Goal: Task Accomplishment & Management: Complete application form

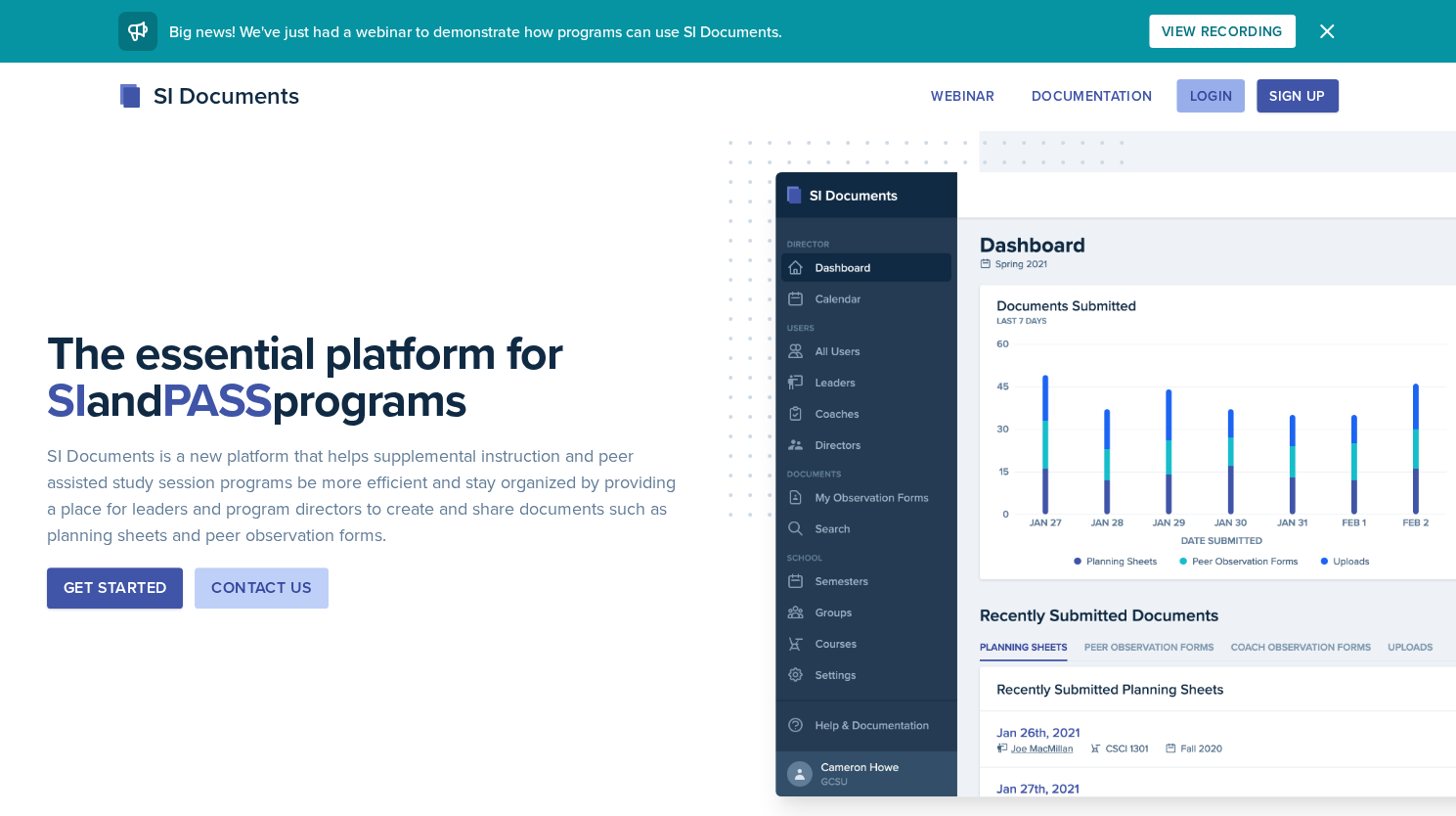
click at [1245, 103] on button "Login" at bounding box center [1211, 96] width 68 height 33
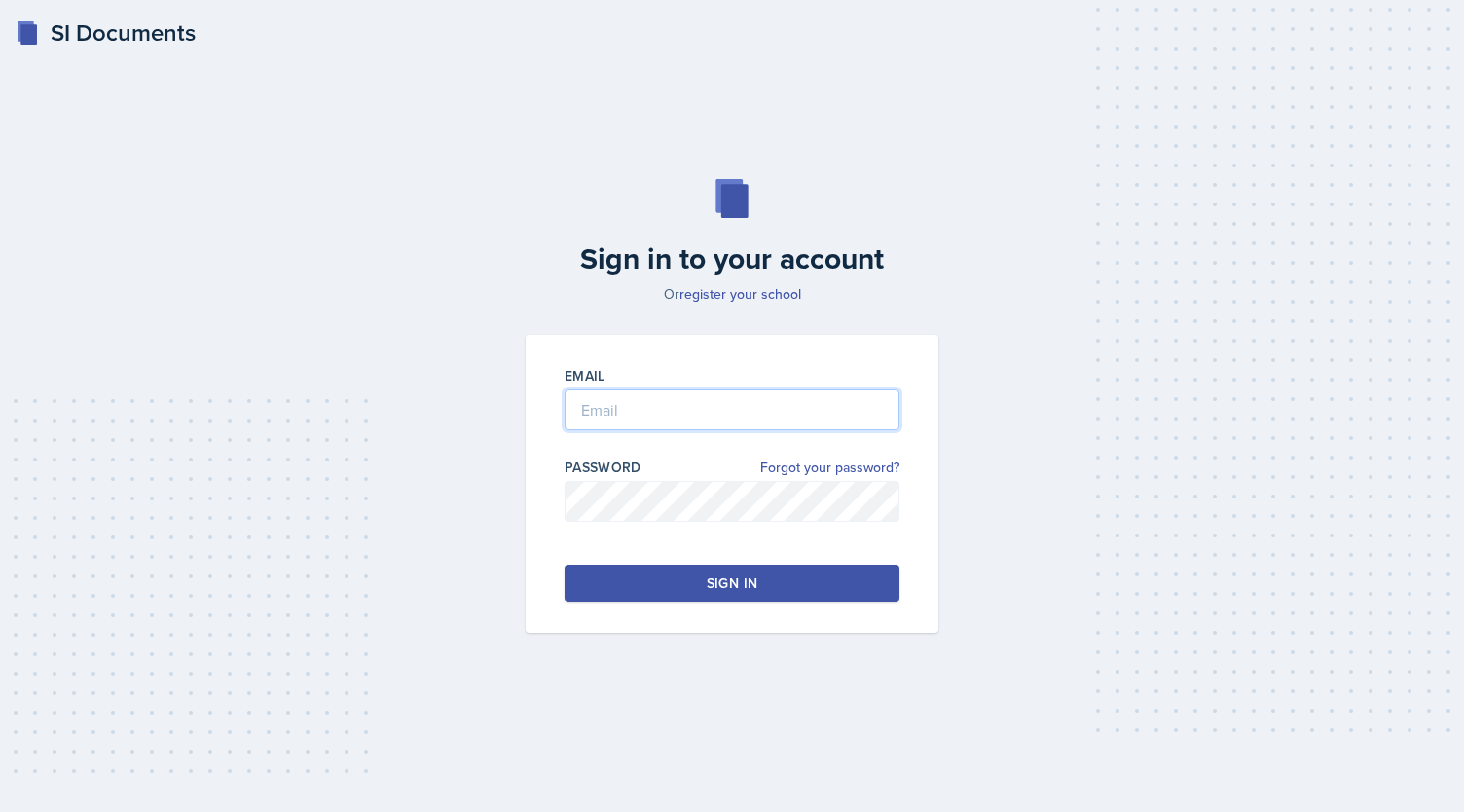
click at [791, 416] on input "email" at bounding box center [732, 410] width 335 height 41
click at [736, 421] on input "email" at bounding box center [732, 410] width 335 height 41
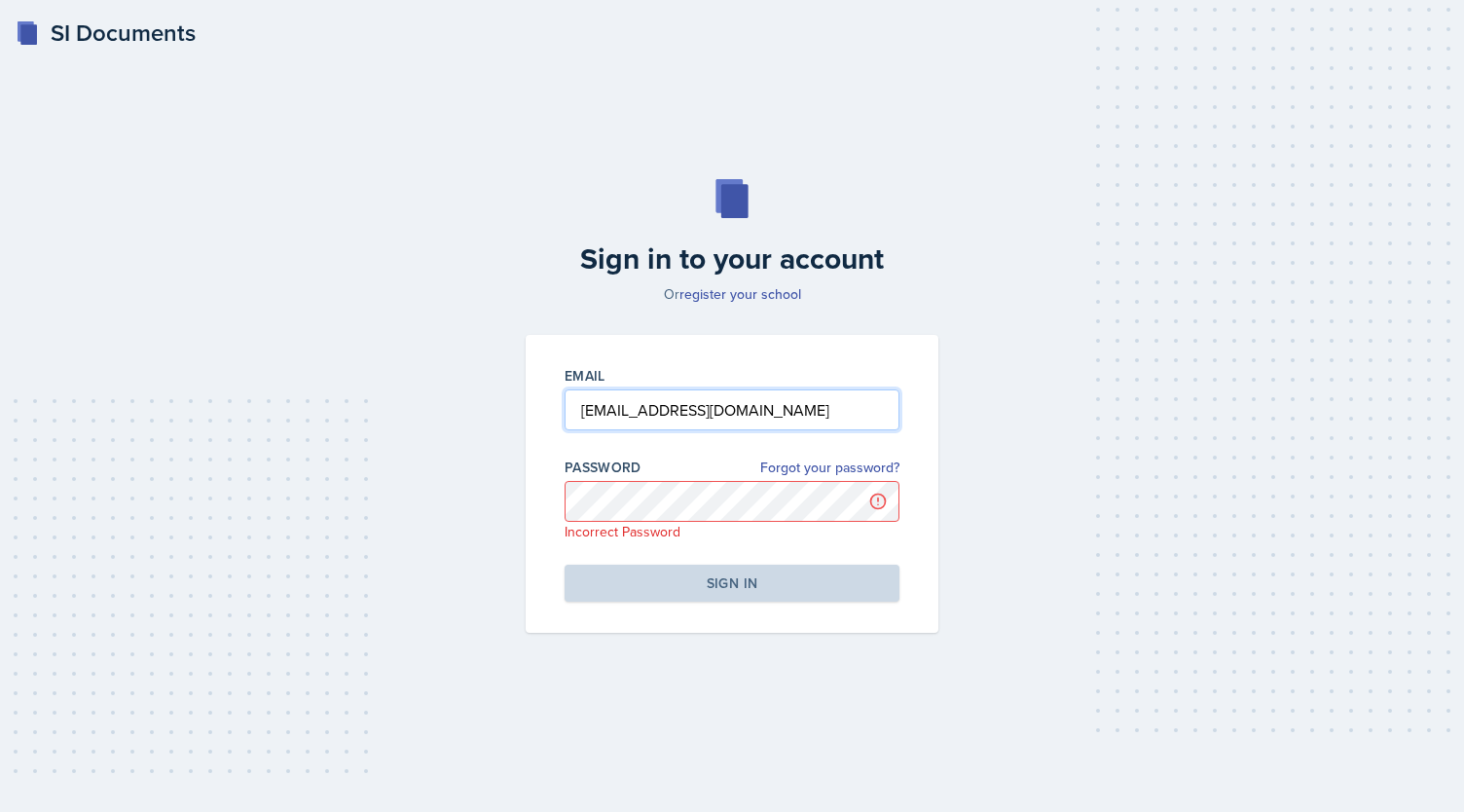
click at [705, 411] on input "[EMAIL_ADDRESS][DOMAIN_NAME]" at bounding box center [732, 410] width 335 height 41
type input "[EMAIL_ADDRESS][DOMAIN_NAME]"
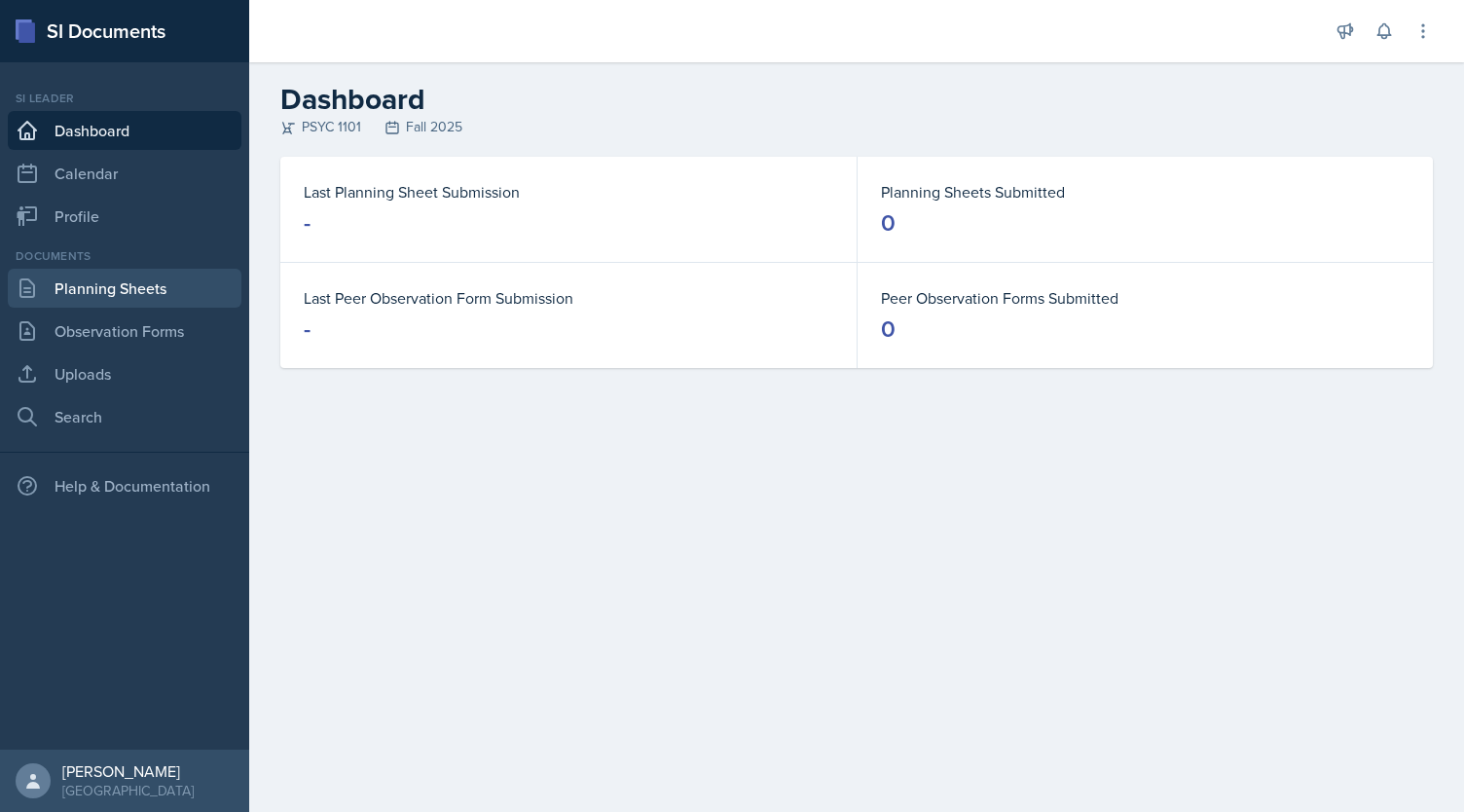
click at [121, 287] on link "Planning Sheets" at bounding box center [125, 288] width 234 height 39
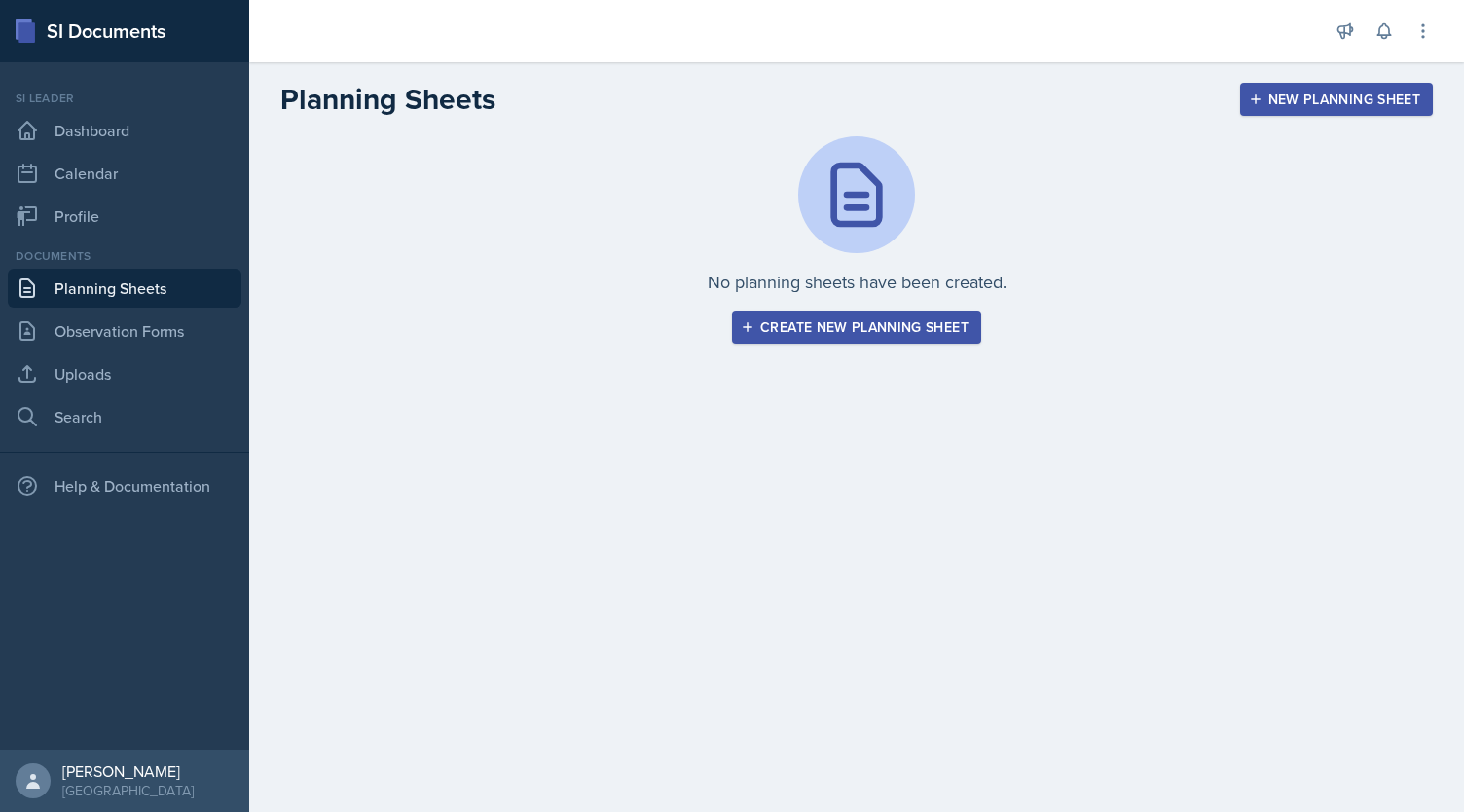
click at [882, 337] on button "Create new planning sheet" at bounding box center [857, 327] width 249 height 33
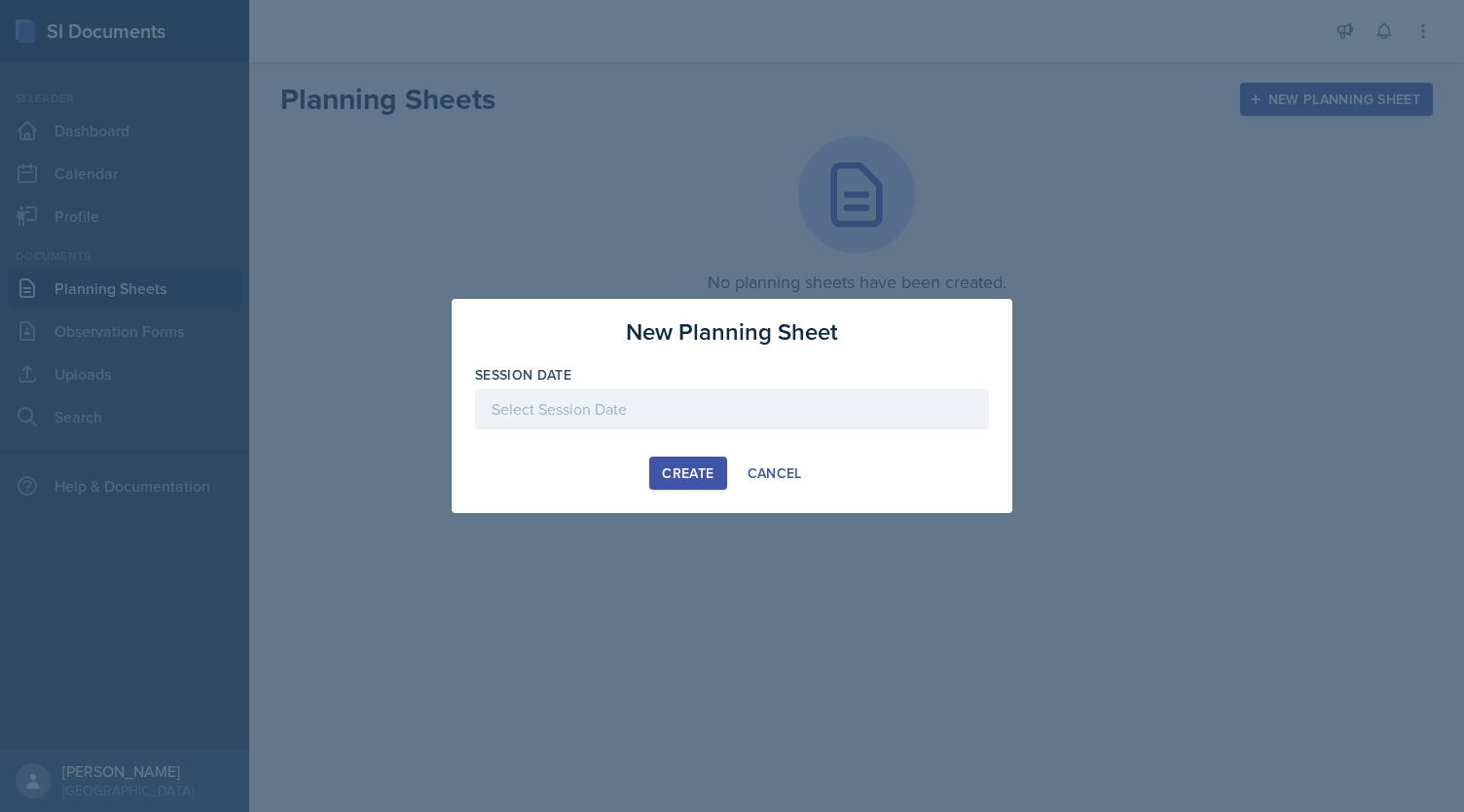
click at [678, 408] on div at bounding box center [732, 409] width 514 height 41
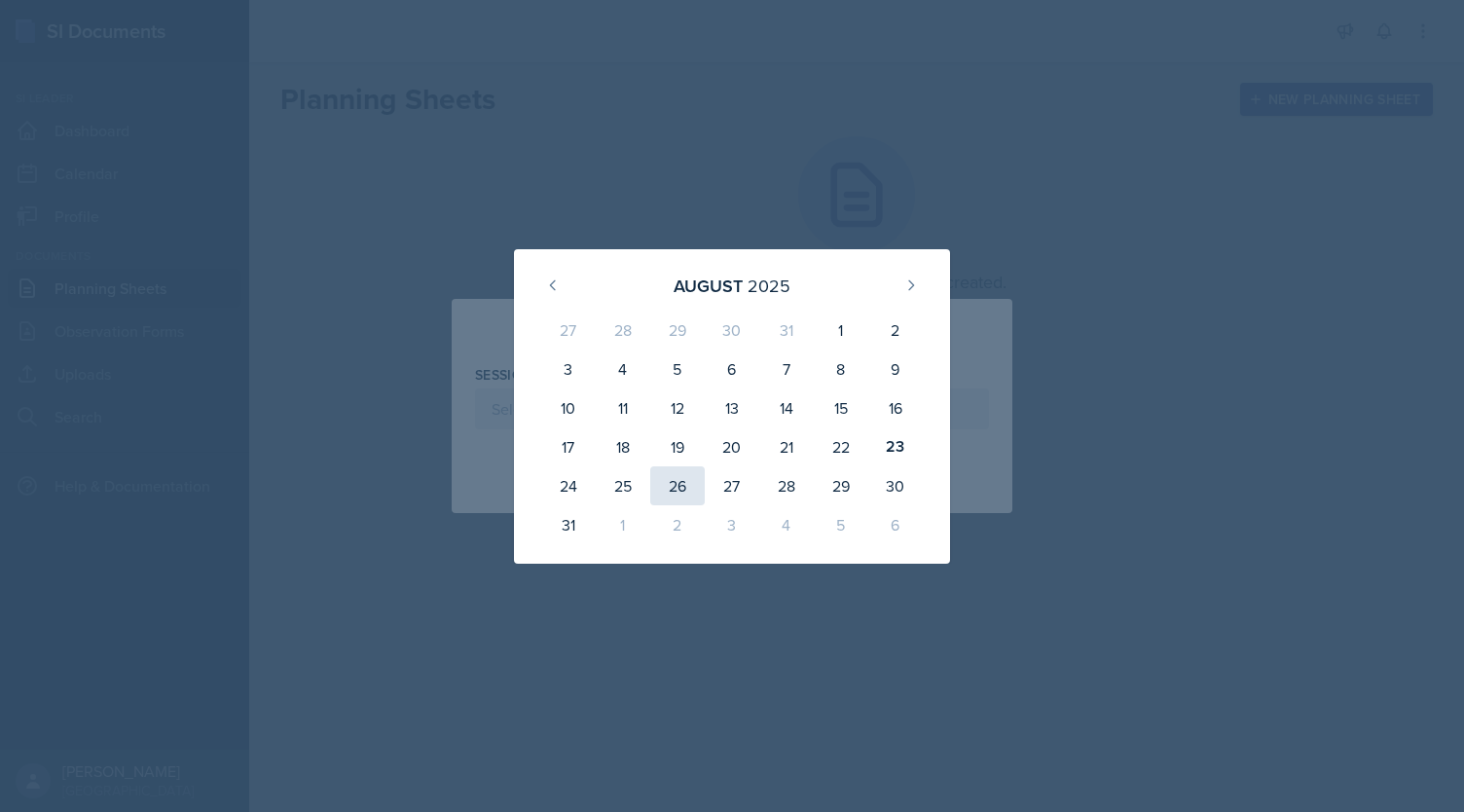
click at [674, 486] on div "26" at bounding box center [678, 486] width 55 height 39
type input "[DATE]"
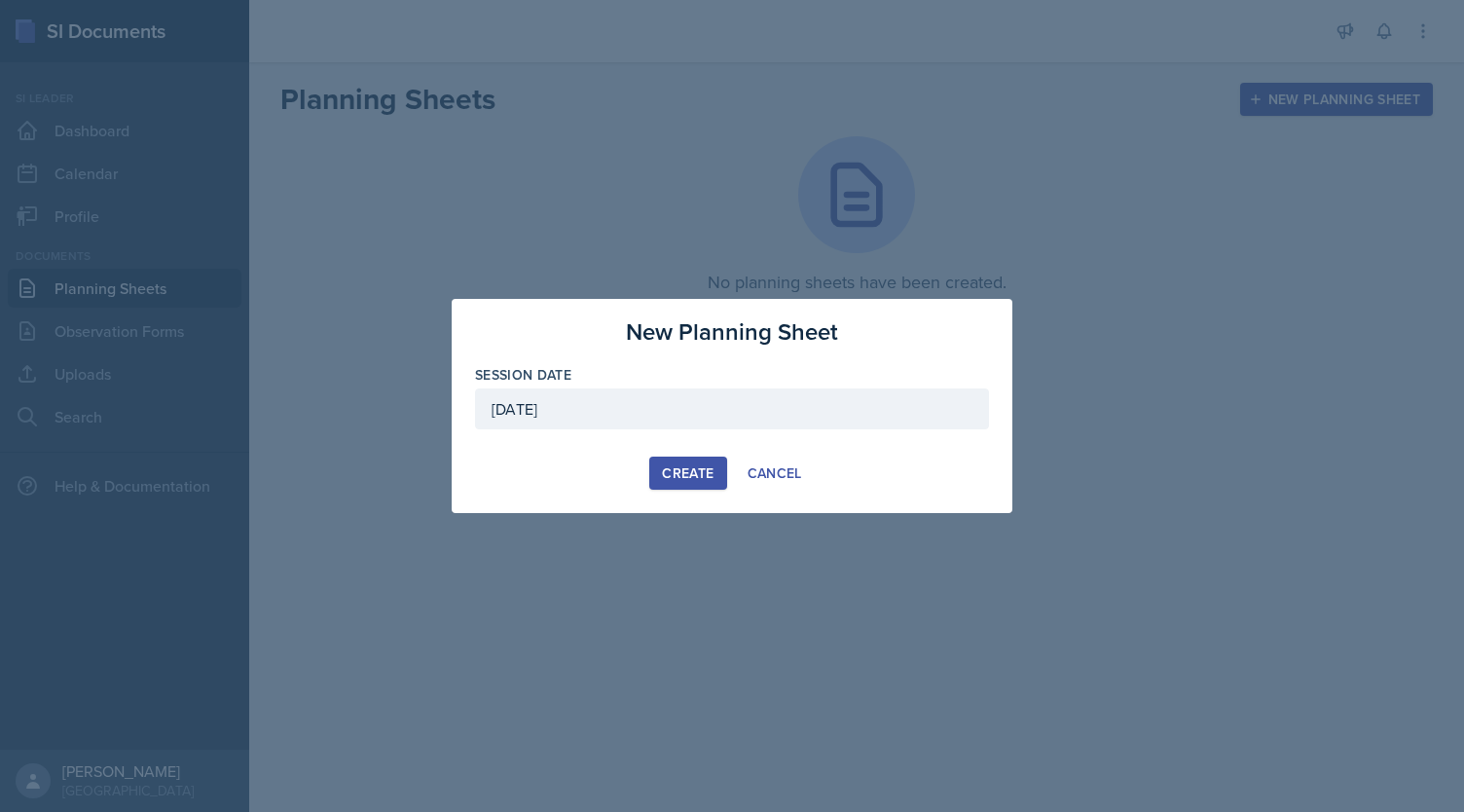
click at [668, 475] on div "Create" at bounding box center [688, 473] width 52 height 16
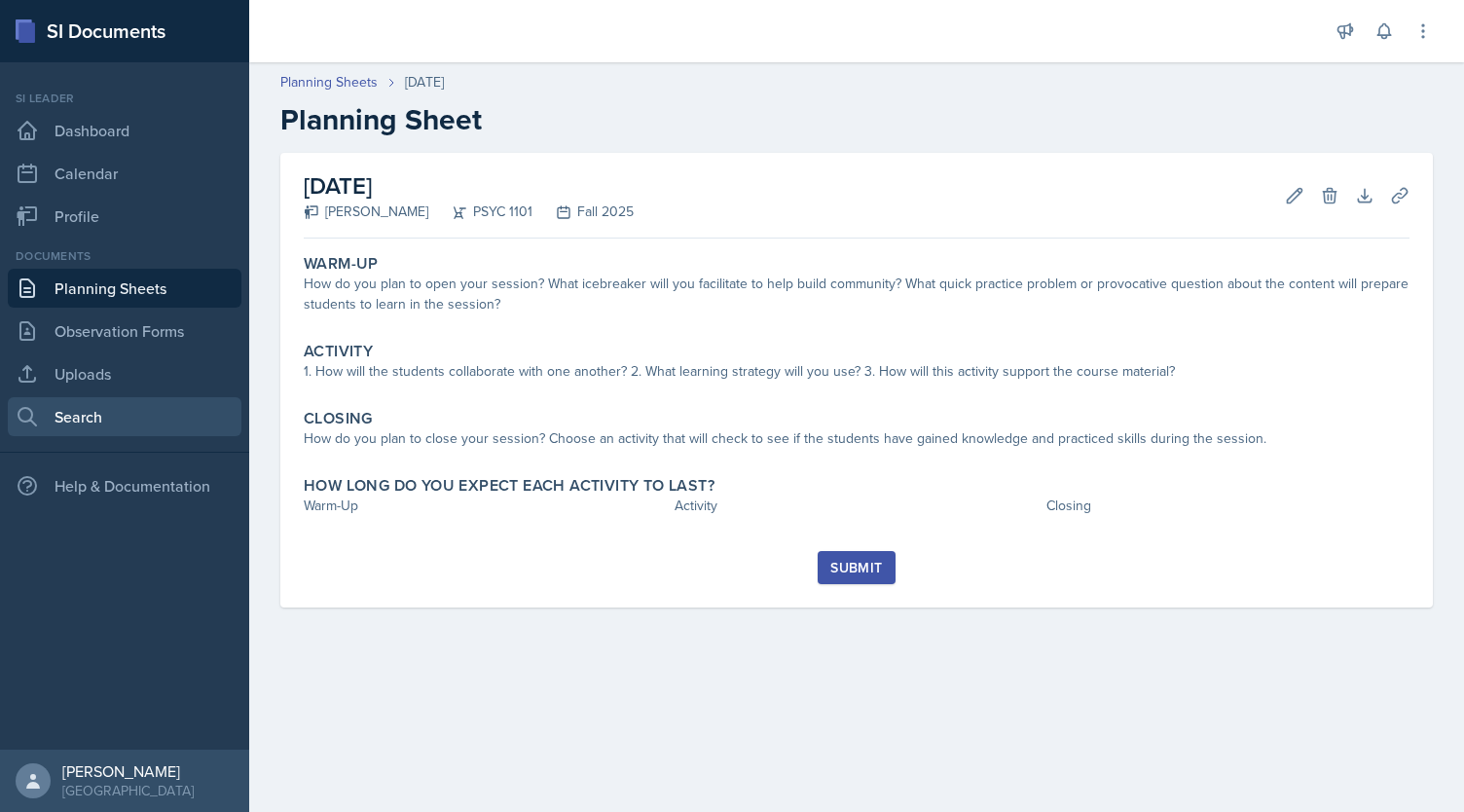
click at [105, 427] on link "Search" at bounding box center [125, 417] width 234 height 39
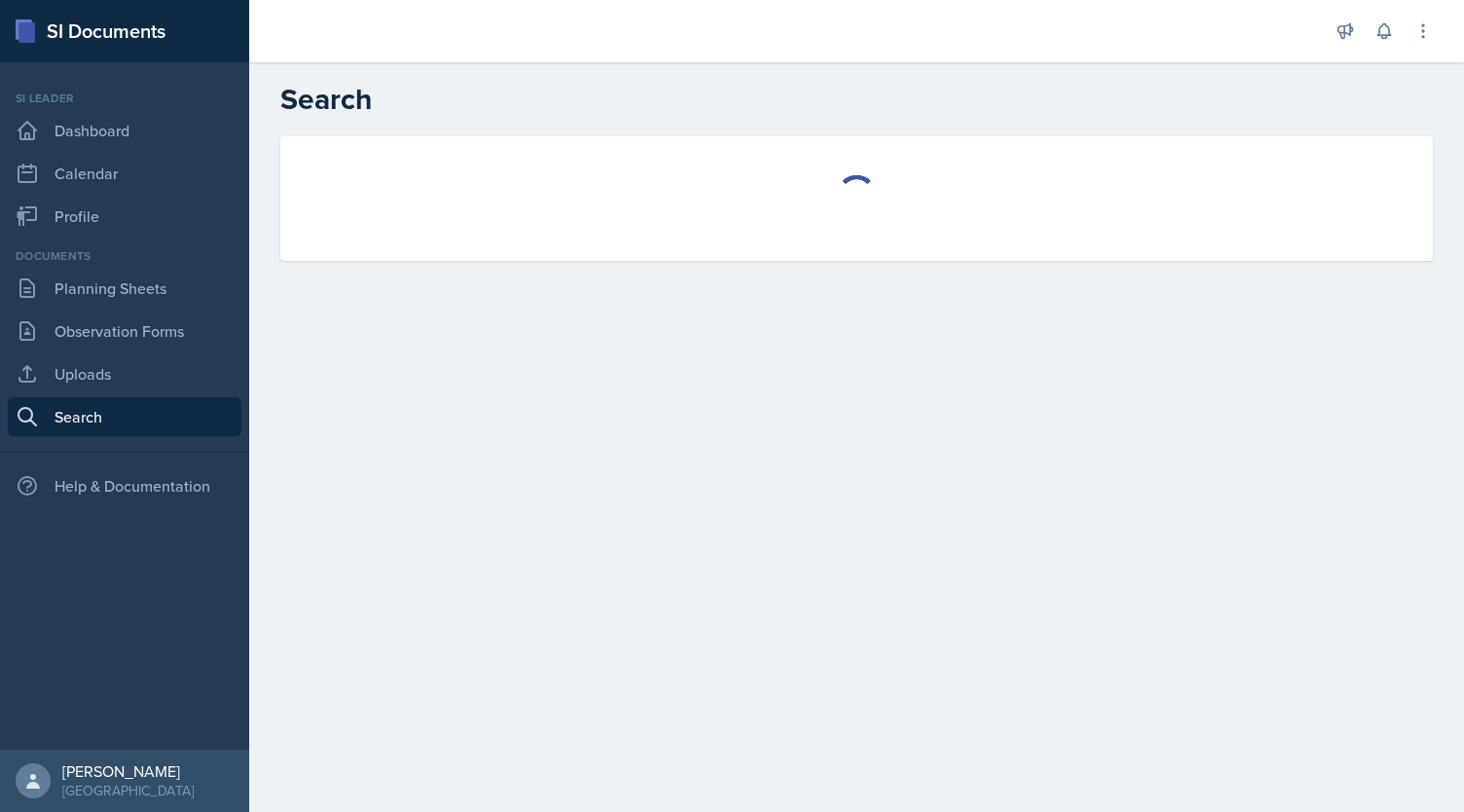
select select "all"
select select "1"
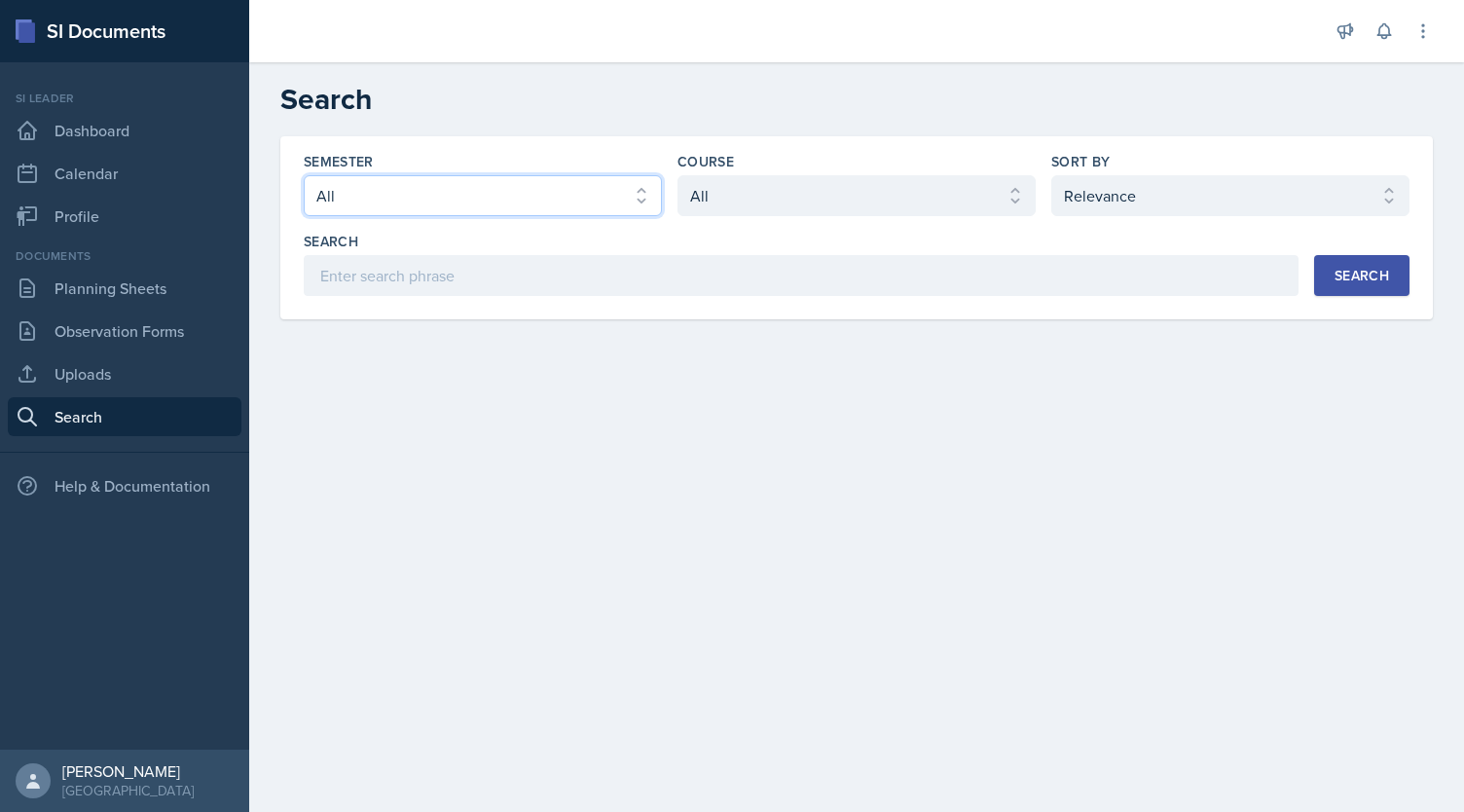
click at [457, 191] on select "Select semester All Fall 2025 Summer 2025 Spring 2025 Fall 2024 Summer 2024 Spr…" at bounding box center [483, 196] width 358 height 41
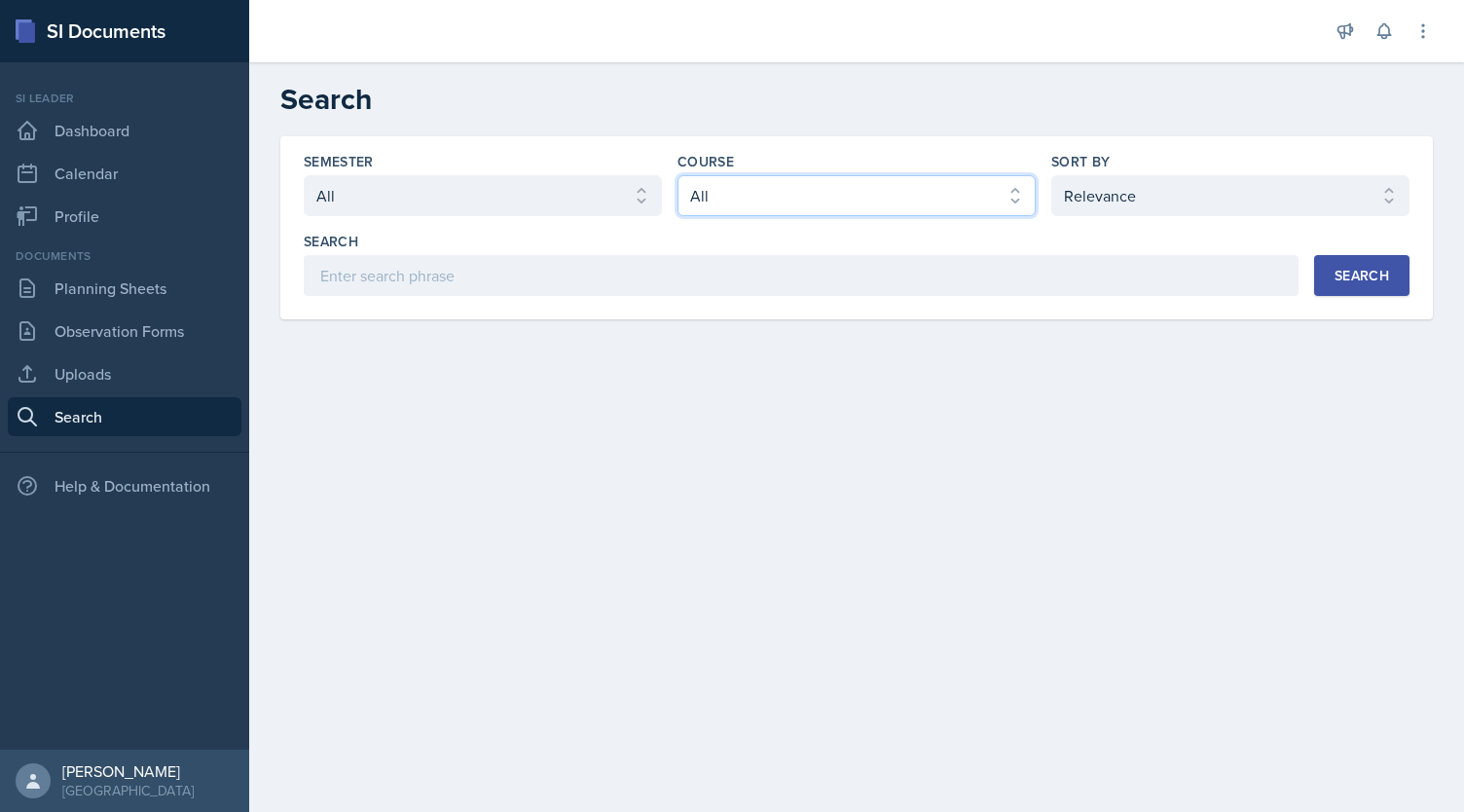
click at [805, 181] on select "Select course All ACCT 2101 ACCT 2102 ACCT 4050 ANTH 1102 ANTH 3301 ARCH 1000 A…" at bounding box center [857, 196] width 358 height 41
select select "93a945cf-eb40-40a1-82f0-d0905c6d75b7"
click at [678, 175] on select "Select course All ACCT 2101 ACCT 2102 ACCT 4050 ANTH 1102 ANTH 3301 ARCH 1000 A…" at bounding box center [857, 196] width 358 height 41
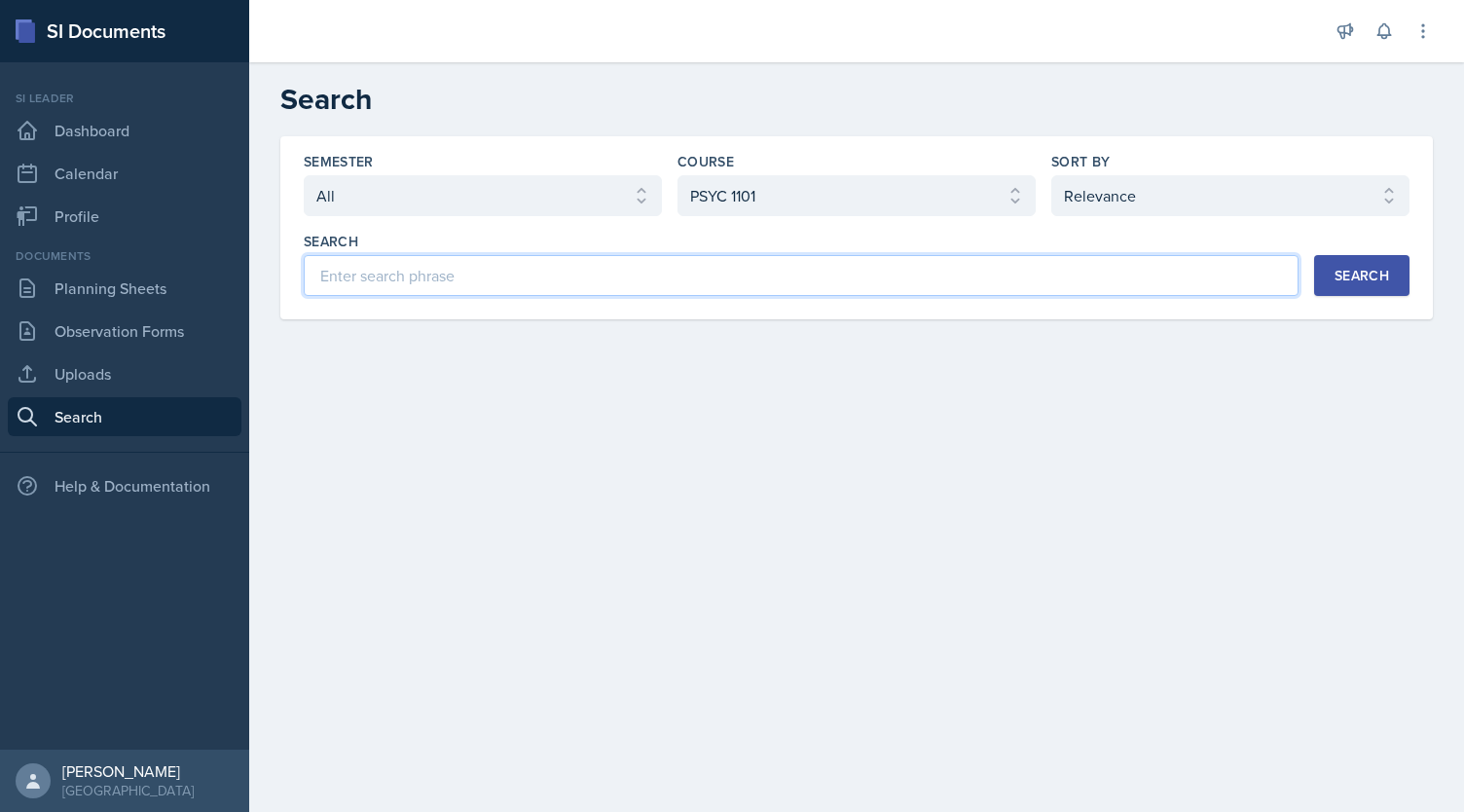
click at [707, 287] on input at bounding box center [802, 276] width 995 height 41
type input "neurons"
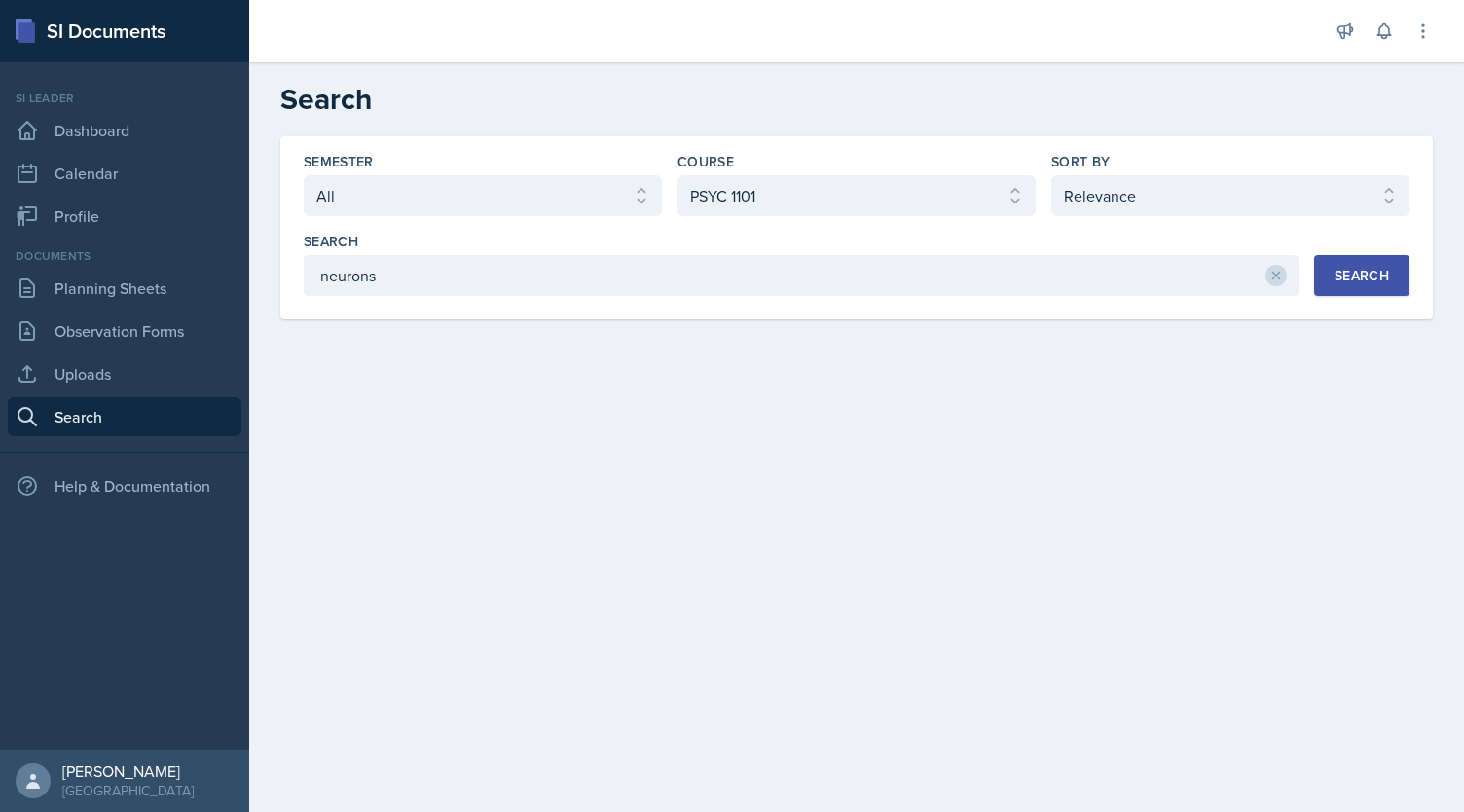
click at [1368, 263] on button "Search" at bounding box center [1362, 276] width 95 height 41
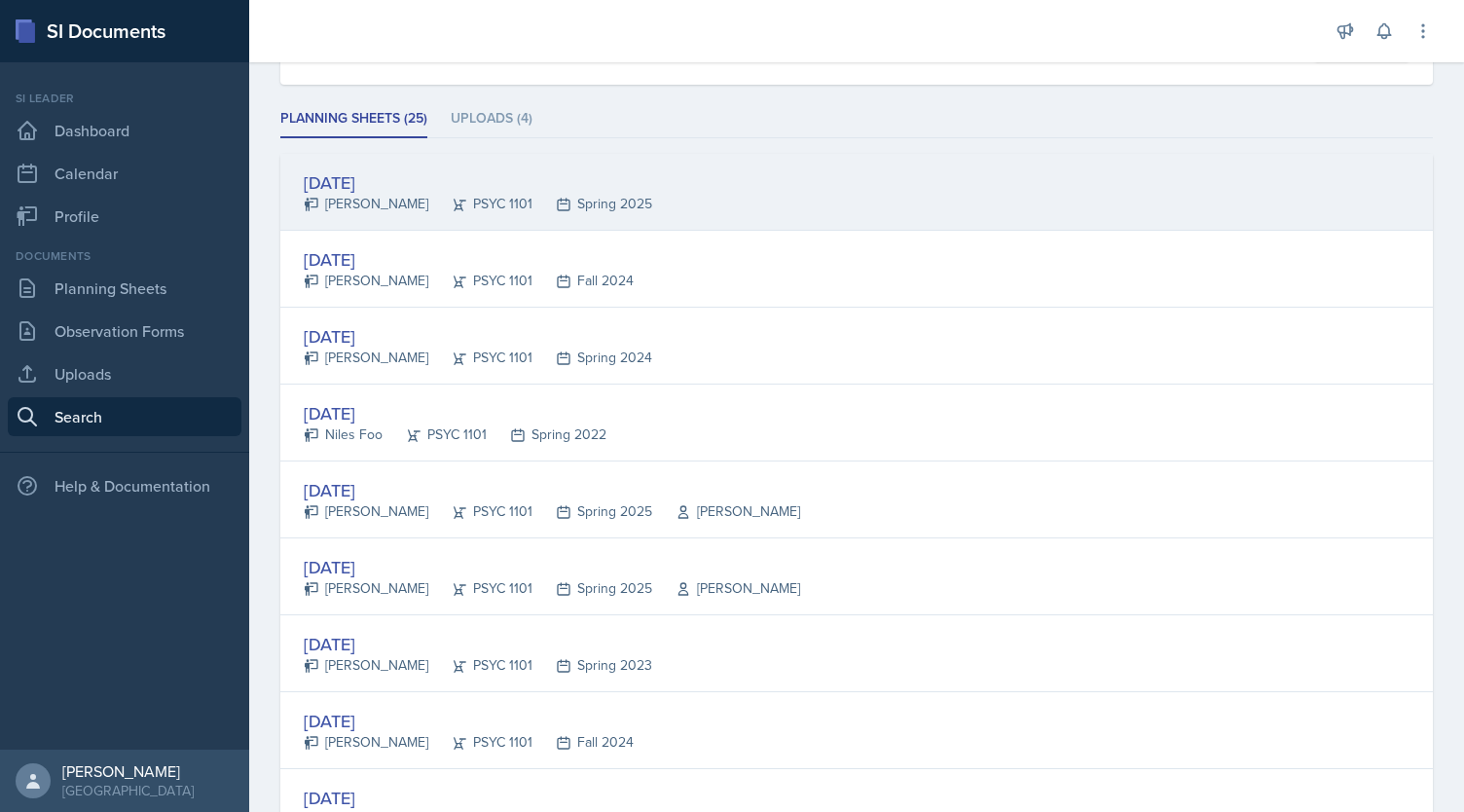
scroll to position [236, 0]
click at [649, 196] on div "[DATE] [PERSON_NAME] PSYC 1101 Spring 2025" at bounding box center [857, 191] width 1153 height 77
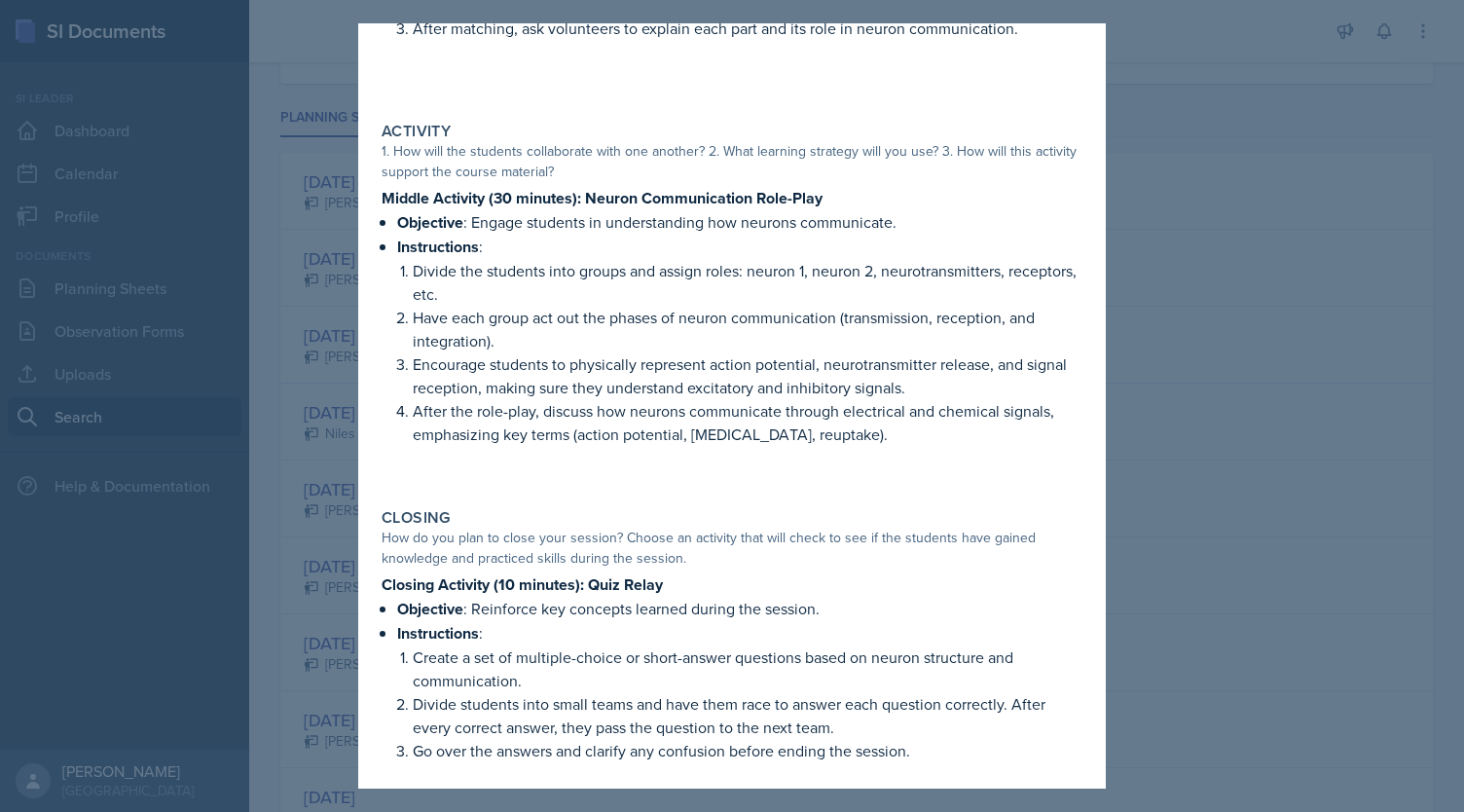
scroll to position [337, 0]
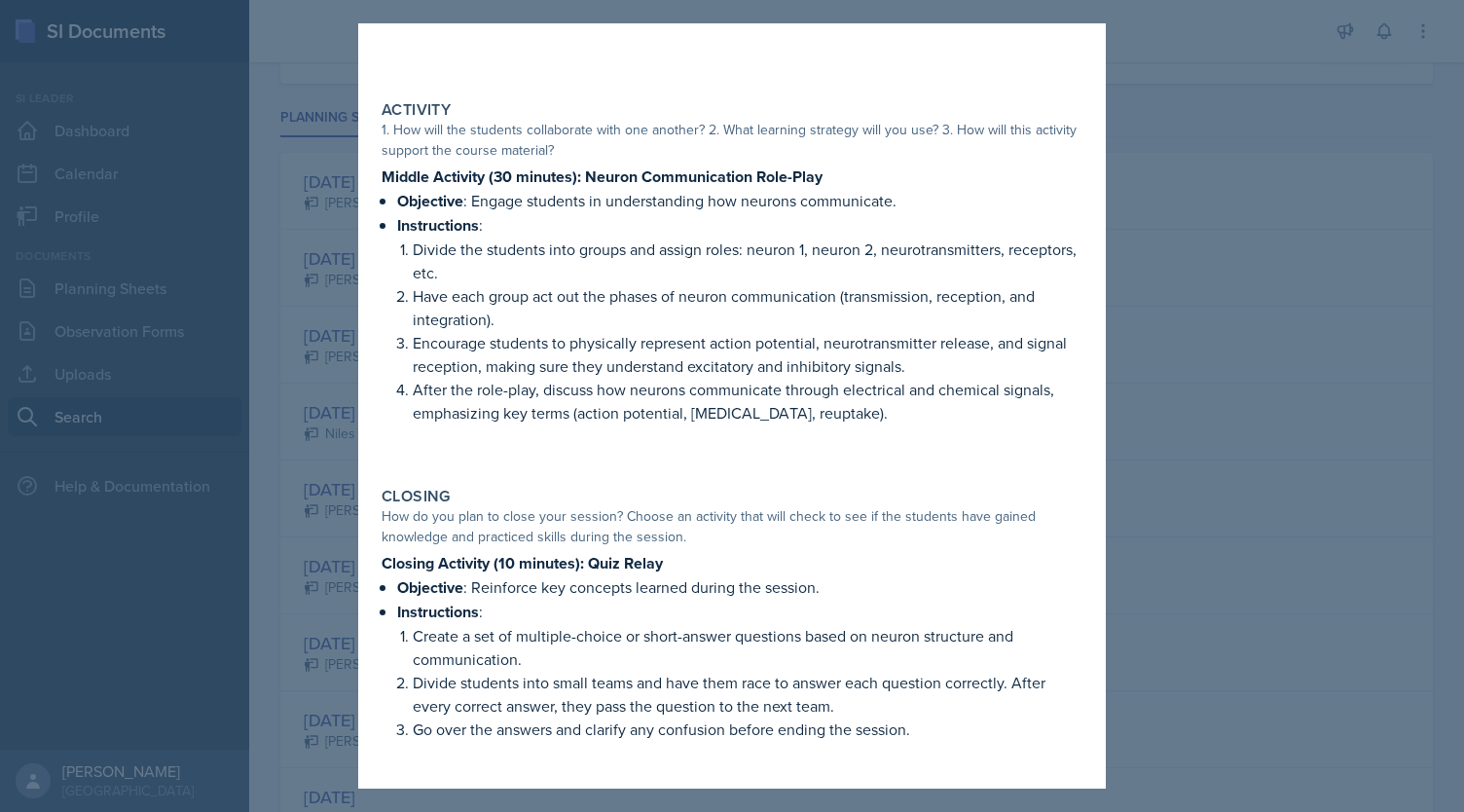
click at [340, 359] on div at bounding box center [732, 406] width 1464 height 812
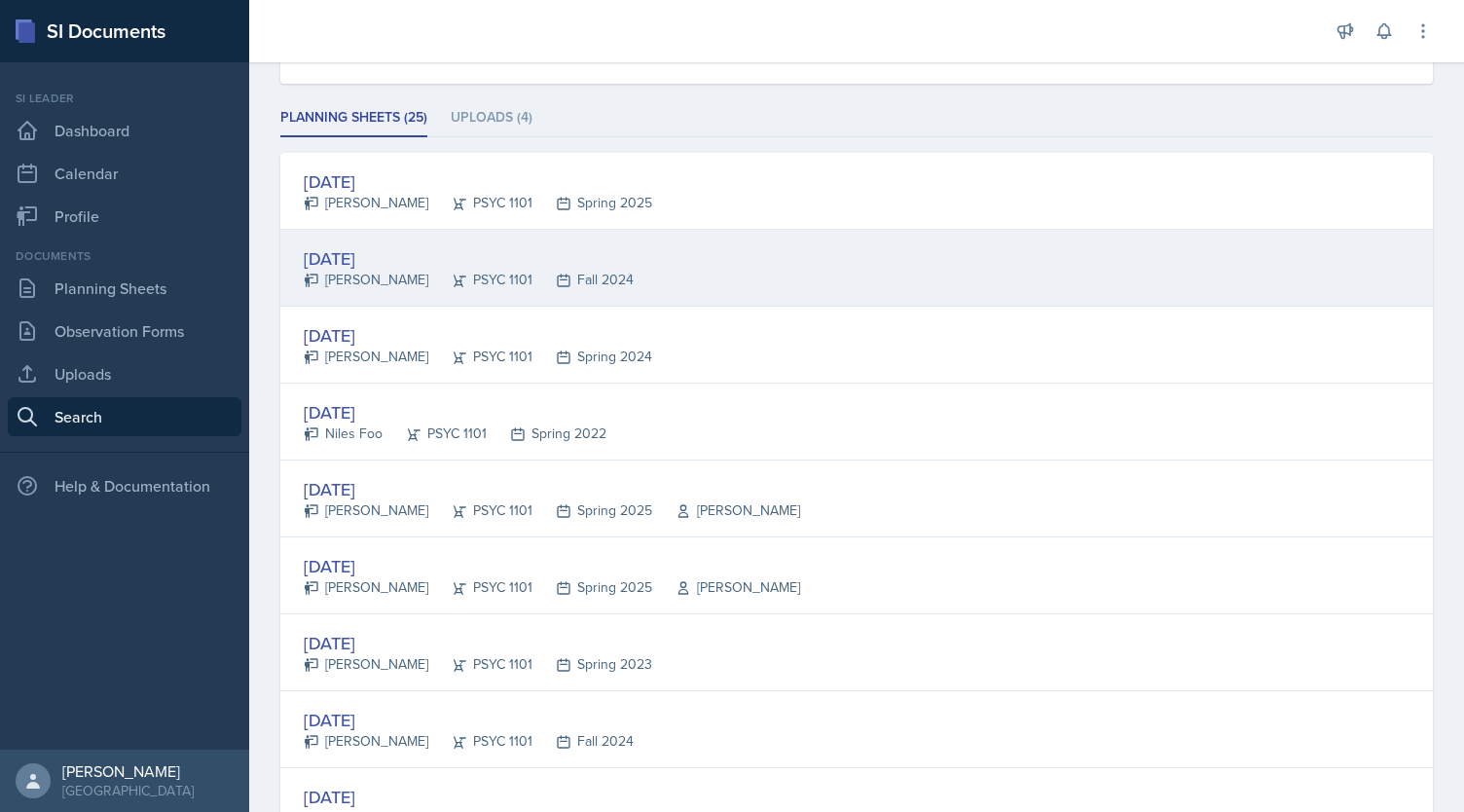
click at [429, 281] on div "PSYC 1101" at bounding box center [480, 279] width 104 height 20
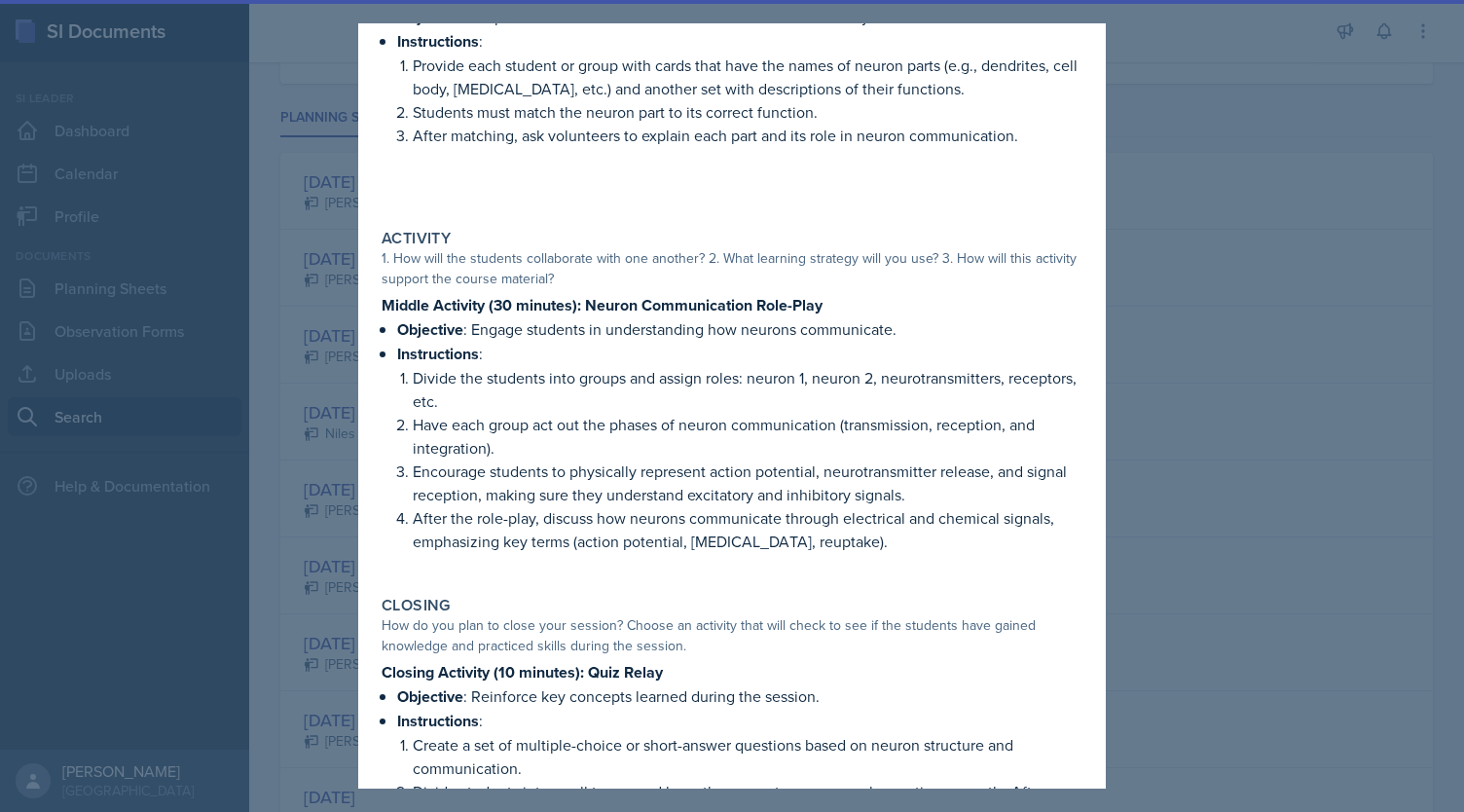
scroll to position [298, 0]
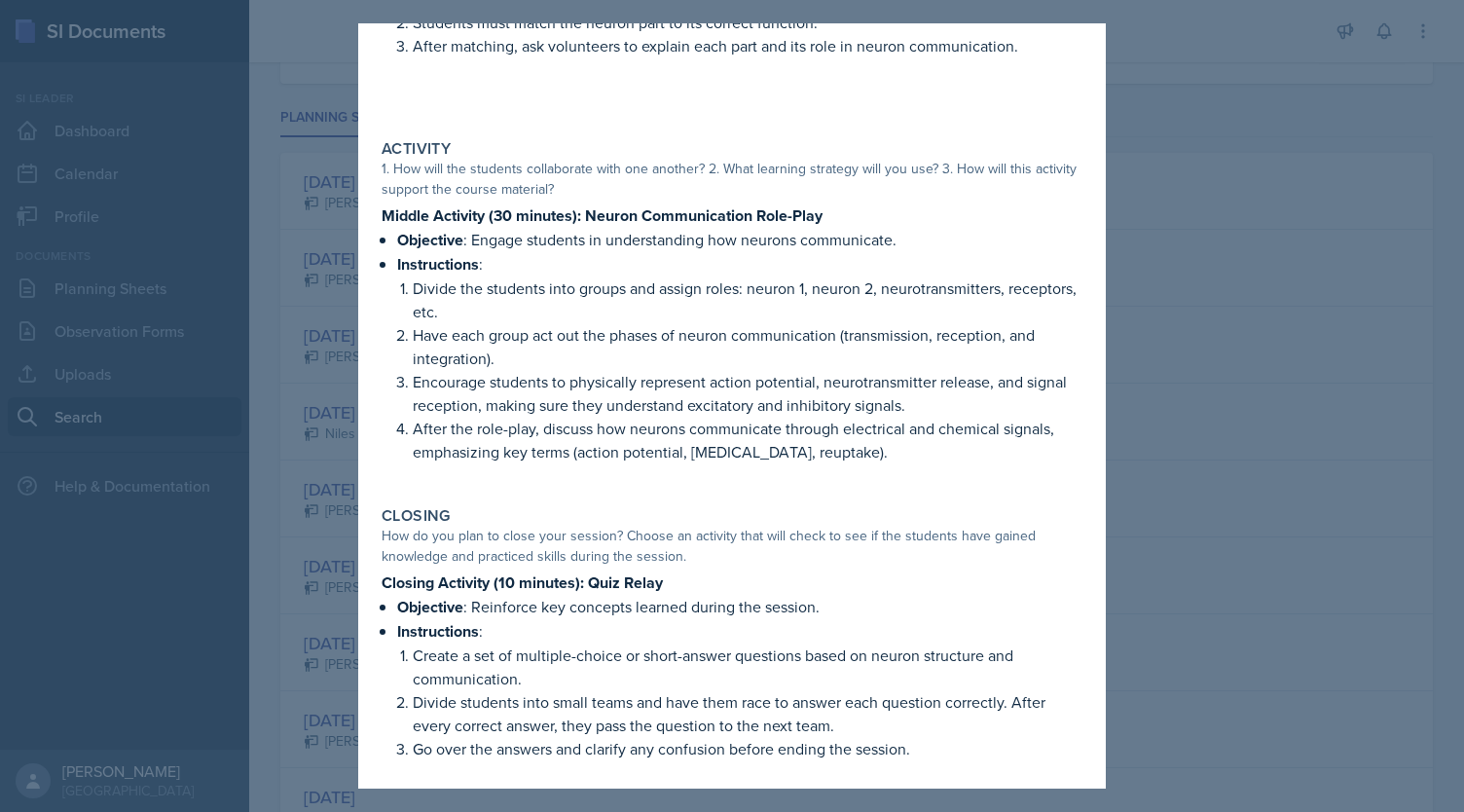
click at [331, 316] on div at bounding box center [732, 406] width 1464 height 812
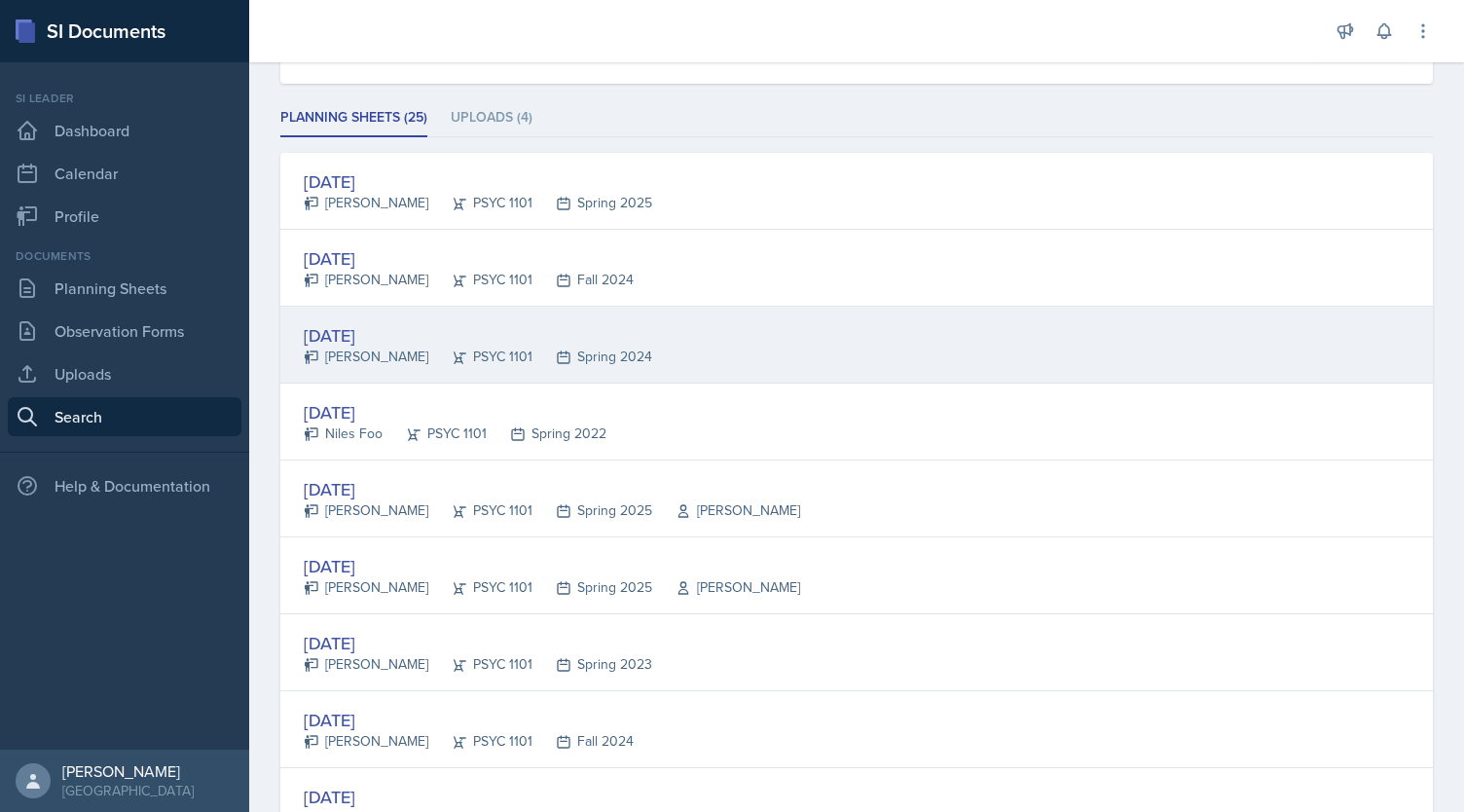
click at [458, 347] on div "PSYC 1101" at bounding box center [480, 356] width 104 height 20
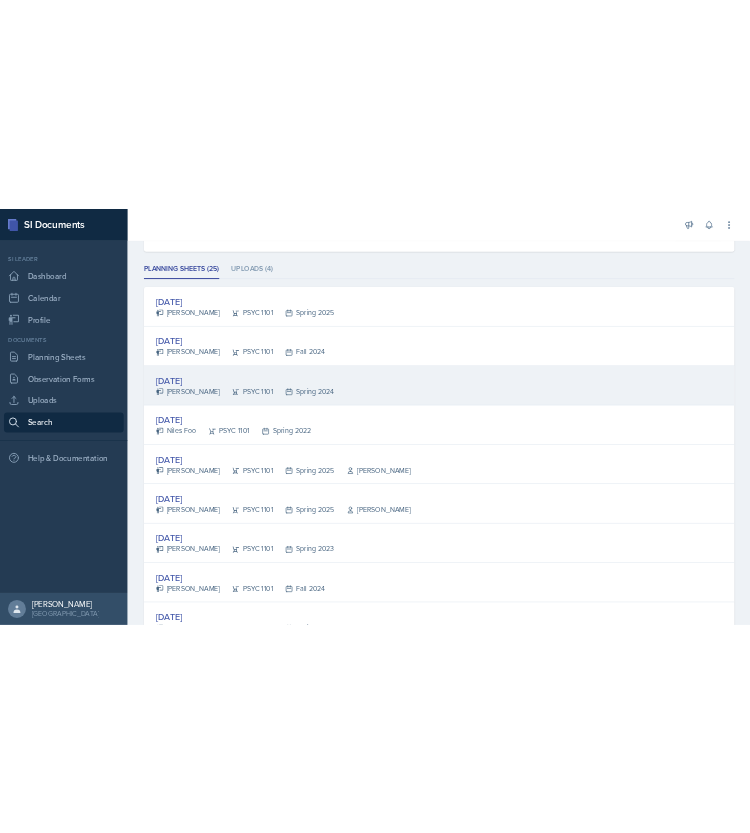
scroll to position [0, 0]
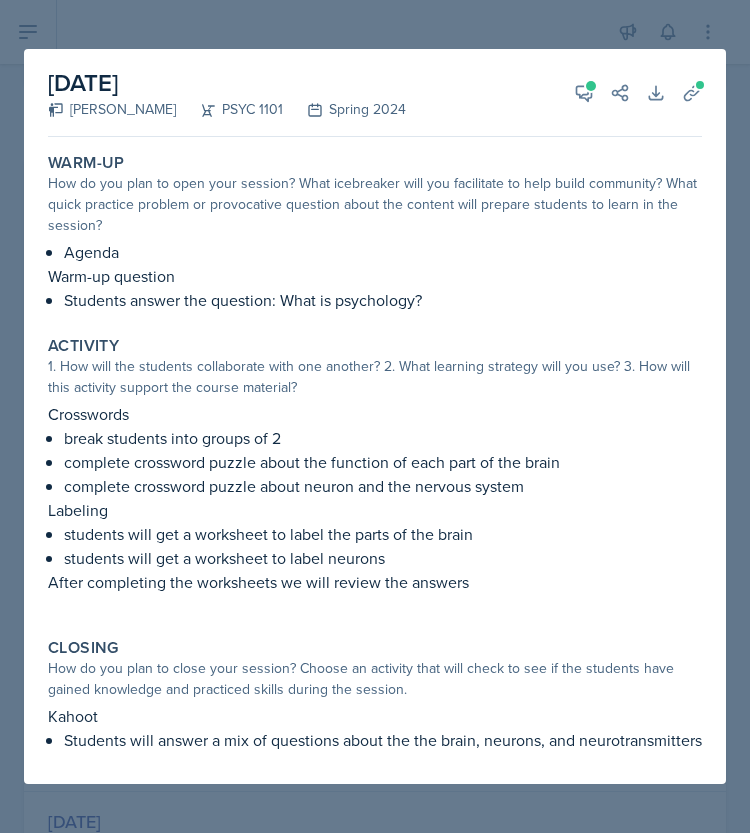
click at [332, 546] on p "students will get a worksheet to label neurons" at bounding box center [383, 558] width 638 height 24
click at [152, 31] on div at bounding box center [375, 416] width 750 height 833
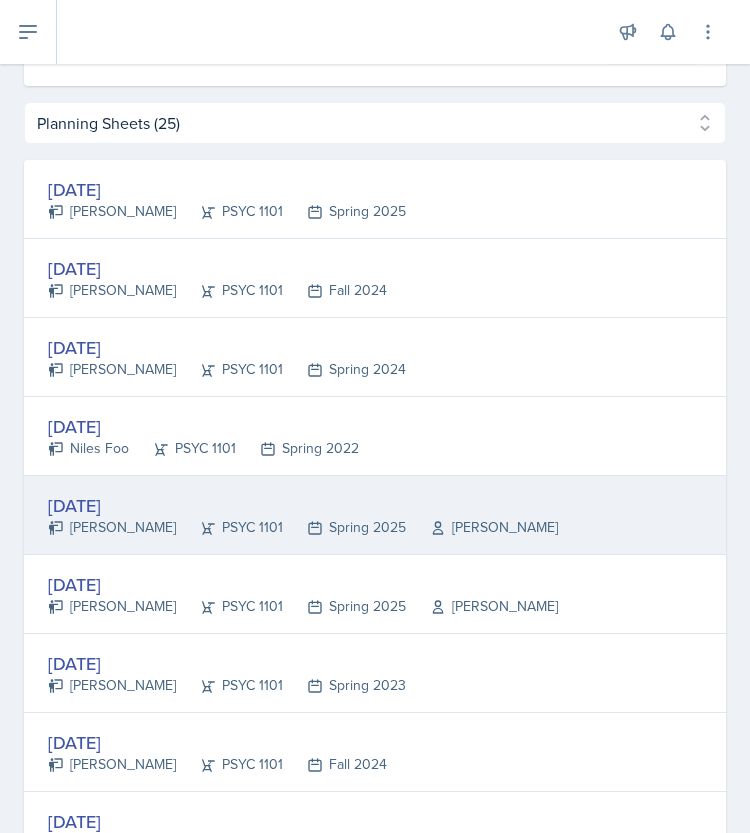
click at [166, 500] on div "[DATE]" at bounding box center [303, 505] width 510 height 27
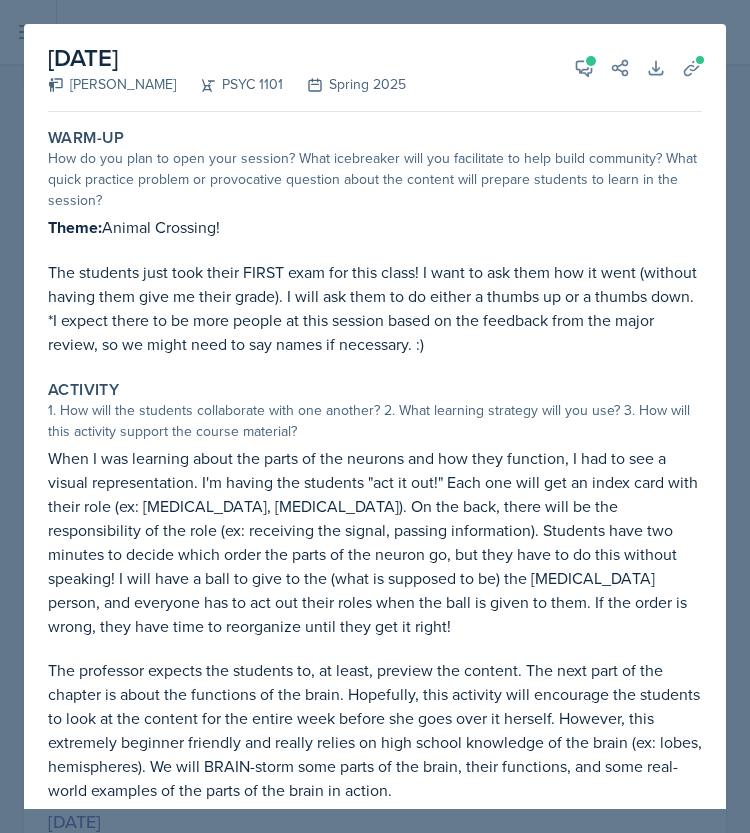
click at [735, 69] on div at bounding box center [375, 416] width 750 height 833
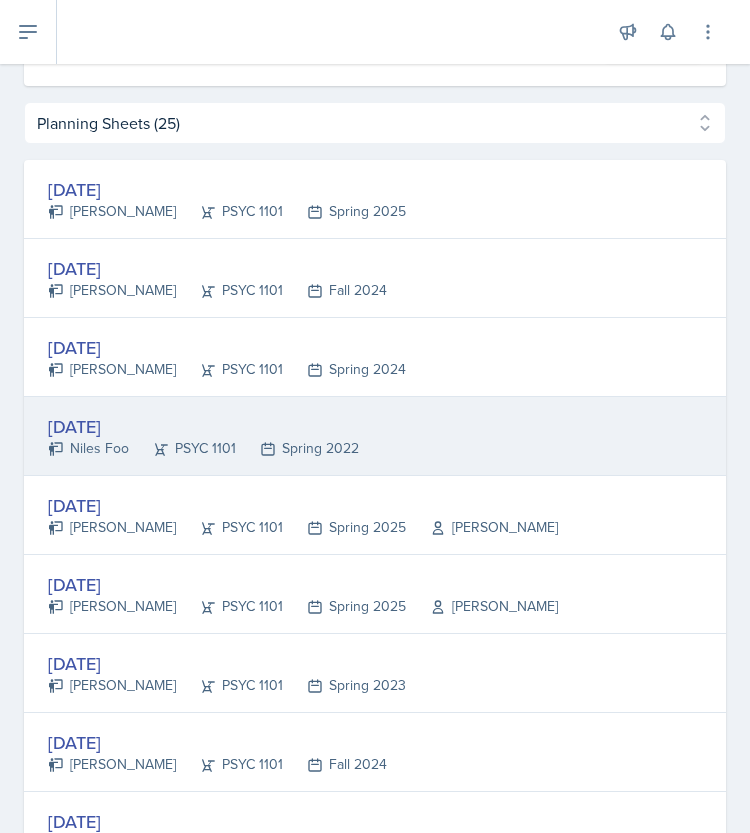
click at [385, 418] on div "[DATE] [PERSON_NAME] PSYC 1101 Spring 2022" at bounding box center [375, 436] width 702 height 79
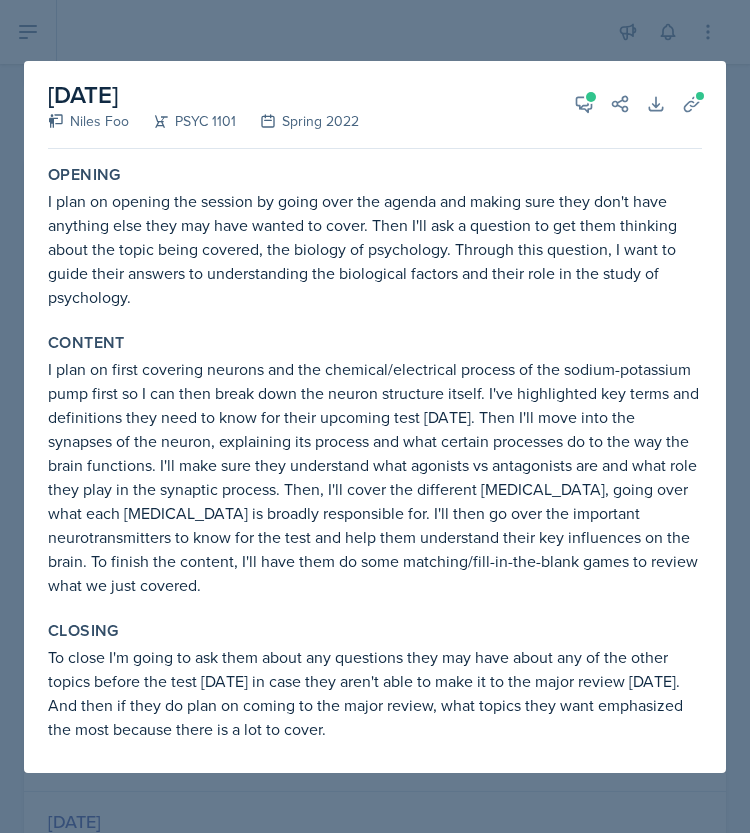
click at [742, 592] on div at bounding box center [375, 416] width 750 height 833
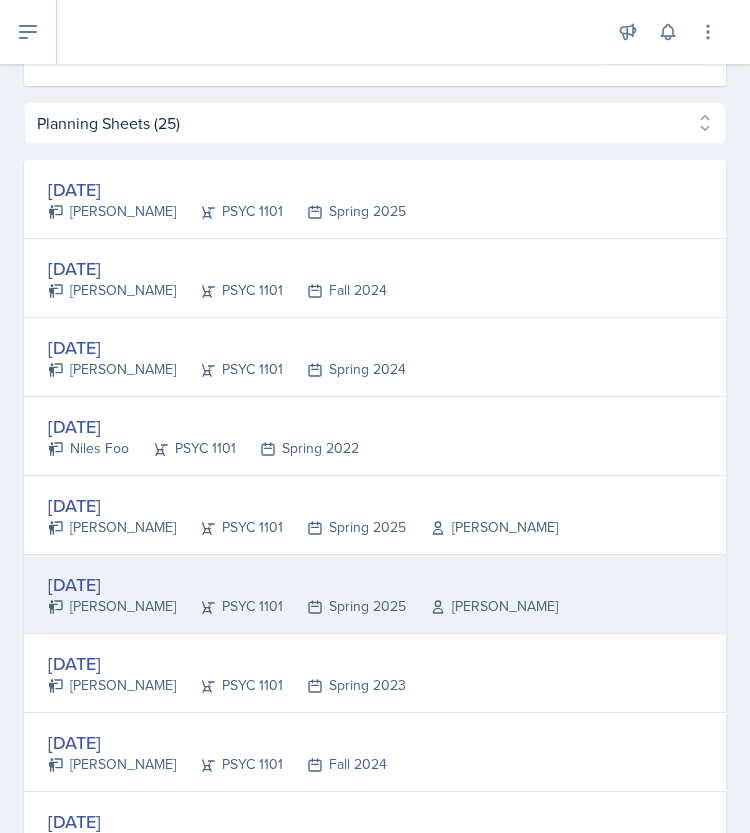
click at [310, 611] on div "Spring 2025" at bounding box center [344, 606] width 123 height 21
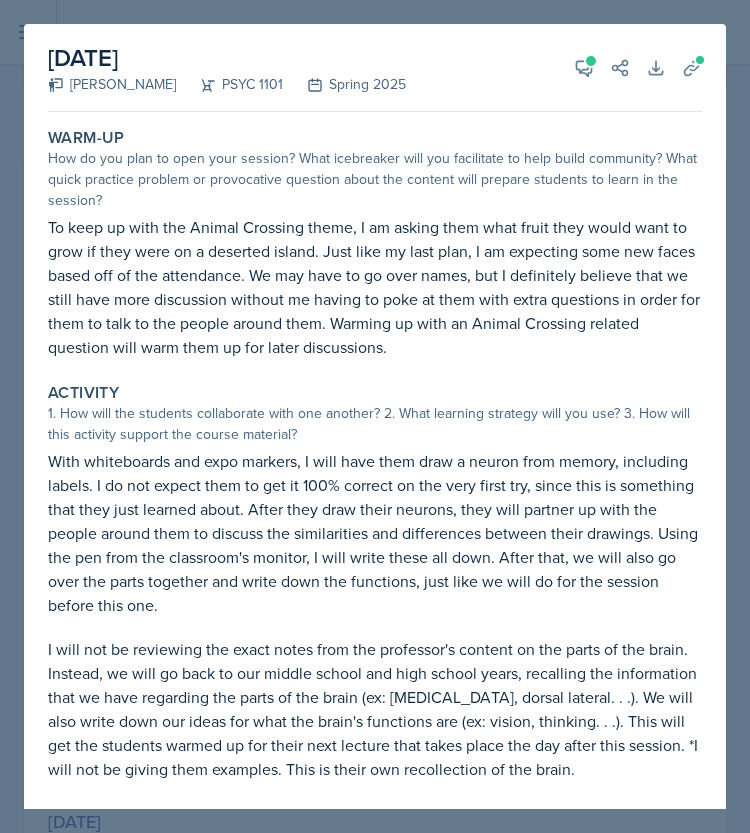
scroll to position [189, 0]
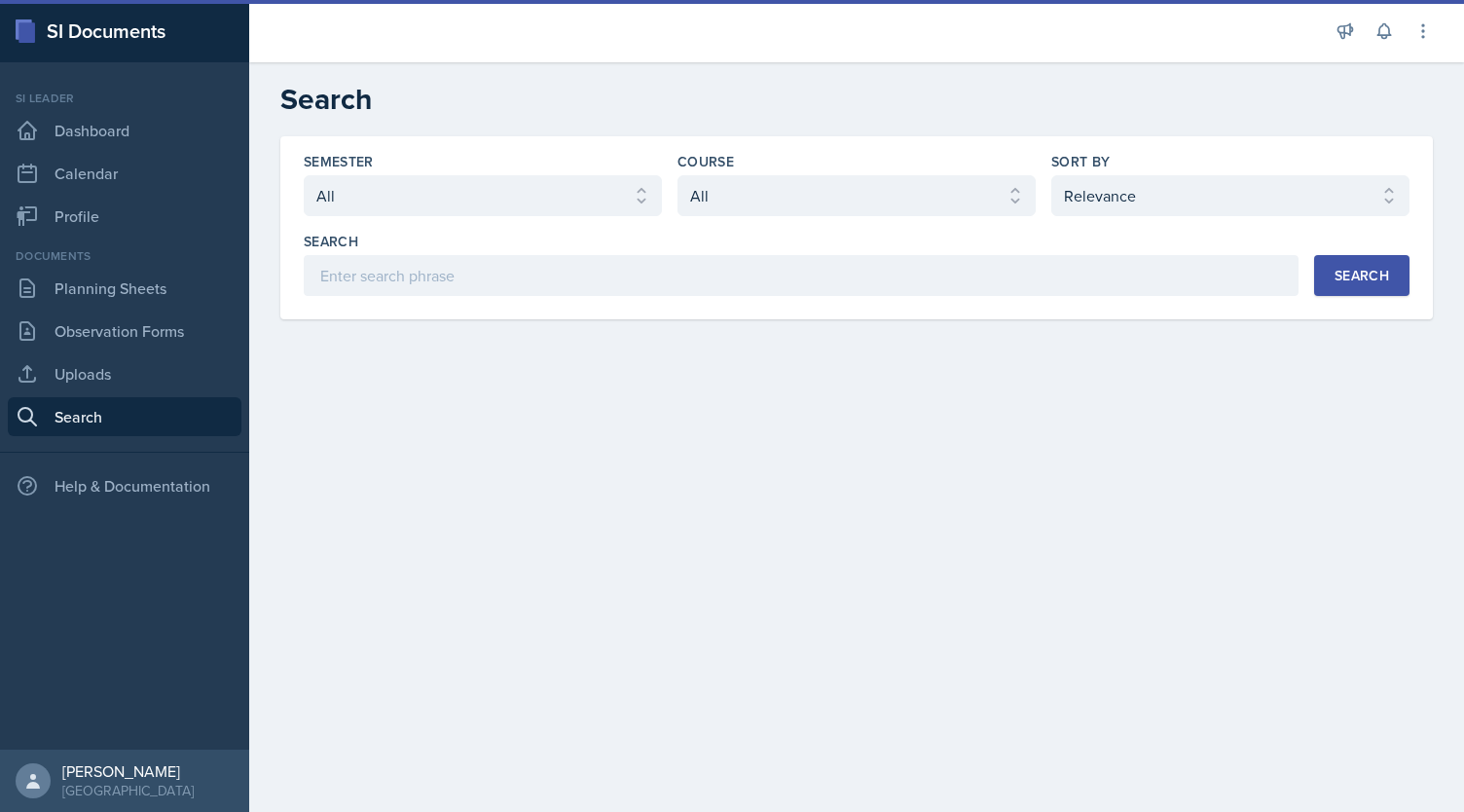
select select "all"
select select "1"
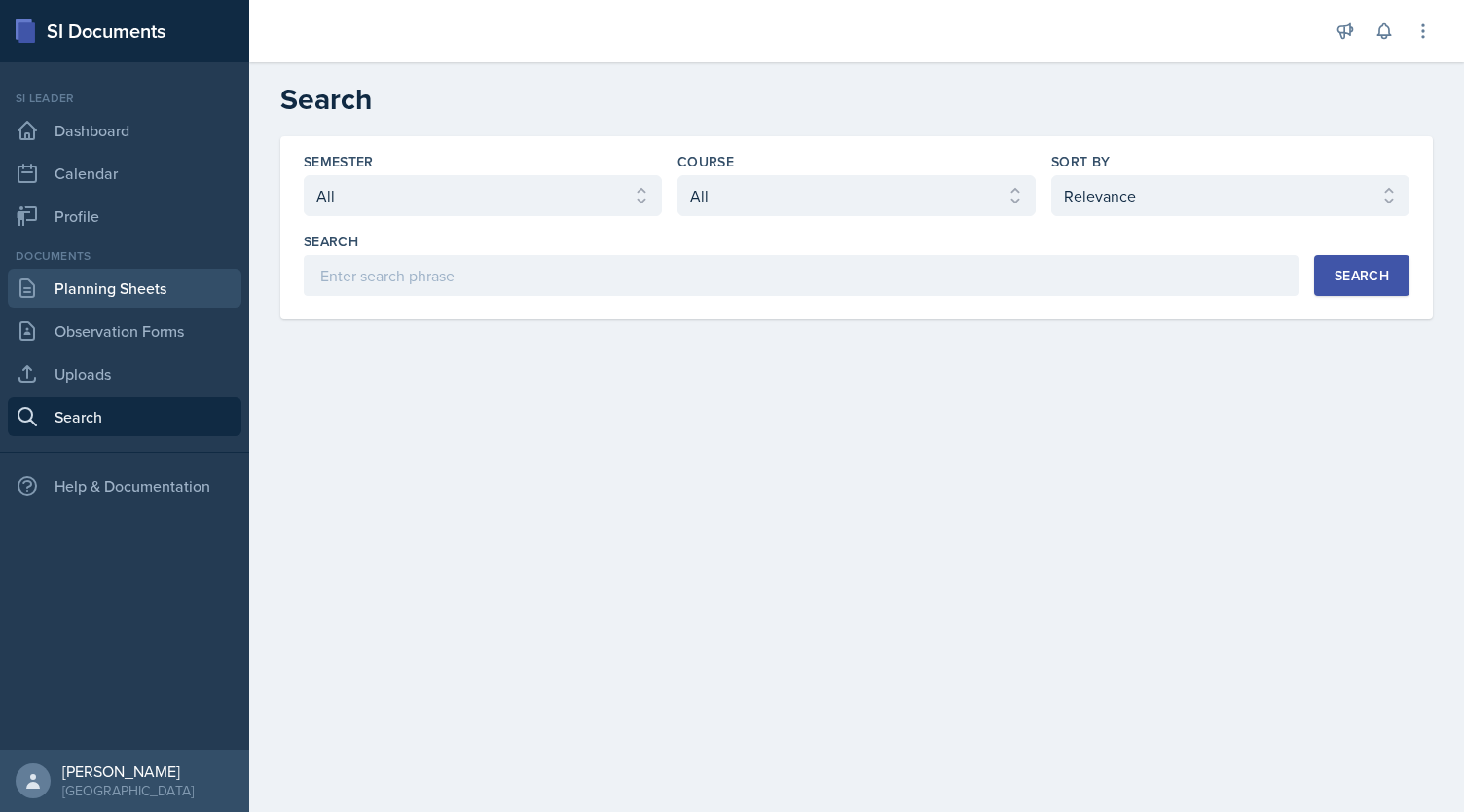
click at [127, 292] on link "Planning Sheets" at bounding box center [125, 288] width 234 height 39
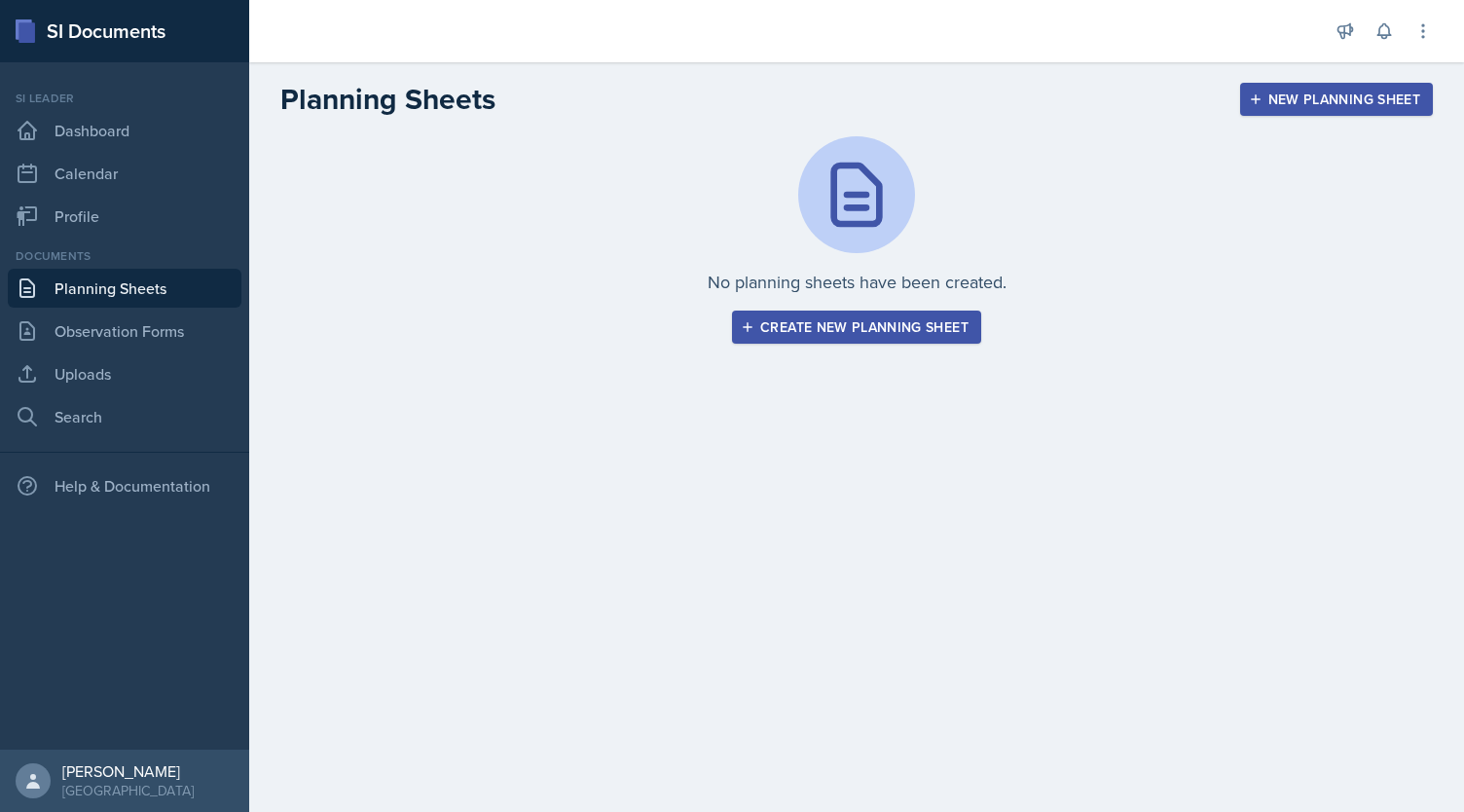
click at [799, 337] on button "Create new planning sheet" at bounding box center [857, 327] width 249 height 33
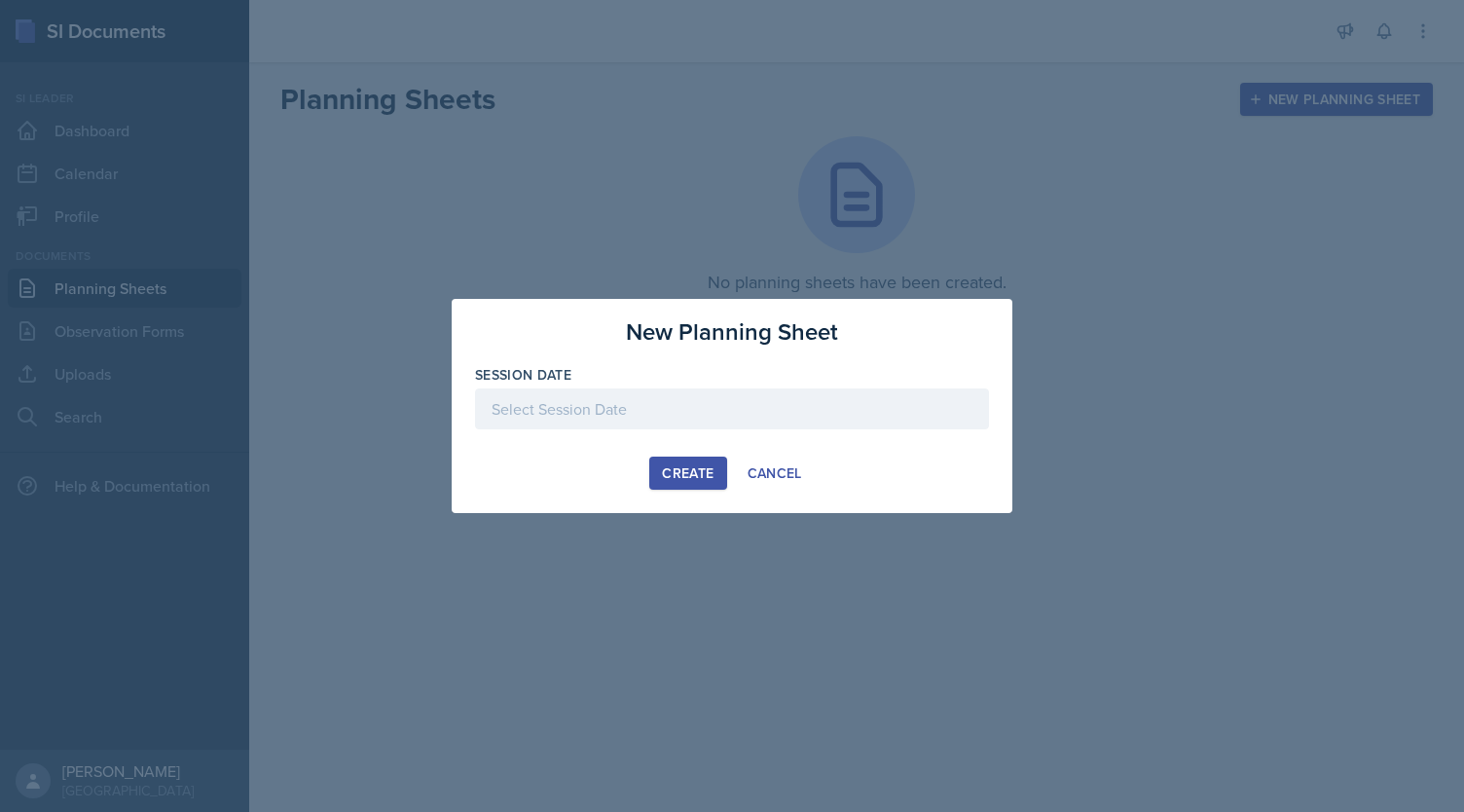
click at [693, 402] on div at bounding box center [732, 409] width 514 height 41
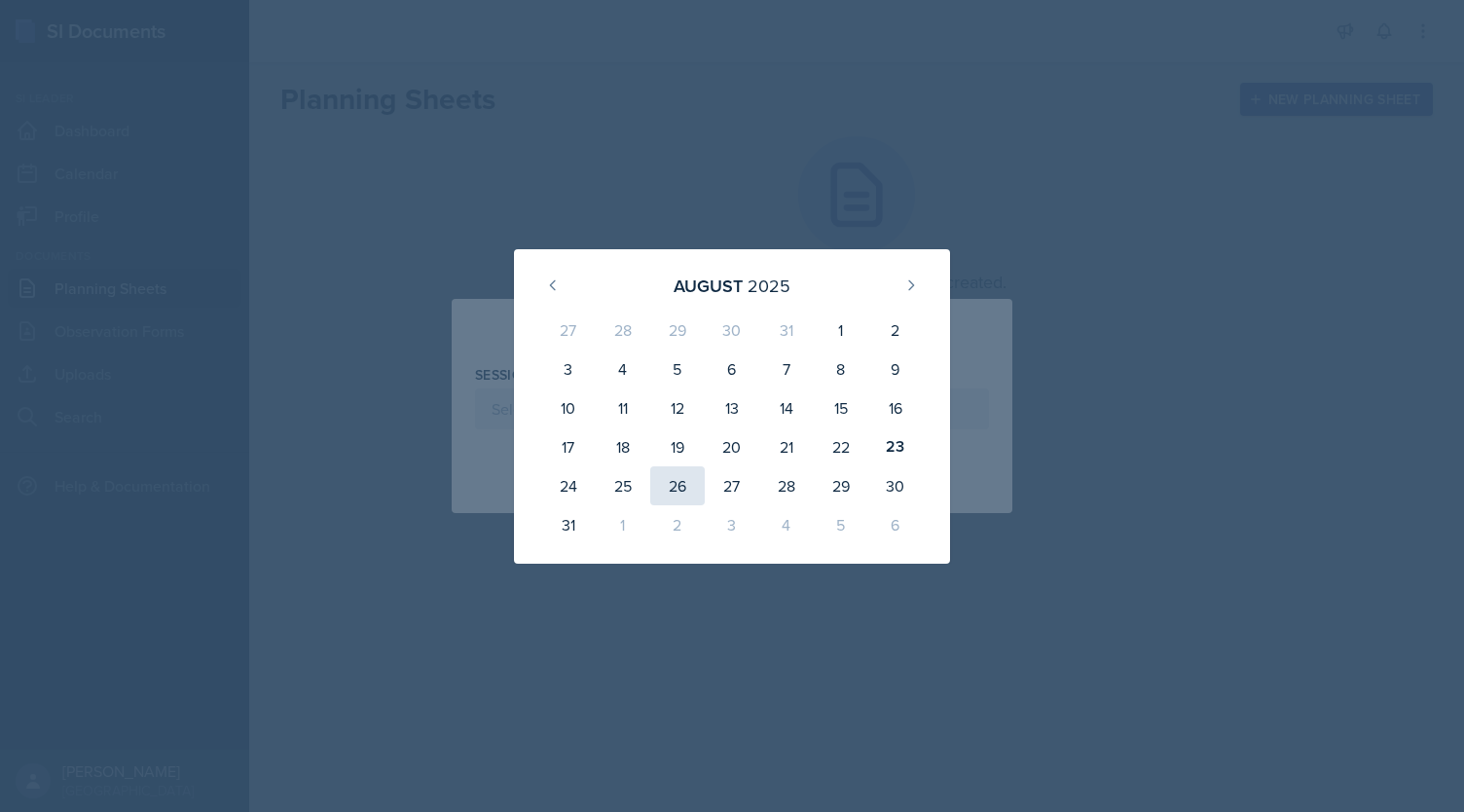
click at [672, 490] on div "26" at bounding box center [678, 486] width 55 height 39
type input "[DATE]"
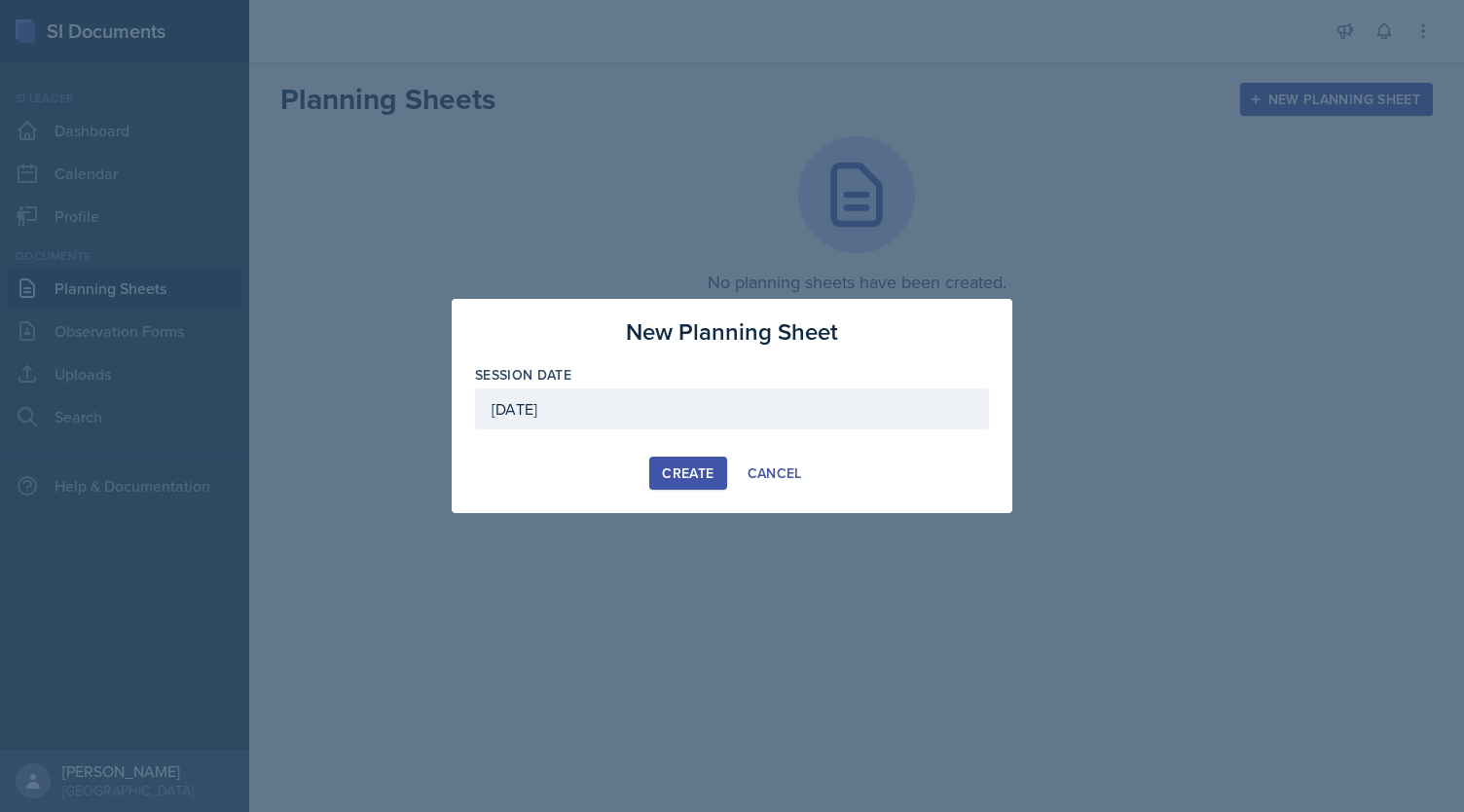
click at [681, 469] on div "Create" at bounding box center [688, 473] width 52 height 16
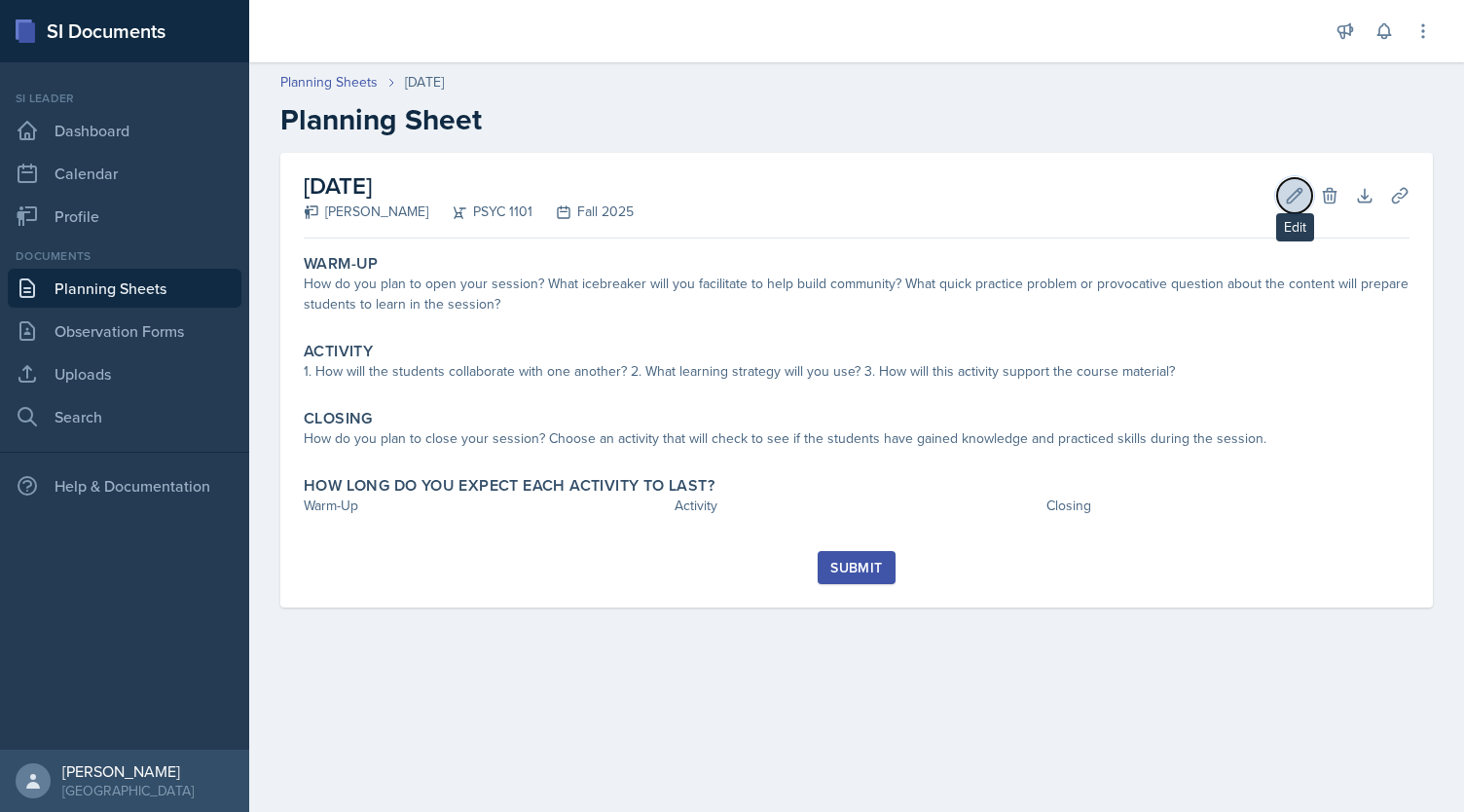
click at [1299, 198] on icon at bounding box center [1295, 196] width 19 height 19
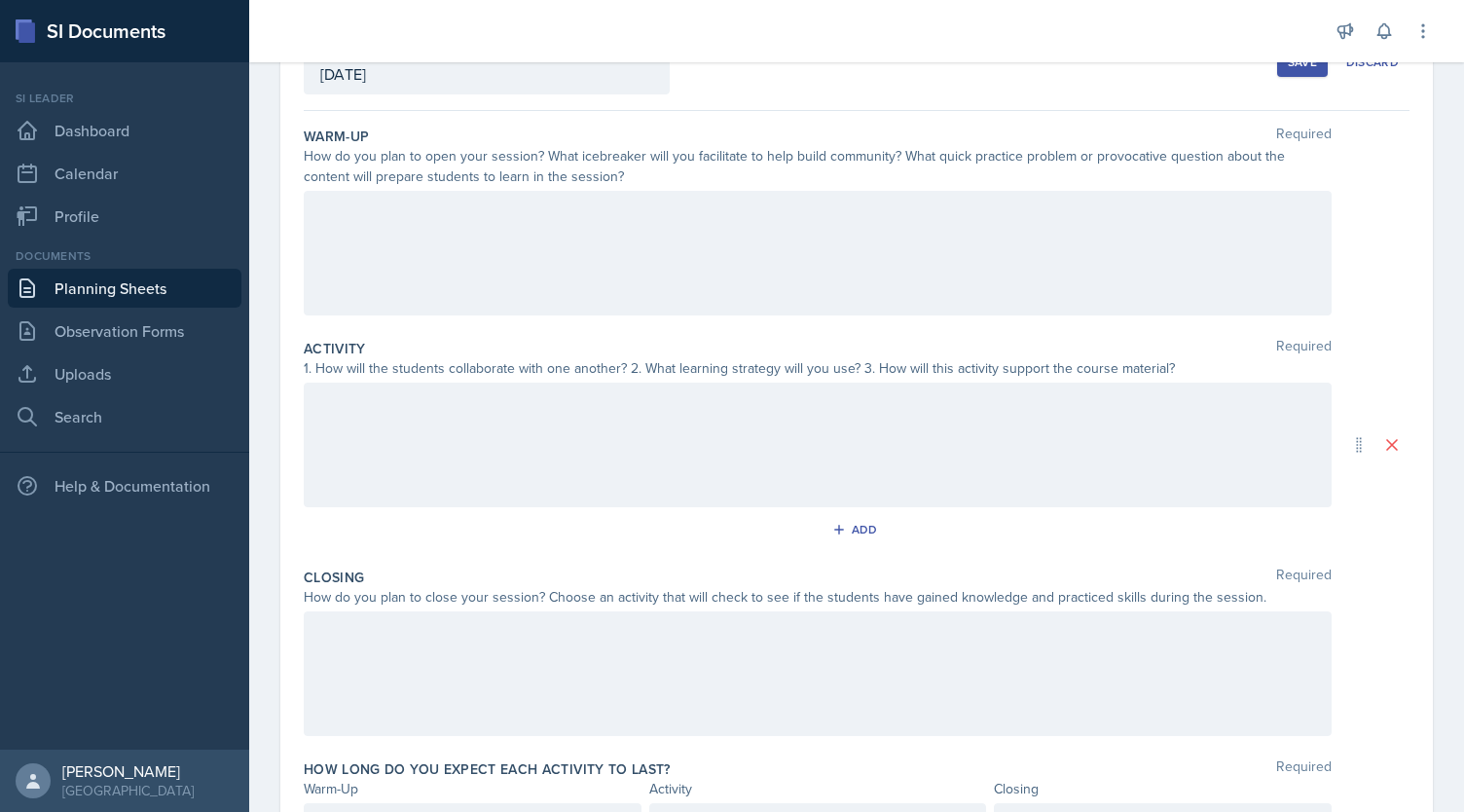
scroll to position [136, 0]
click at [833, 531] on icon "button" at bounding box center [840, 532] width 14 height 14
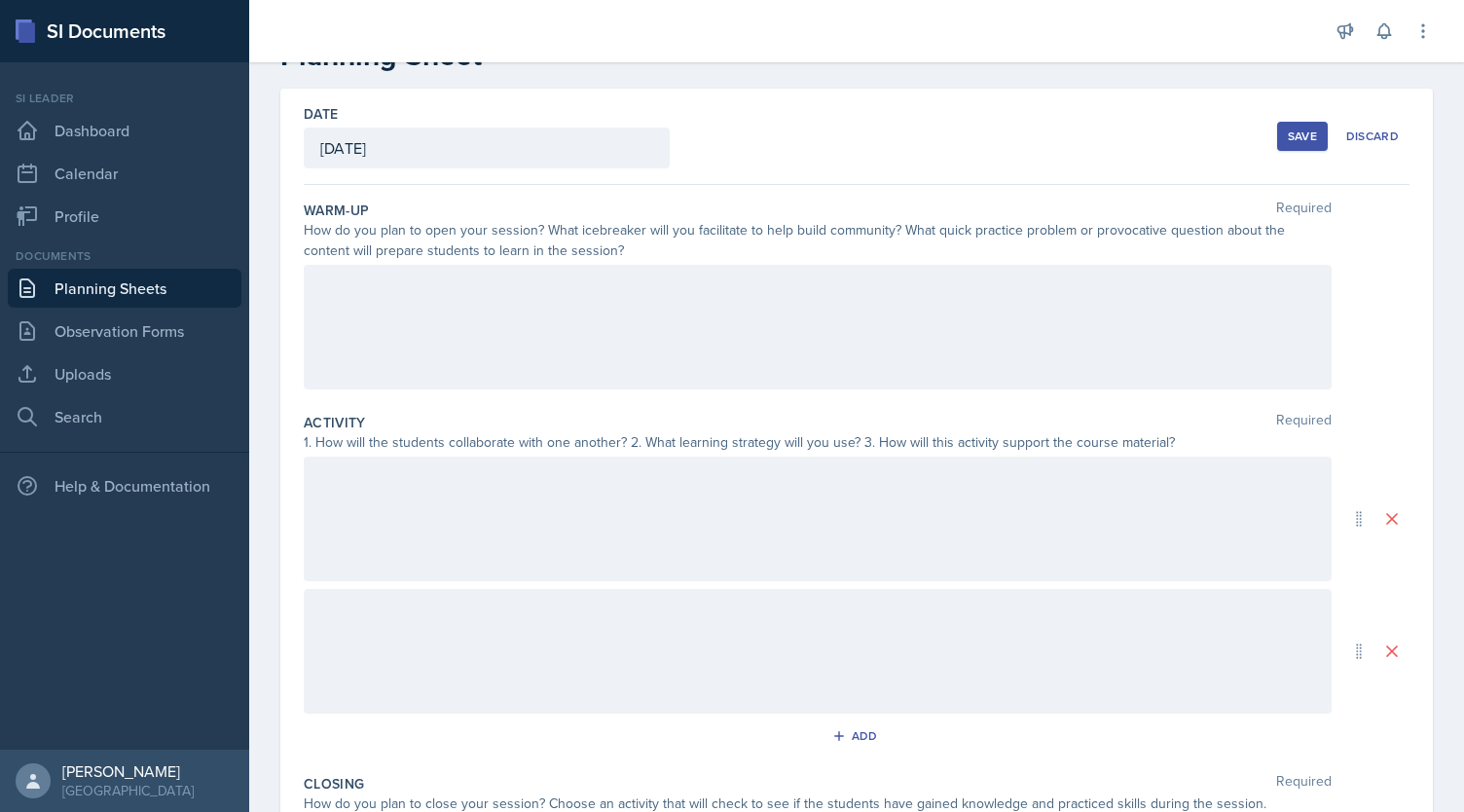
scroll to position [62, 0]
click at [584, 316] on div at bounding box center [818, 329] width 1029 height 125
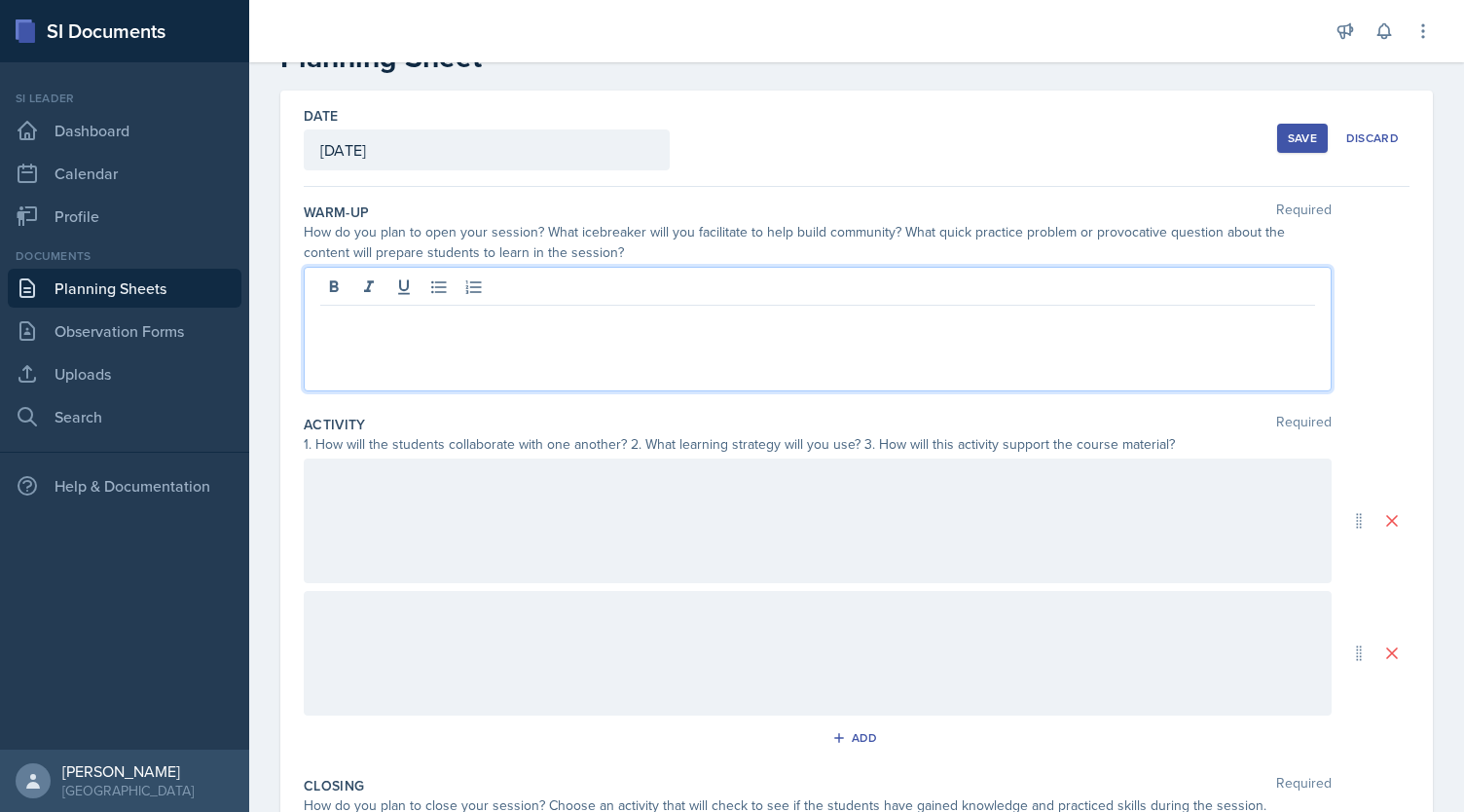
scroll to position [96, 0]
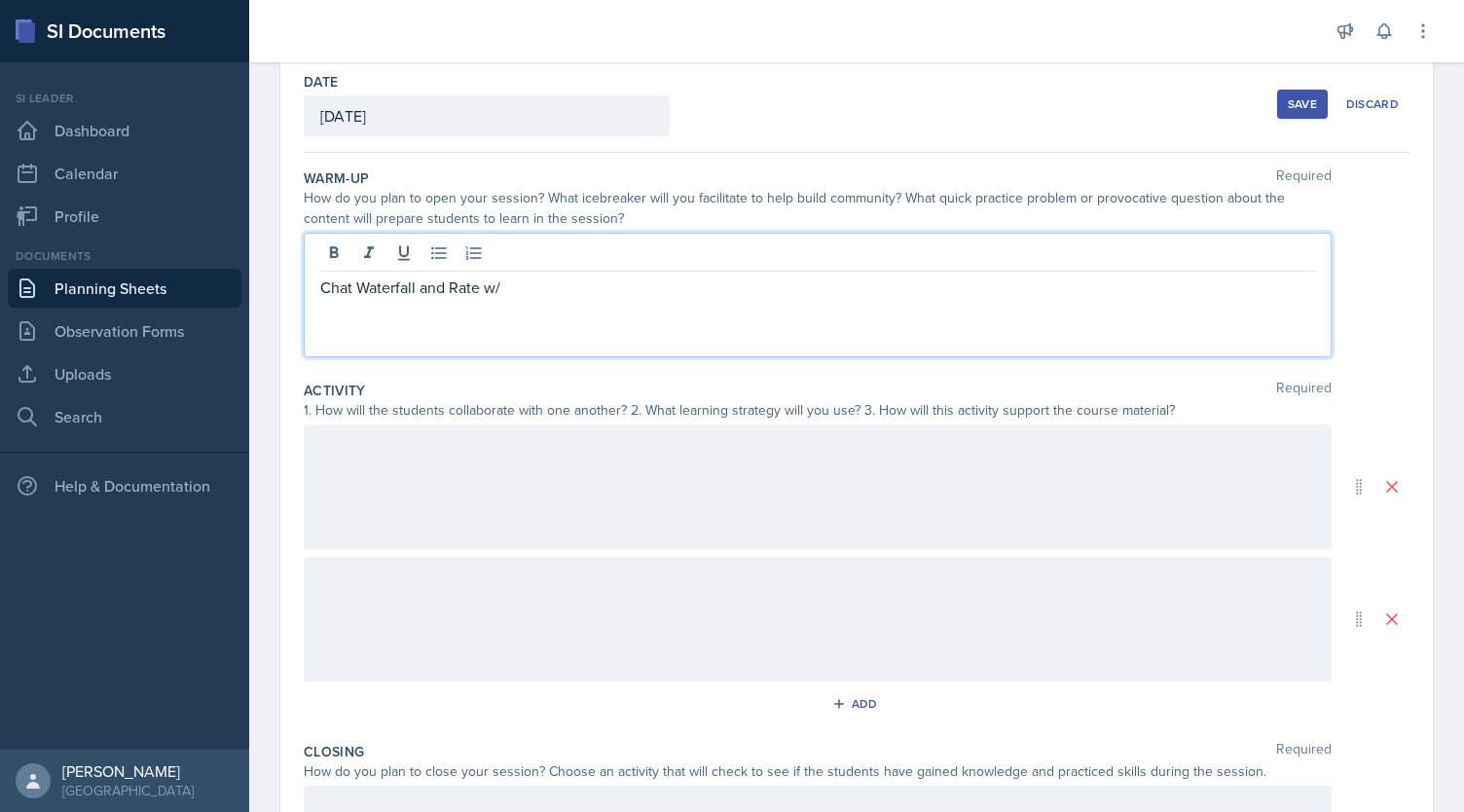
click at [431, 449] on div at bounding box center [818, 487] width 1029 height 125
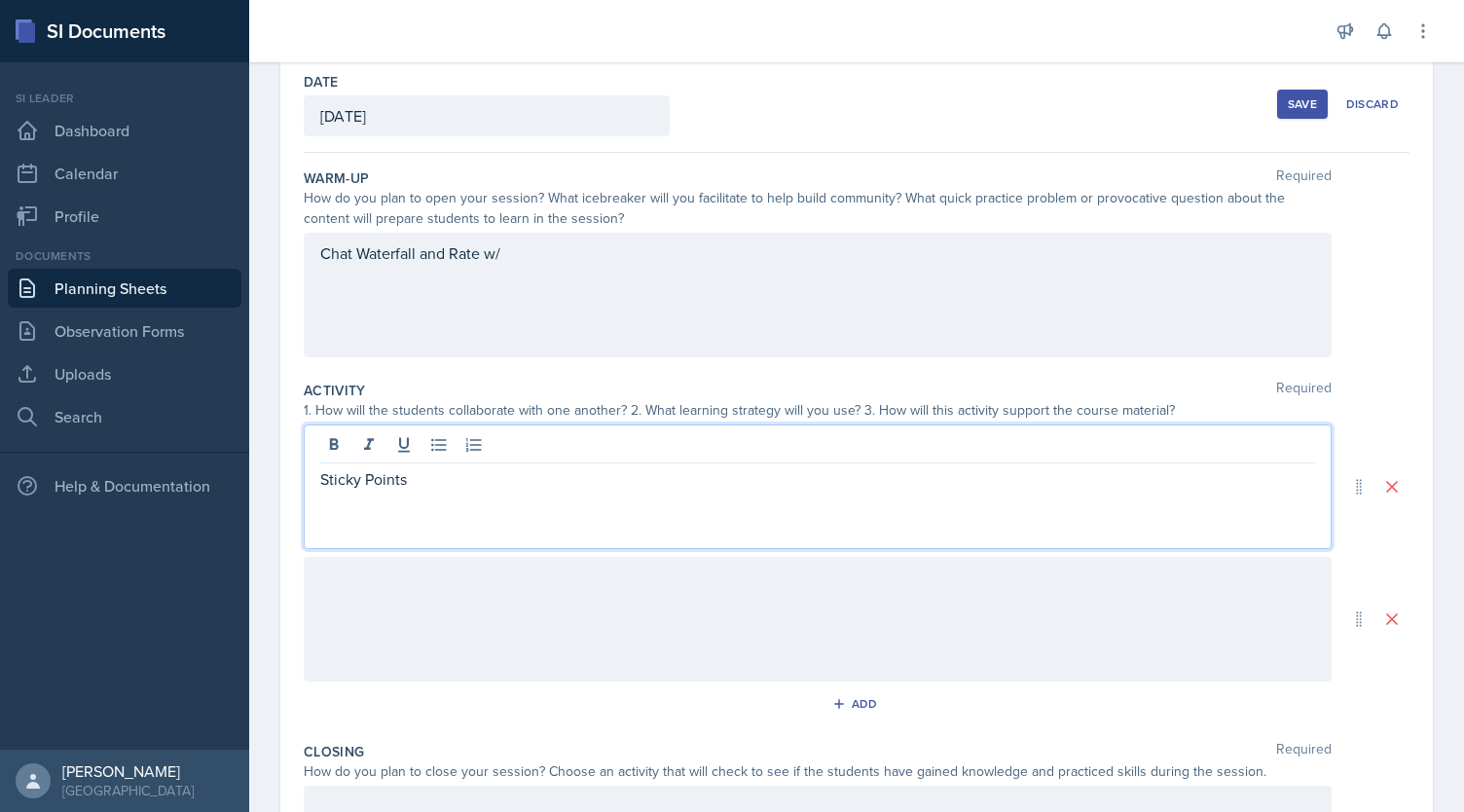
click at [444, 617] on div at bounding box center [818, 619] width 1029 height 125
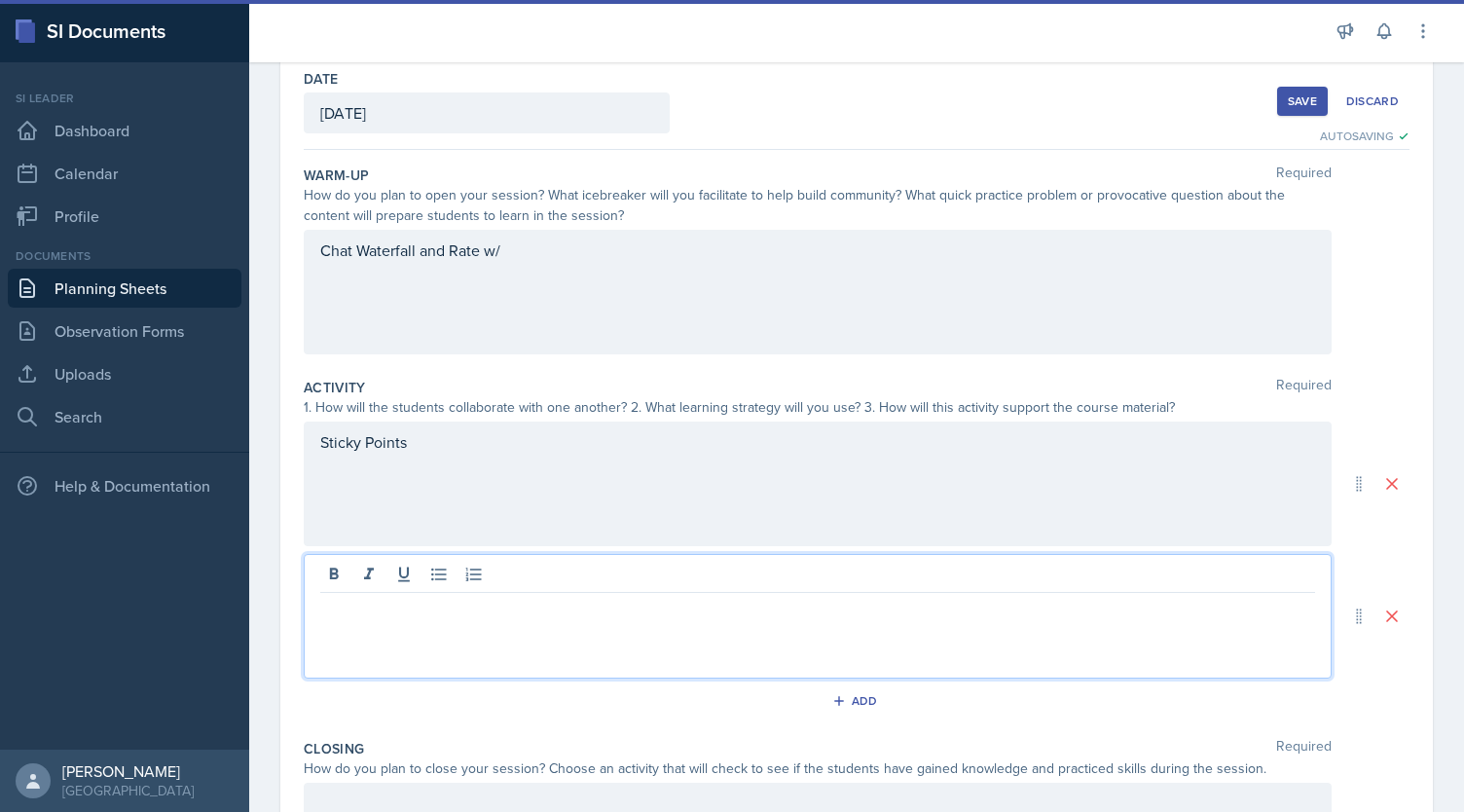
scroll to position [378, 0]
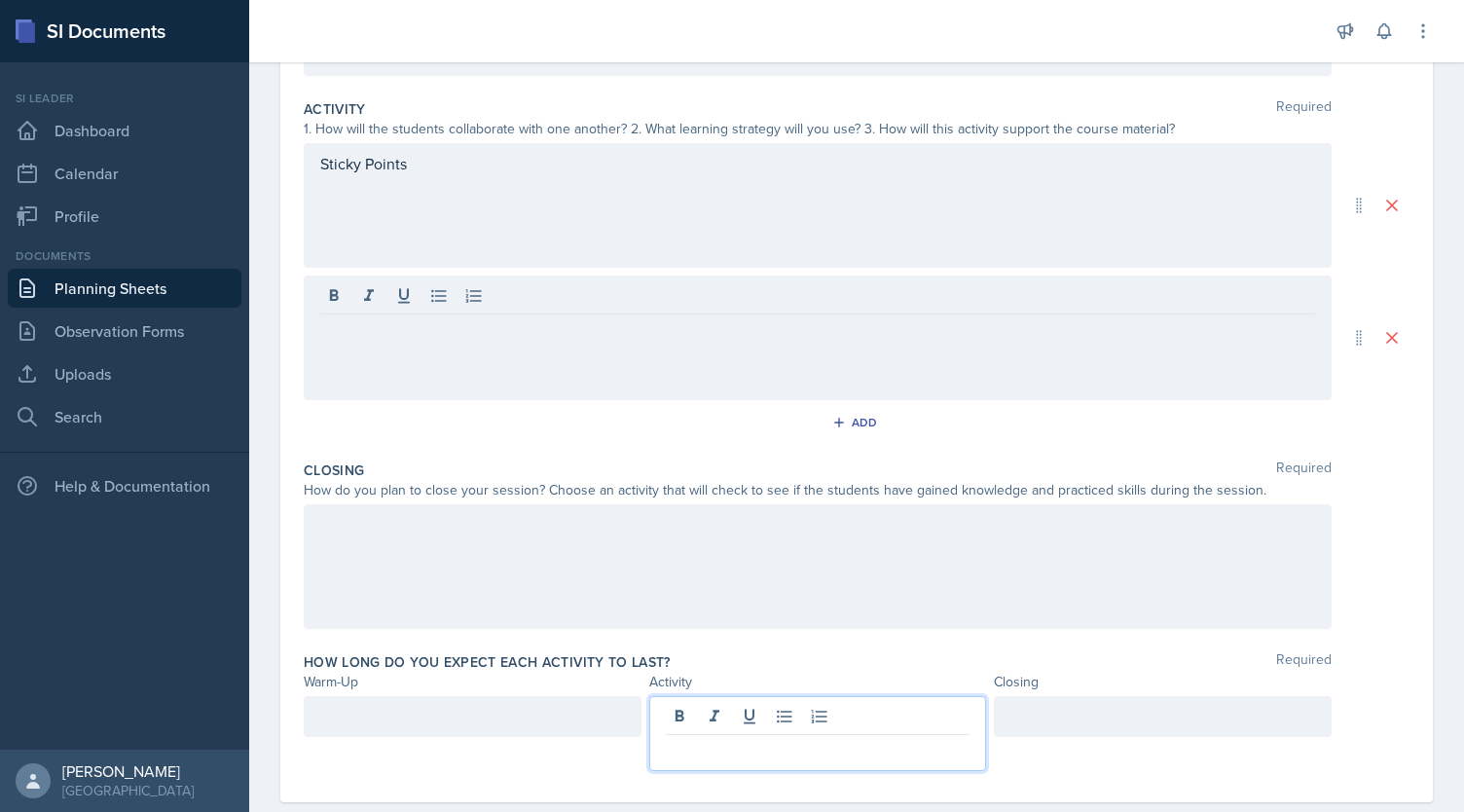
click at [692, 739] on p at bounding box center [818, 751] width 305 height 23
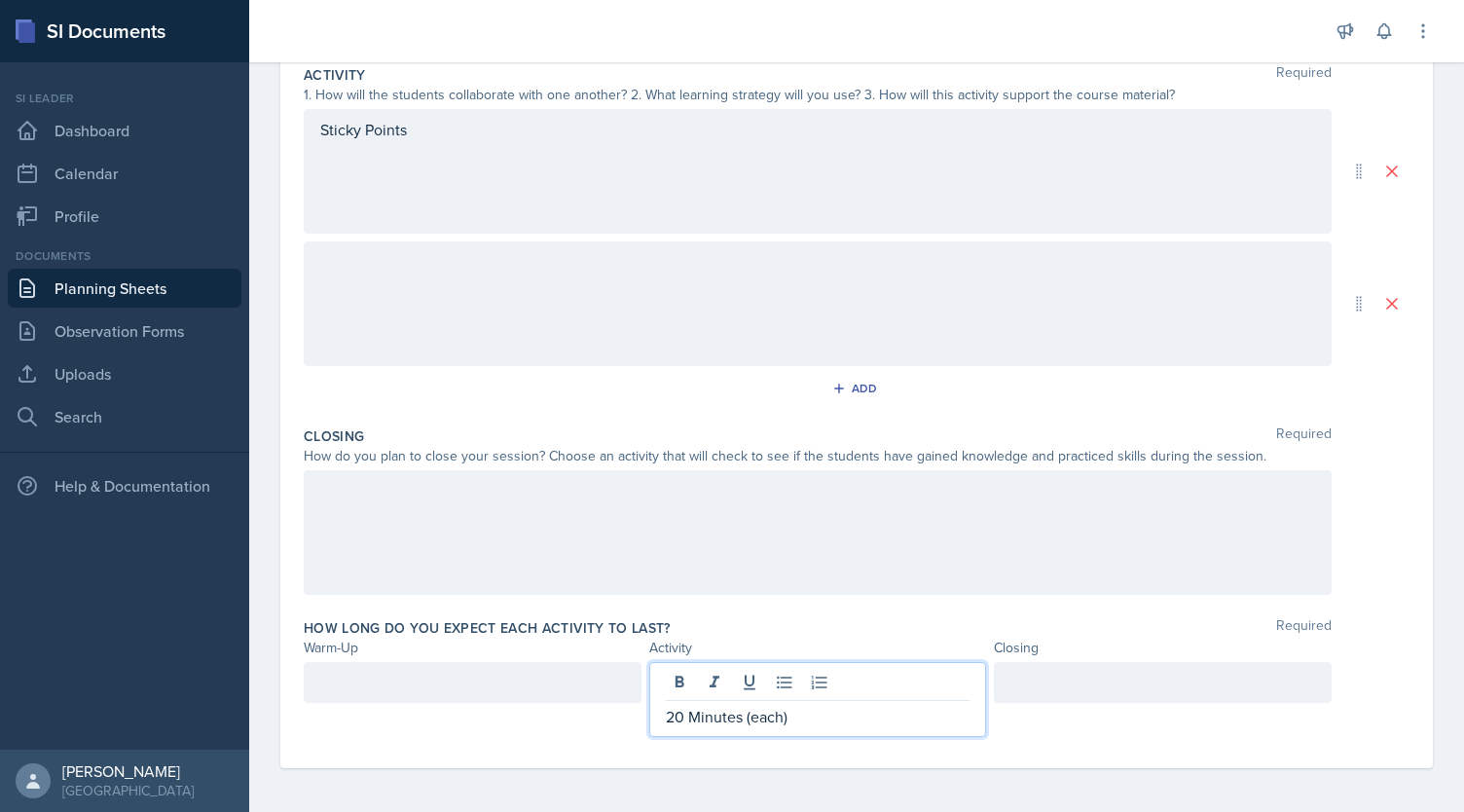
click at [493, 684] on div at bounding box center [472, 683] width 338 height 41
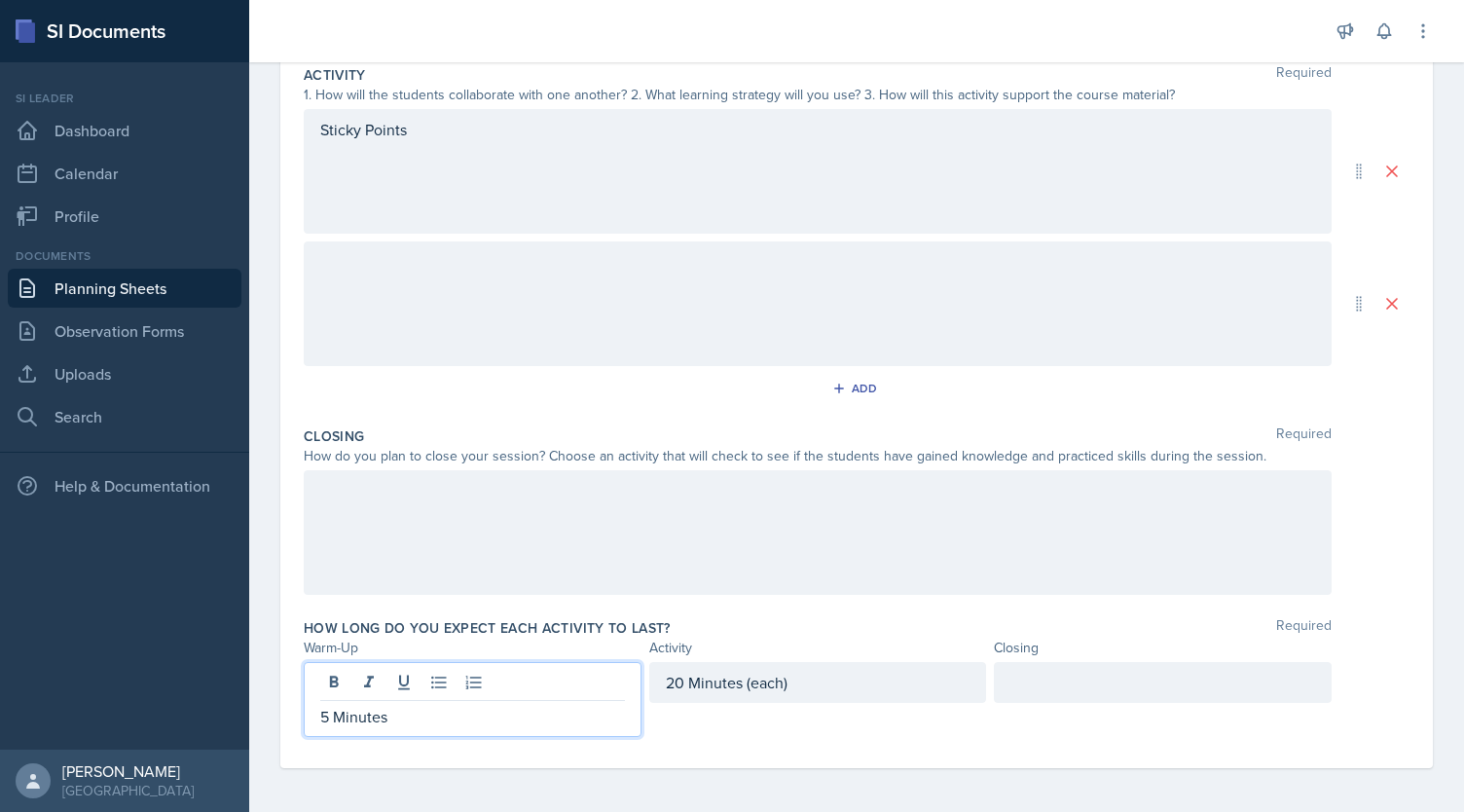
click at [1048, 691] on div at bounding box center [1163, 683] width 338 height 41
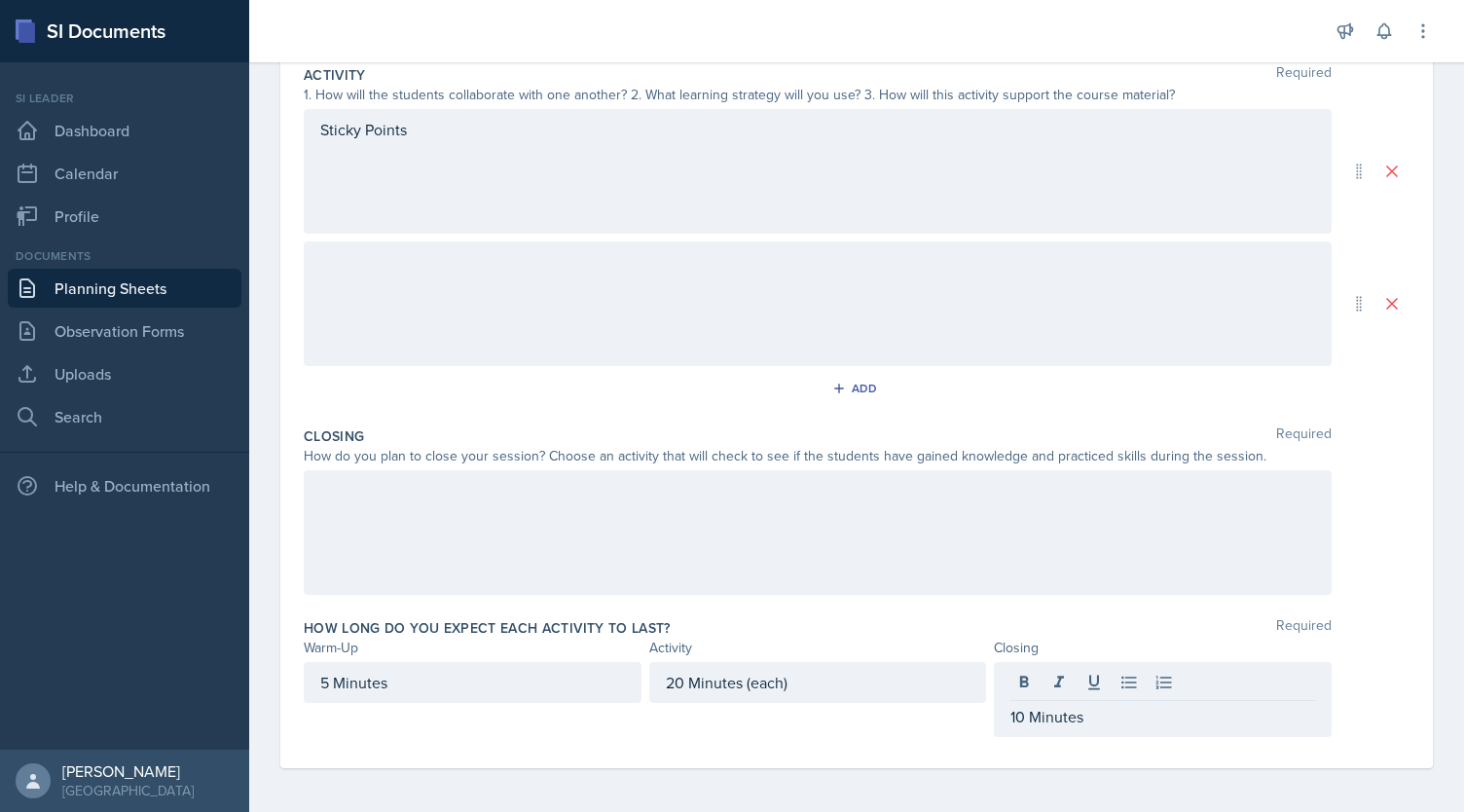
click at [910, 541] on div at bounding box center [818, 533] width 1029 height 125
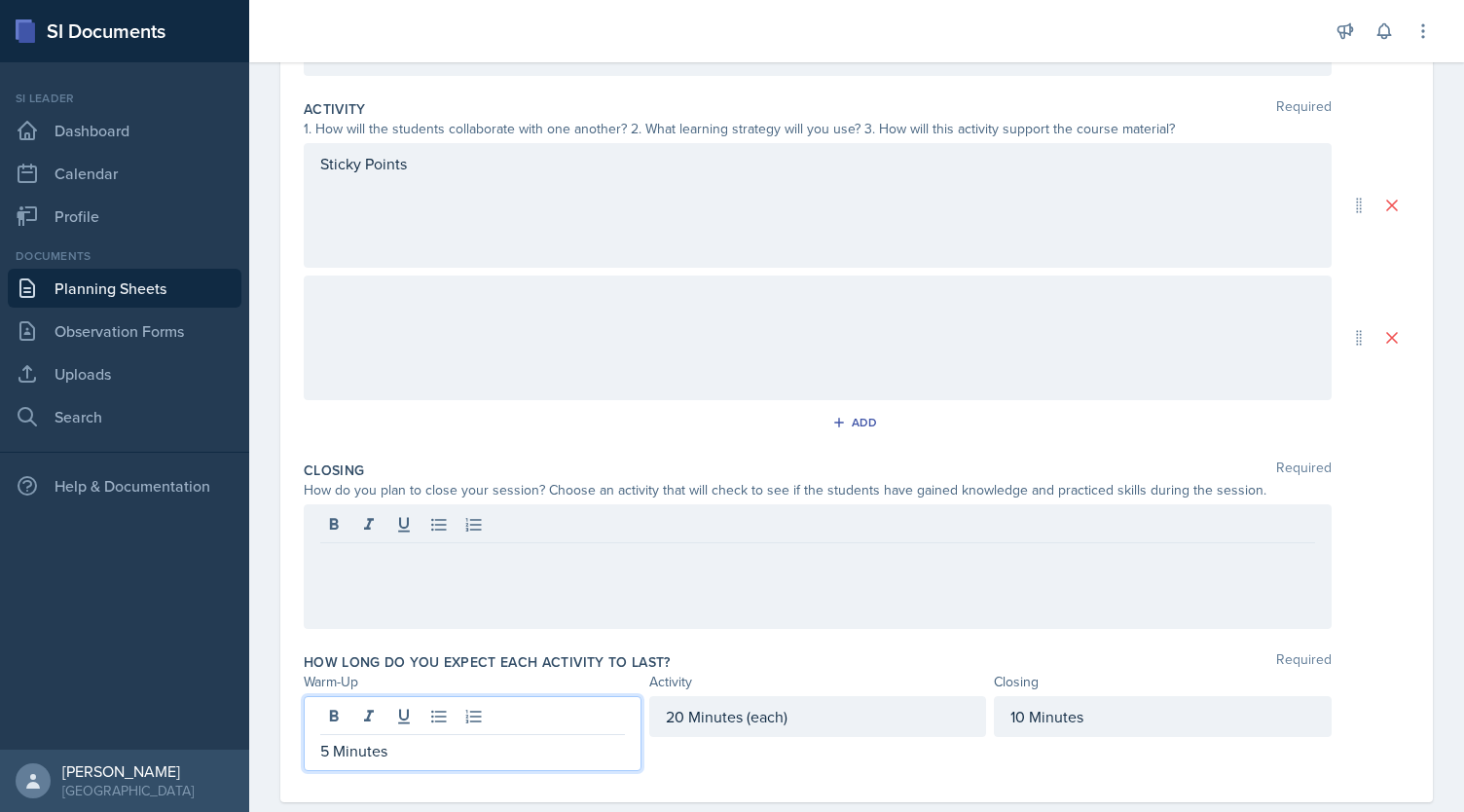
click at [335, 739] on p "5 Minutes" at bounding box center [472, 751] width 305 height 23
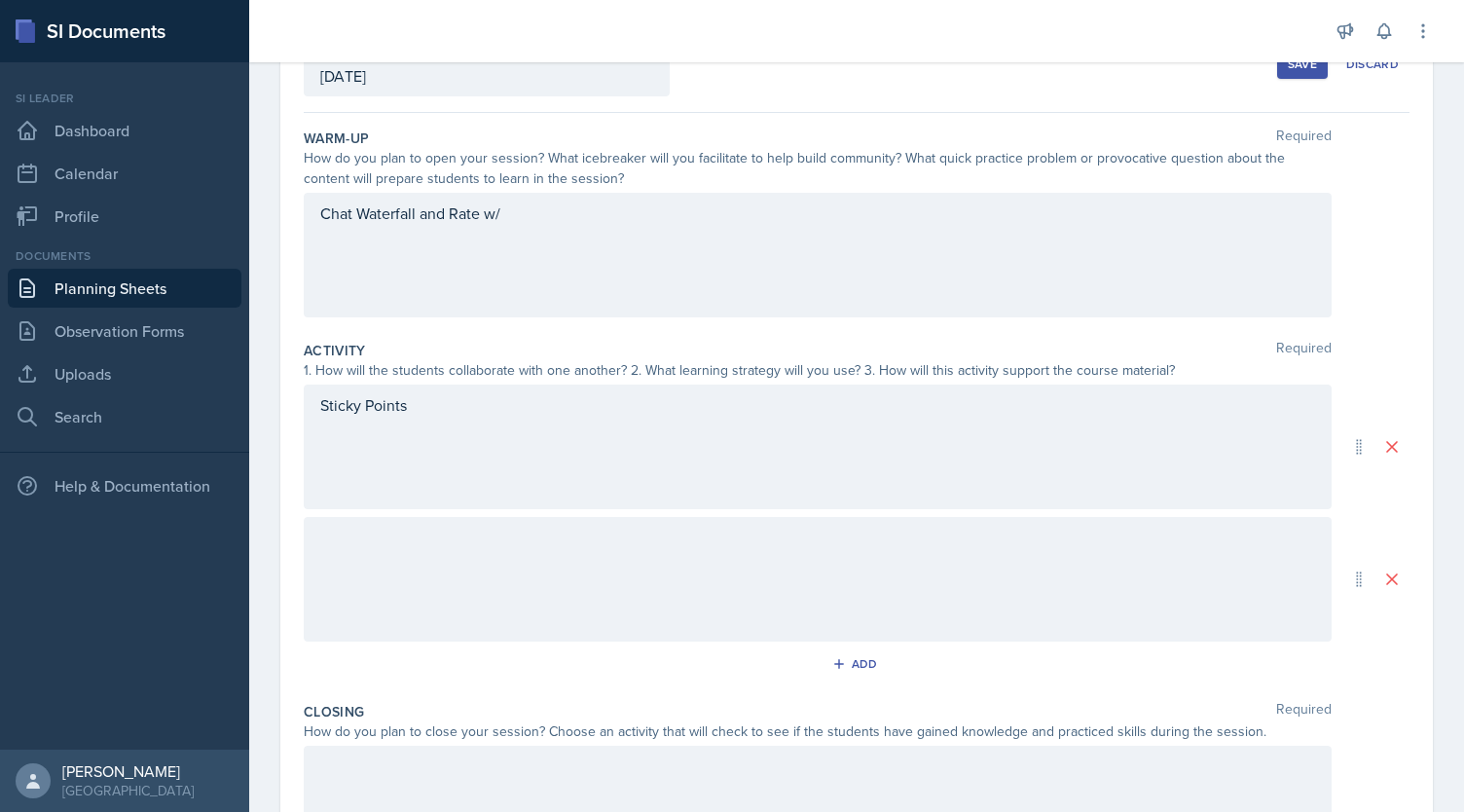
scroll to position [129, 0]
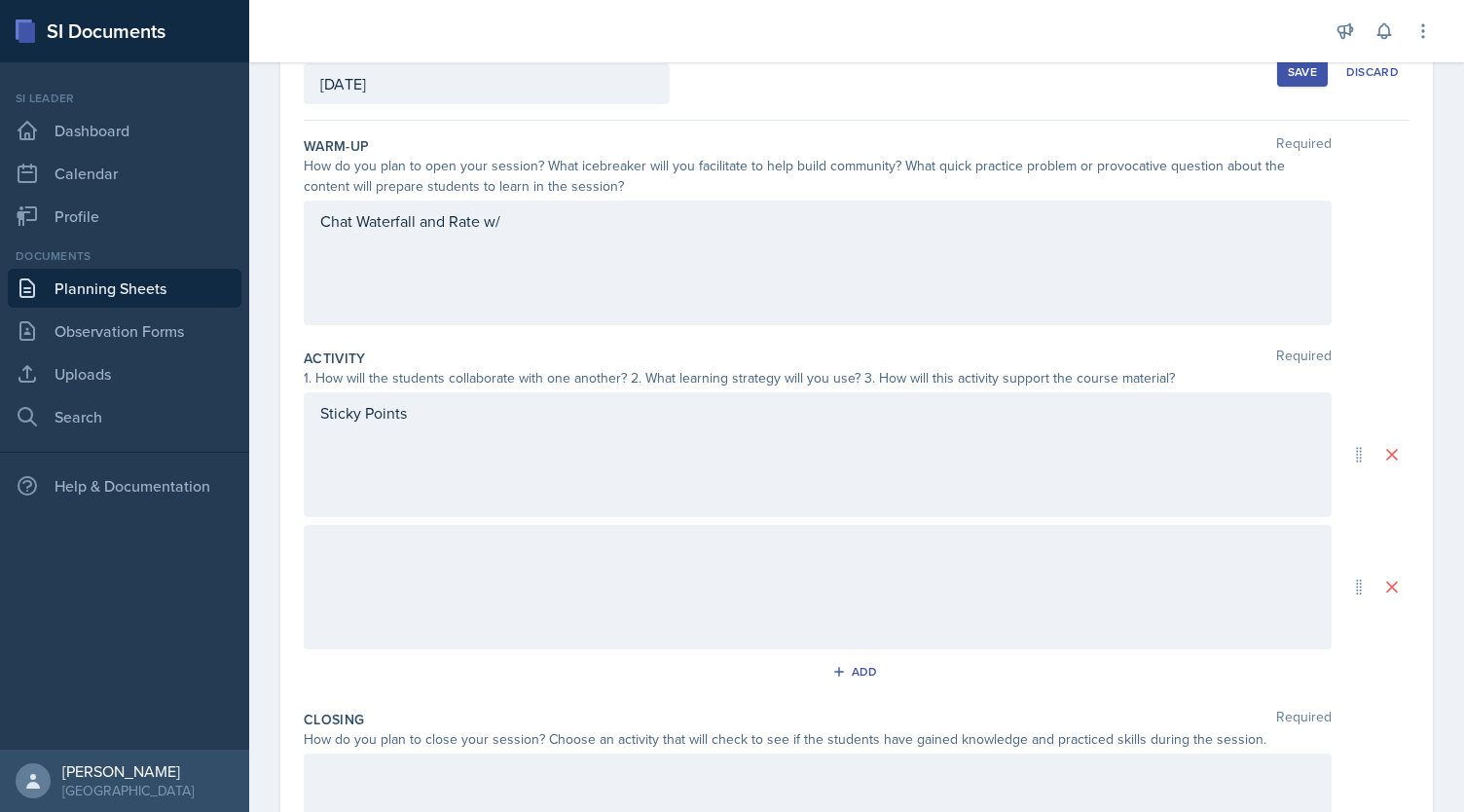
click at [580, 248] on div "Chat Waterfall and Rate w/" at bounding box center [818, 263] width 1029 height 125
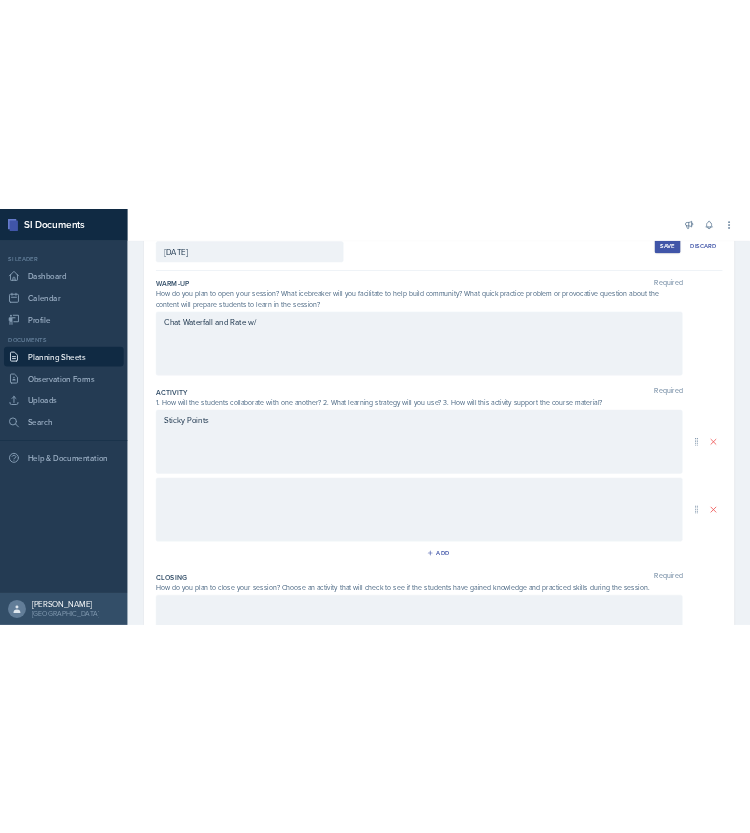
scroll to position [167, 0]
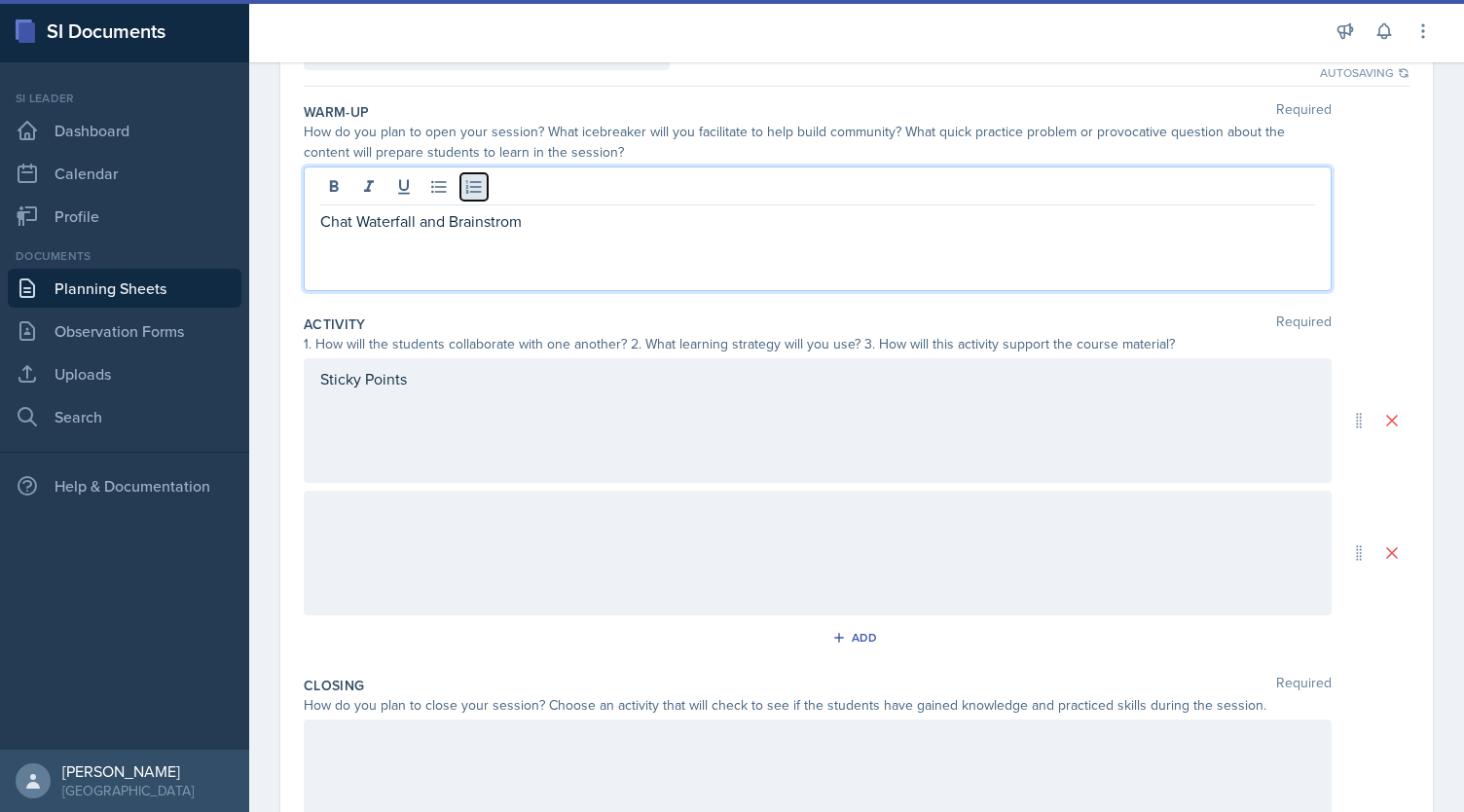
click at [465, 196] on button at bounding box center [474, 187] width 27 height 27
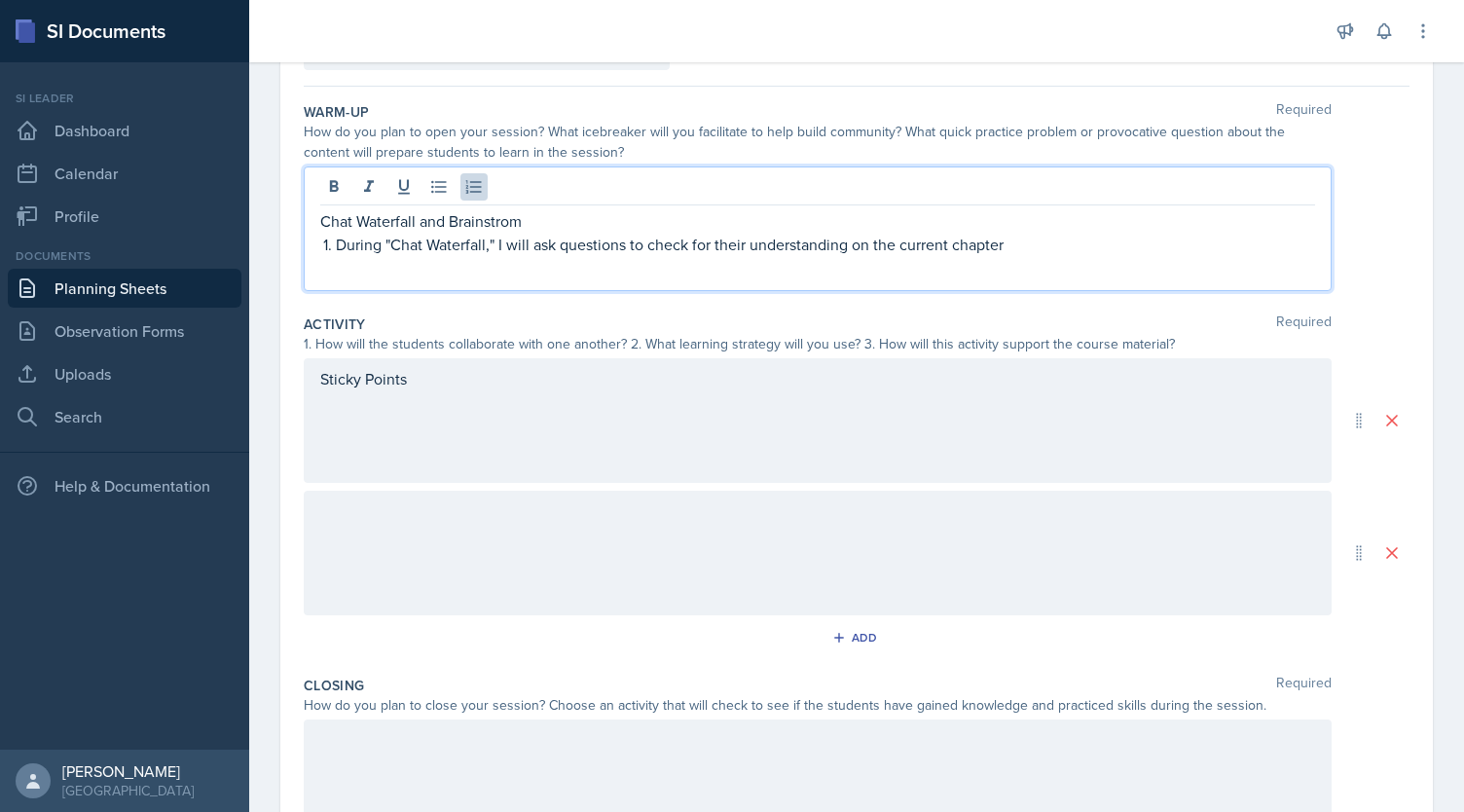
click at [868, 241] on p "During "Chat Waterfall," I will ask questions to check for their understanding …" at bounding box center [826, 244] width 980 height 23
click at [1007, 242] on p "During "Chat Waterfall," I will ask questions to check for their understanding …" at bounding box center [826, 244] width 980 height 23
click at [1017, 240] on p "During "Chat Waterfall," I will ask questions to check for their understanding …" at bounding box center [826, 244] width 980 height 23
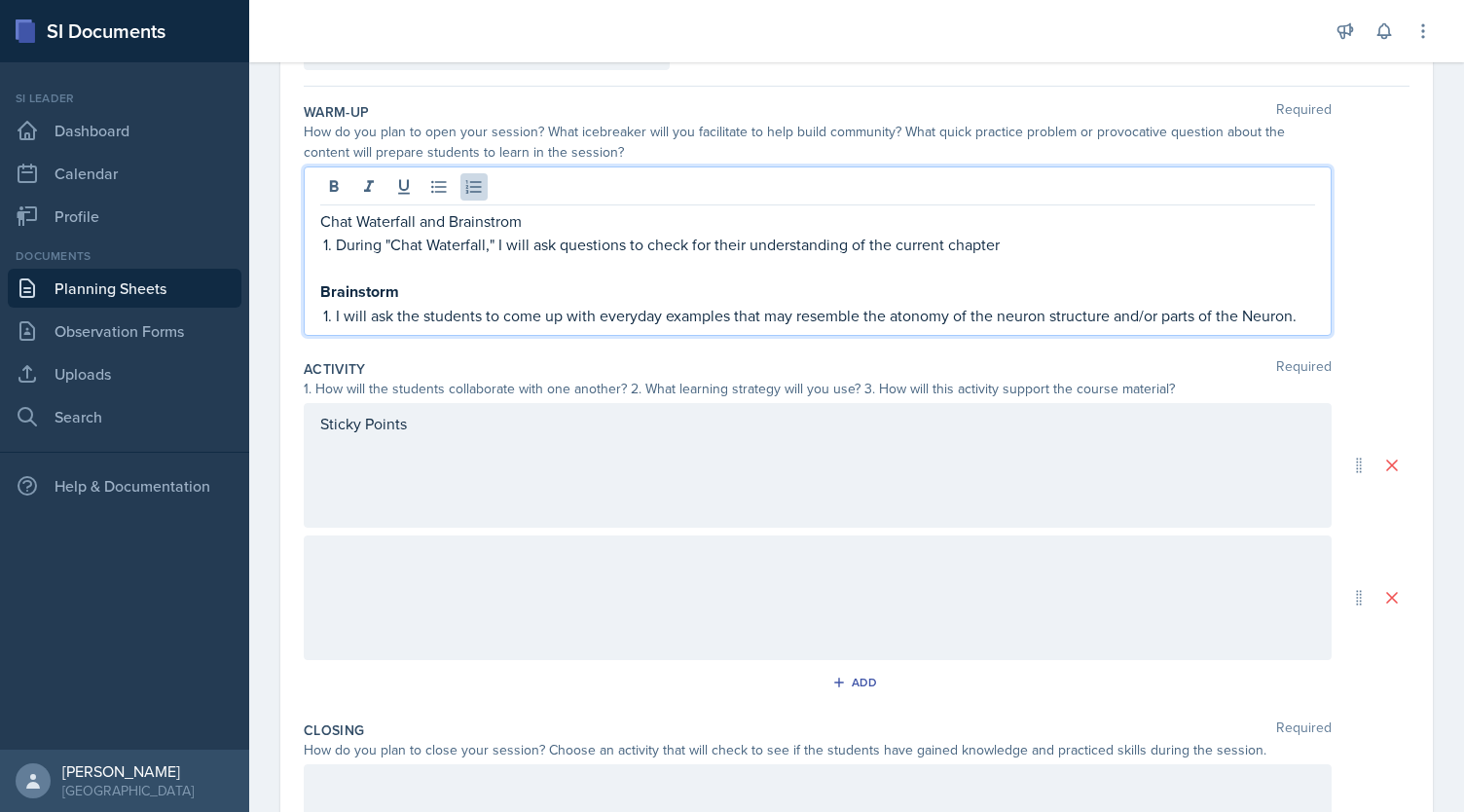
click at [924, 309] on p "I will ask the students to come up with everyday examples that may resemble the…" at bounding box center [826, 315] width 980 height 23
click at [1293, 314] on p "I will ask the students to come up with everyday examples that may resemble the…" at bounding box center [826, 315] width 980 height 23
click at [1252, 316] on p "I will ask the students to come up with everyday examples that may resemble the…" at bounding box center [826, 315] width 980 height 23
click at [1296, 318] on p "I will ask the students to come up with everyday examples that may resemble the…" at bounding box center [826, 315] width 980 height 23
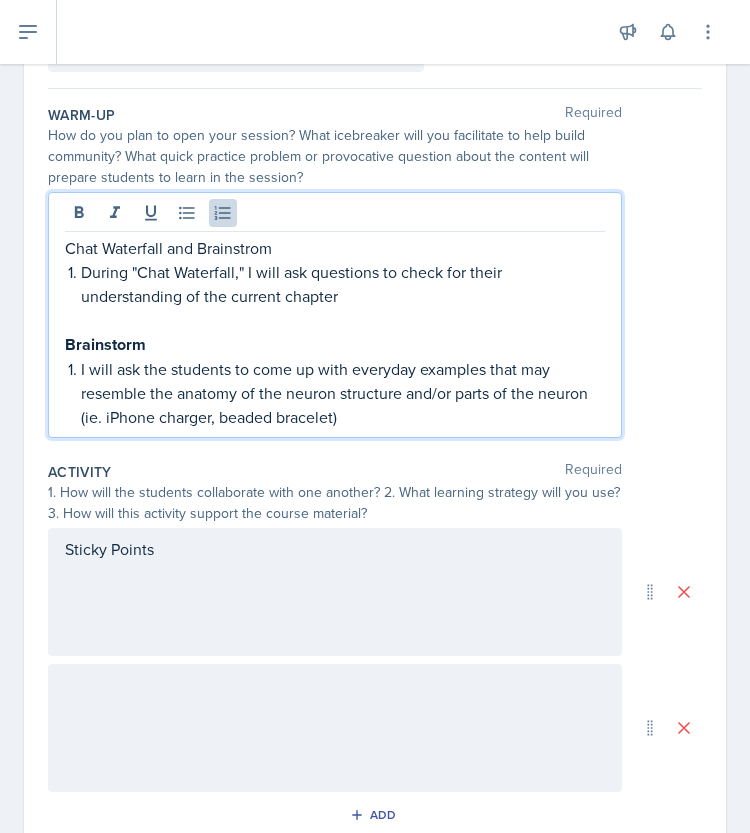
click at [240, 276] on p "During "Chat Waterfall," I will ask questions to check for their understanding …" at bounding box center [343, 284] width 524 height 48
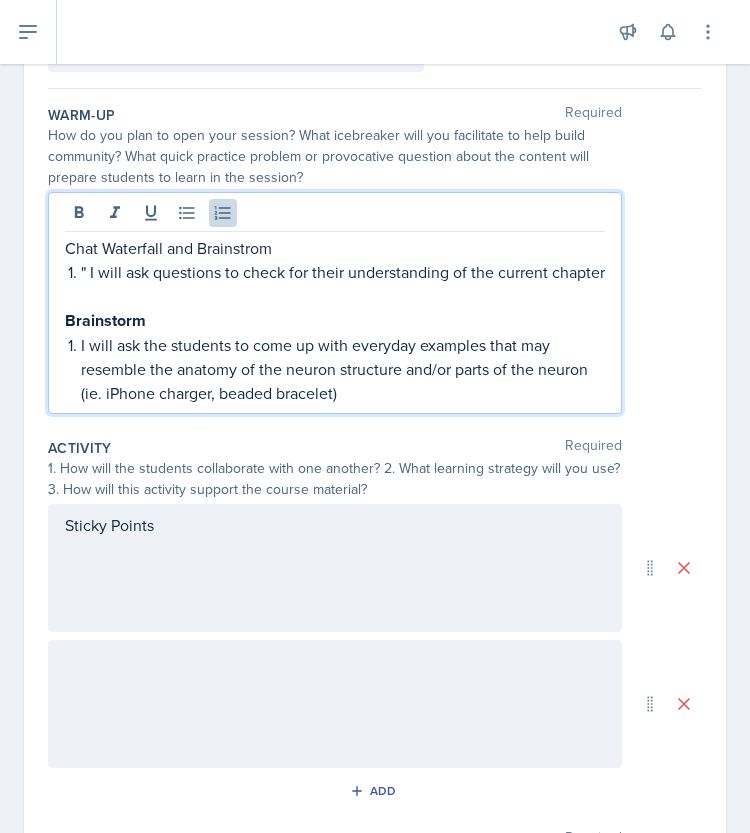
click at [162, 246] on p "Chat Waterfall and Brainstrom" at bounding box center [335, 248] width 540 height 24
click at [88, 241] on p "Chat Waterfall" at bounding box center [335, 248] width 540 height 24
click at [143, 277] on p "" I will ask questions to check for their understanding of the current chapter" at bounding box center [343, 273] width 524 height 24
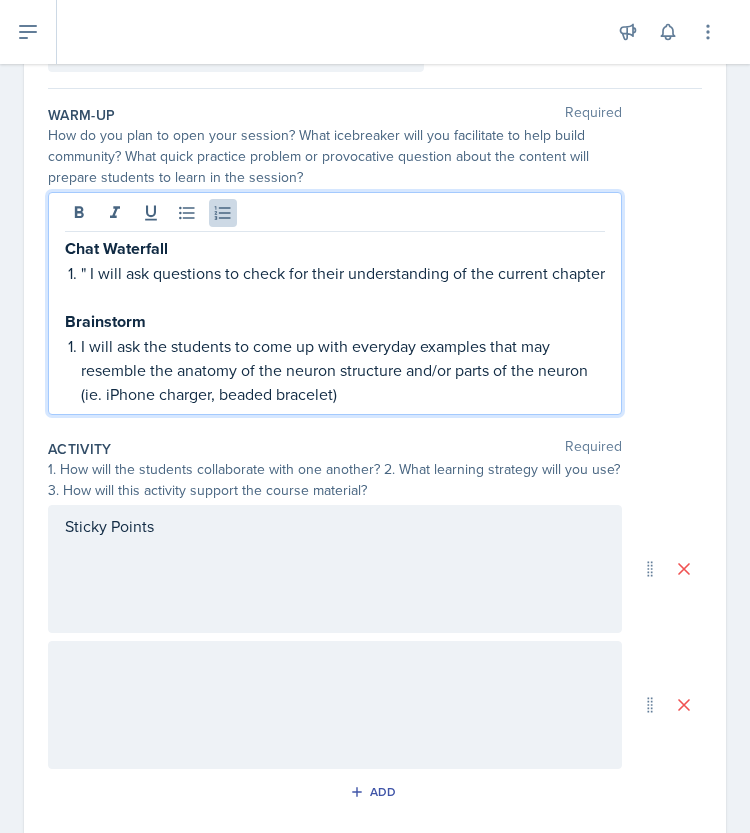
click at [89, 272] on p "" I will ask questions to check for their understanding of the current chapter" at bounding box center [343, 273] width 524 height 24
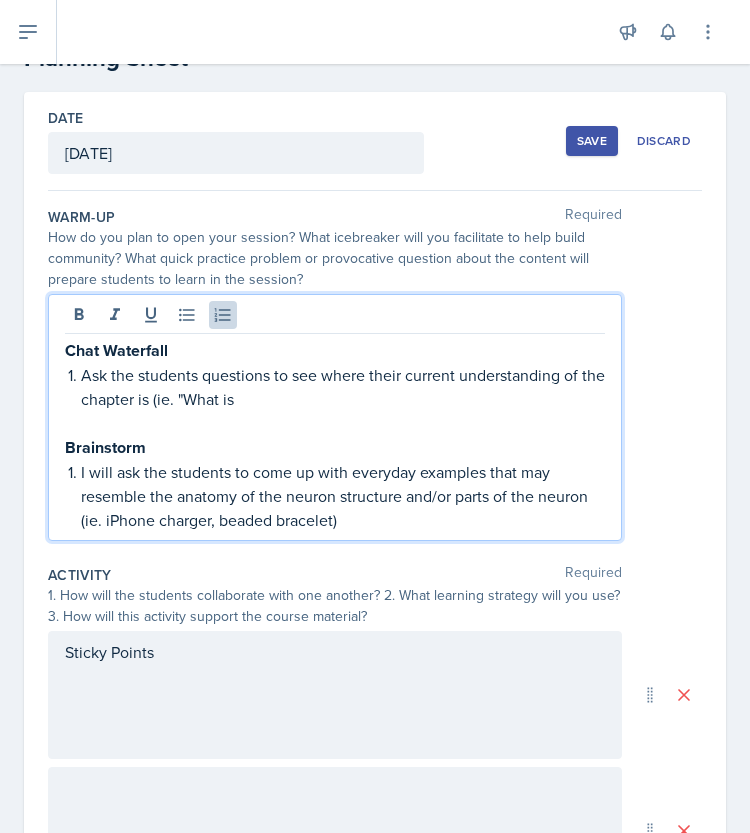
scroll to position [73, 0]
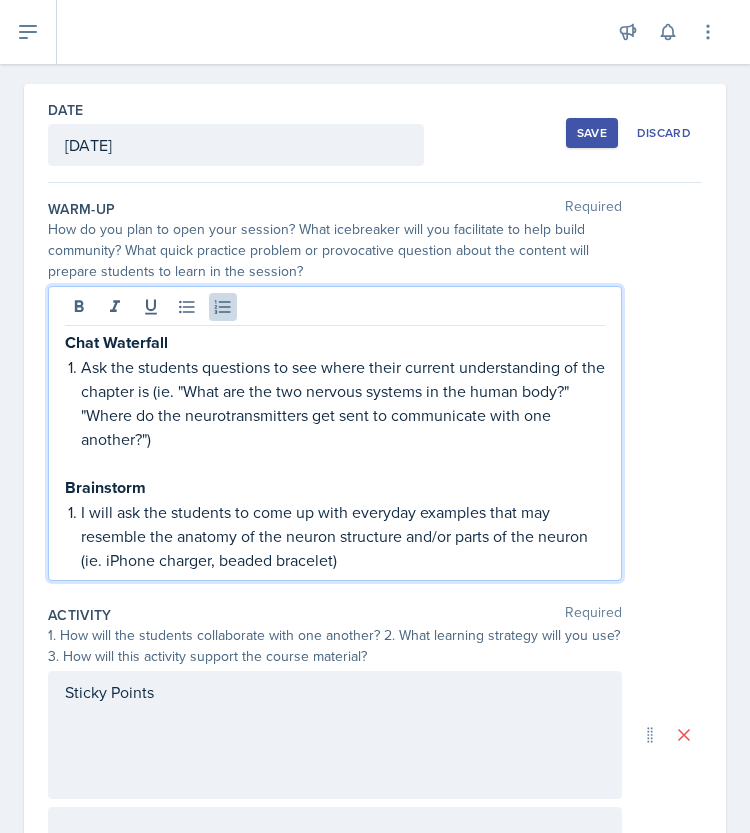
click at [81, 512] on li "I will ask the students to come up with everyday examples that may resemble the…" at bounding box center [343, 536] width 524 height 72
click at [333, 558] on p "Students will be asked to come up with everyday examples that may resemble the …" at bounding box center [343, 536] width 524 height 72
click at [455, 533] on p "Students will be asked to come up with everyday examples that may resemble the …" at bounding box center [343, 536] width 524 height 72
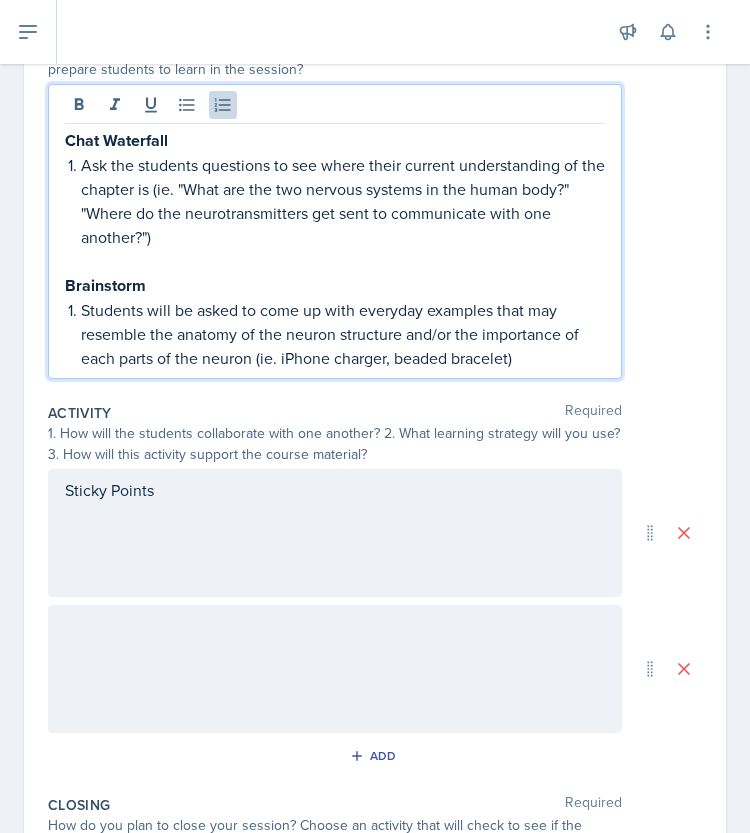
scroll to position [278, 0]
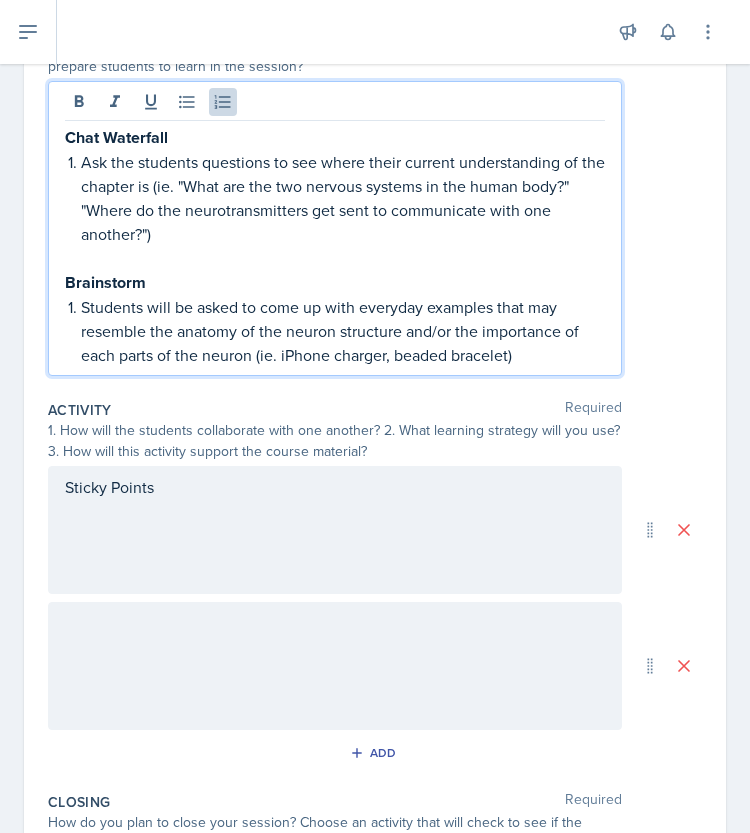
click at [154, 355] on p "Students will be asked to come up with everyday examples that may resemble the …" at bounding box center [343, 331] width 524 height 72
click at [501, 360] on p "Students will be asked to come up with everyday examples that may resemble the …" at bounding box center [343, 331] width 524 height 72
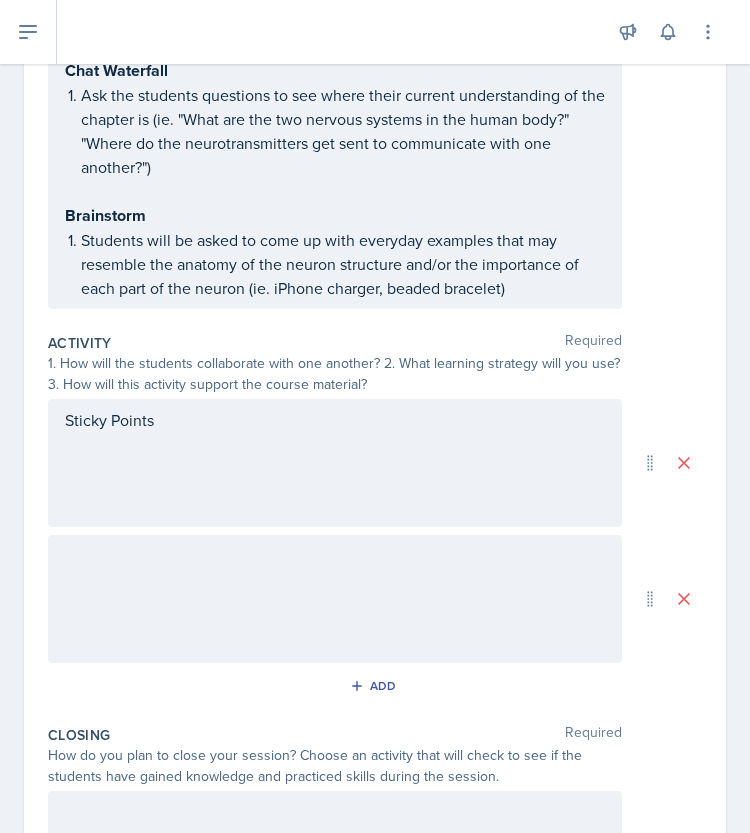
click at [218, 446] on div "Sticky Points" at bounding box center [335, 463] width 574 height 128
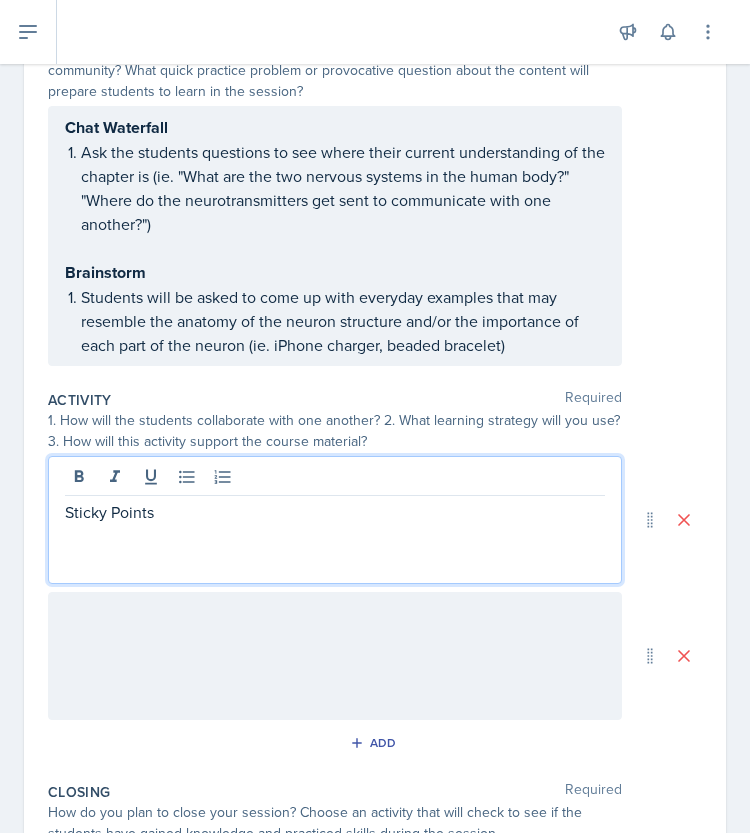
scroll to position [361, 0]
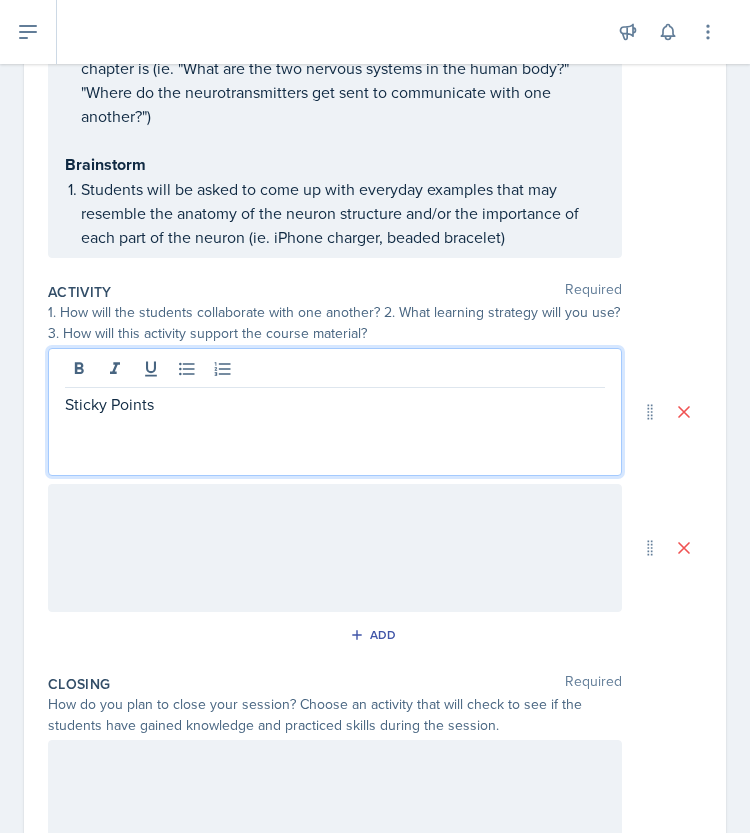
click at [145, 409] on p "Sticky Points" at bounding box center [335, 404] width 540 height 24
click at [198, 415] on div "Sticky Points" at bounding box center [335, 412] width 574 height 128
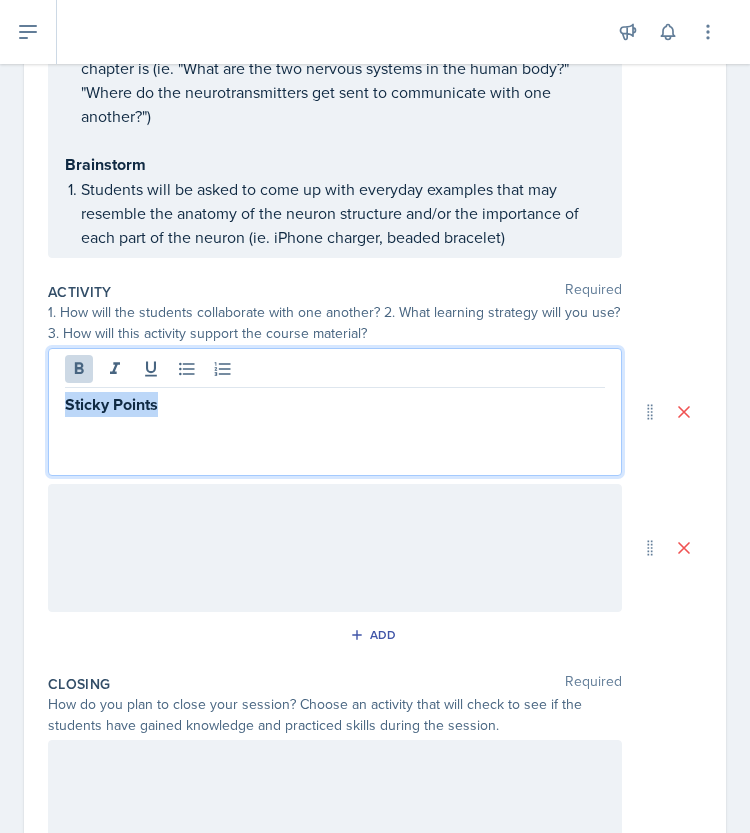
click at [178, 411] on p "Sticky Points" at bounding box center [335, 404] width 540 height 25
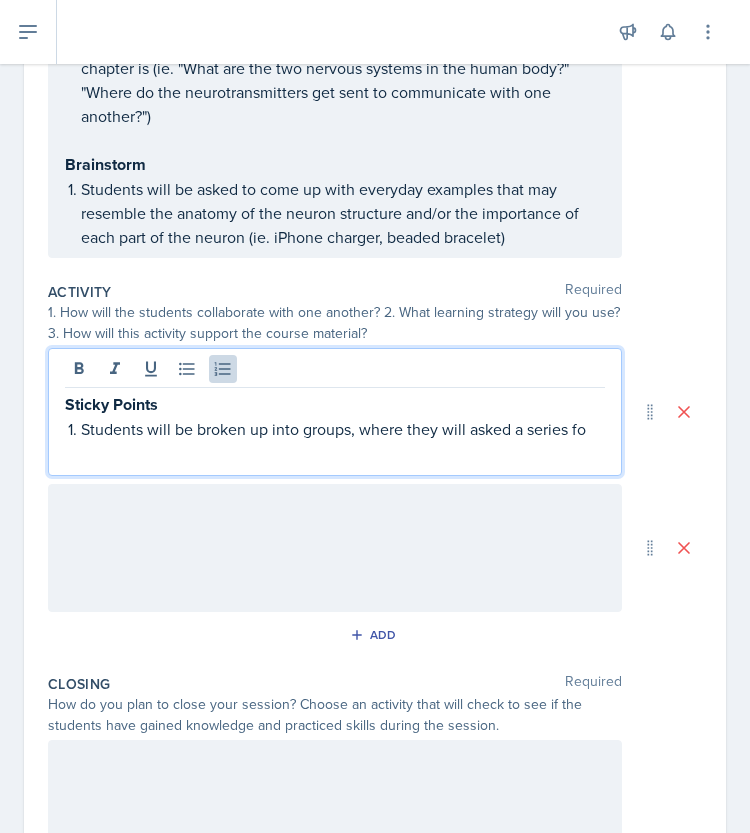
click at [502, 425] on p "Students will be broken up into groups, where they will asked a series fo" at bounding box center [343, 429] width 524 height 24
click at [465, 463] on div "Sticky Points Students will be broken up into groups, where they will be asked …" at bounding box center [335, 412] width 574 height 128
click at [194, 447] on p "Students will be broken up into groups, where they will be asked a series fo" at bounding box center [343, 441] width 524 height 48
click at [302, 419] on p "Students will be broken up into groups, where they will be asked a series of qu…" at bounding box center [343, 441] width 524 height 48
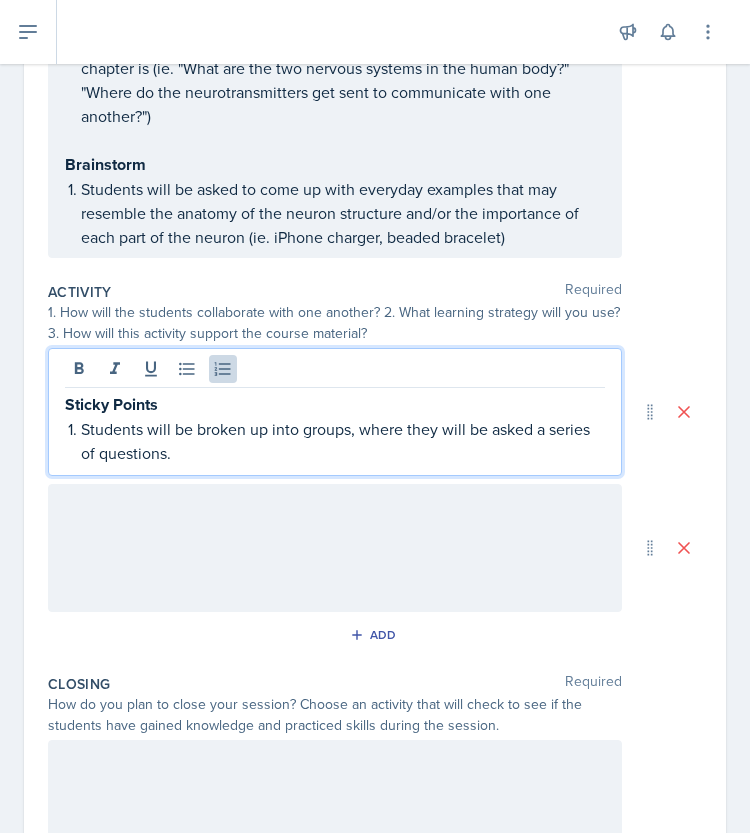
click at [236, 453] on p "Students will be broken up into groups, where they will be asked a series of qu…" at bounding box center [343, 441] width 524 height 48
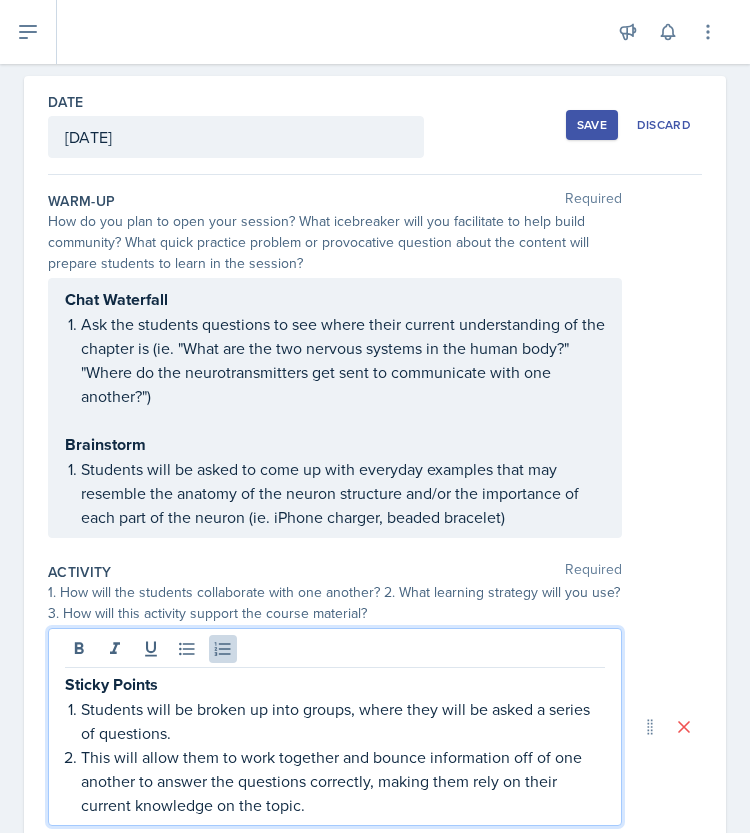
scroll to position [0, 0]
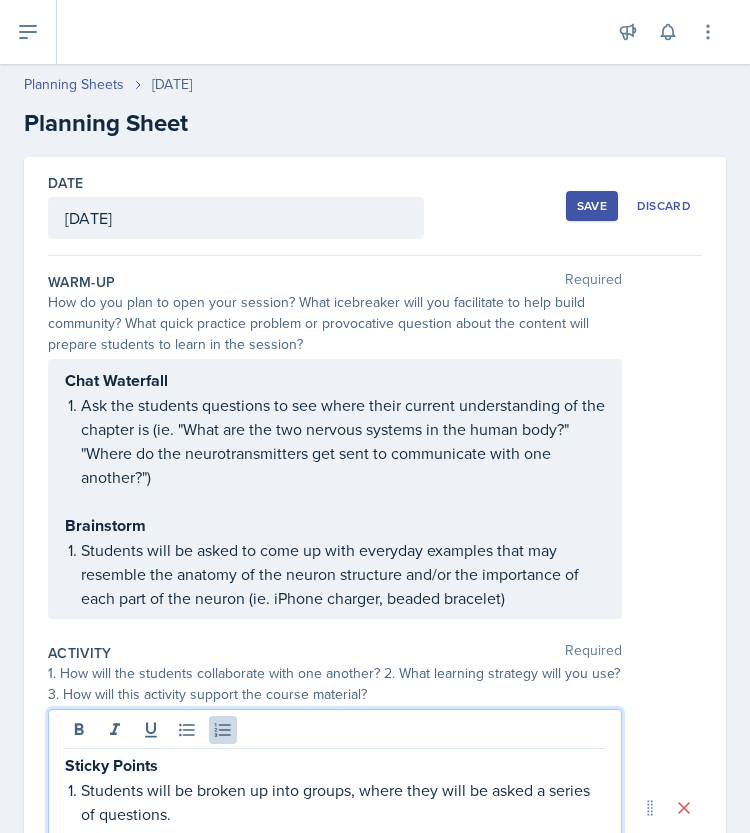
click at [241, 126] on h2 "Planning Sheet" at bounding box center [375, 123] width 702 height 36
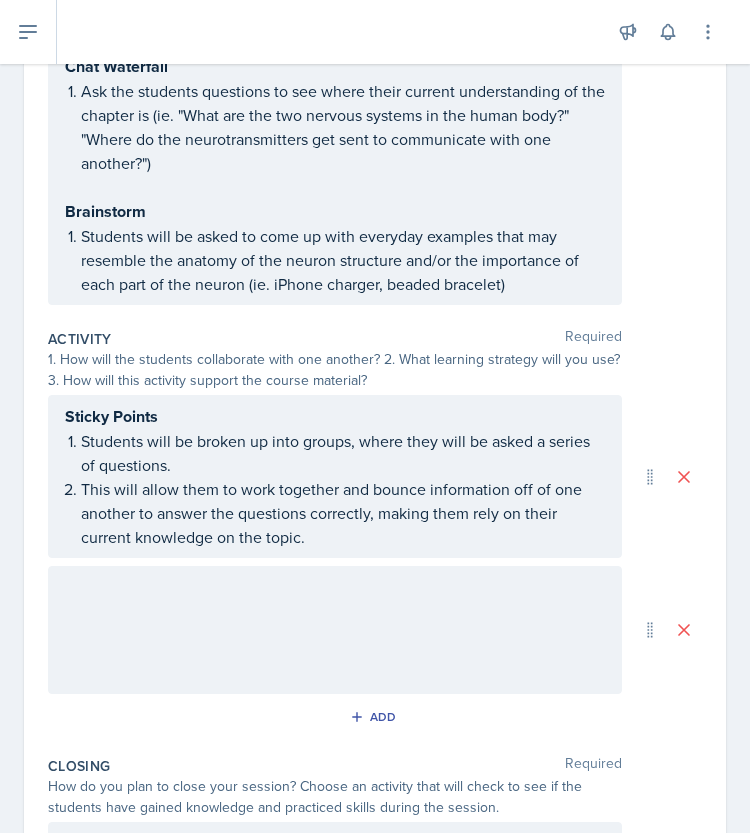
scroll to position [327, 0]
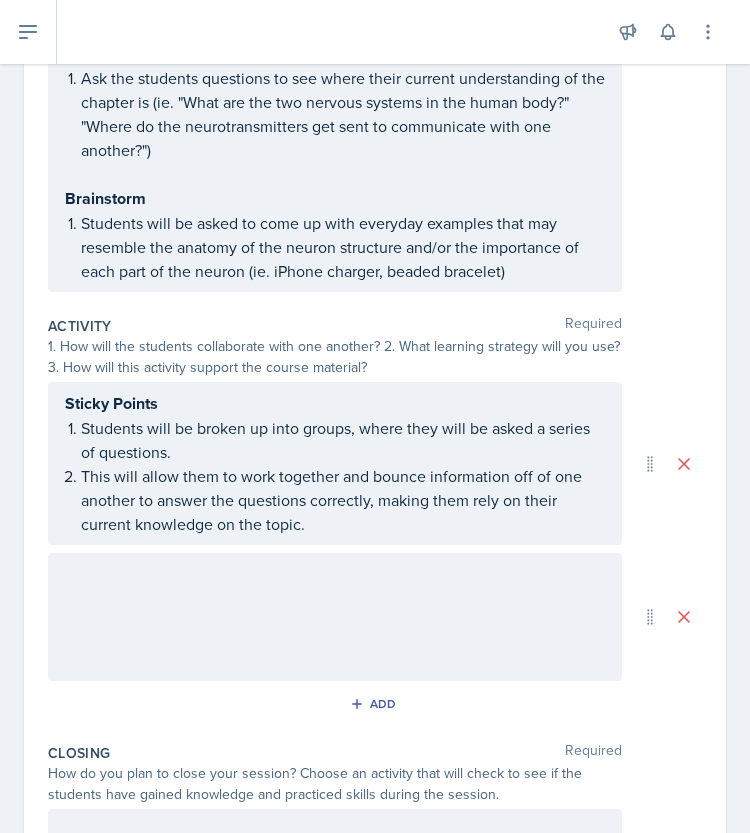
click at [136, 590] on div at bounding box center [335, 617] width 574 height 128
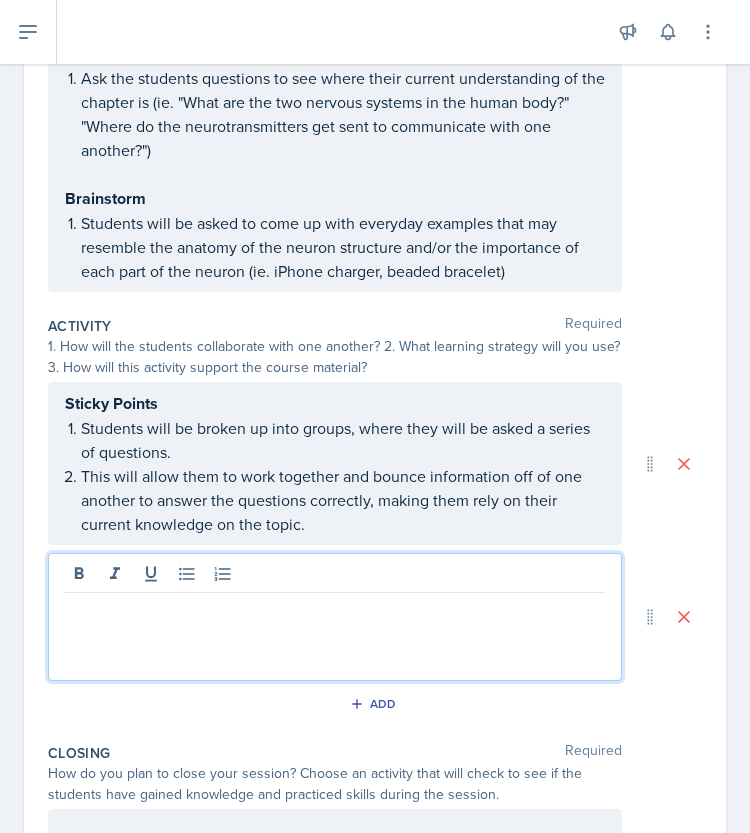
scroll to position [362, 0]
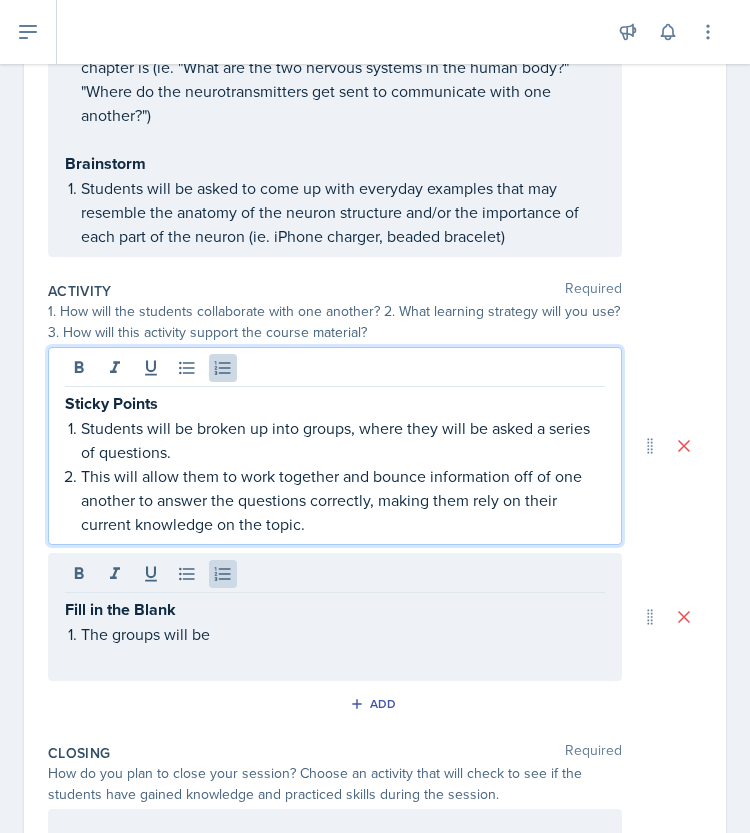
click at [302, 416] on p "Students will be broken up into groups, where they will be asked a series of qu…" at bounding box center [343, 440] width 524 height 48
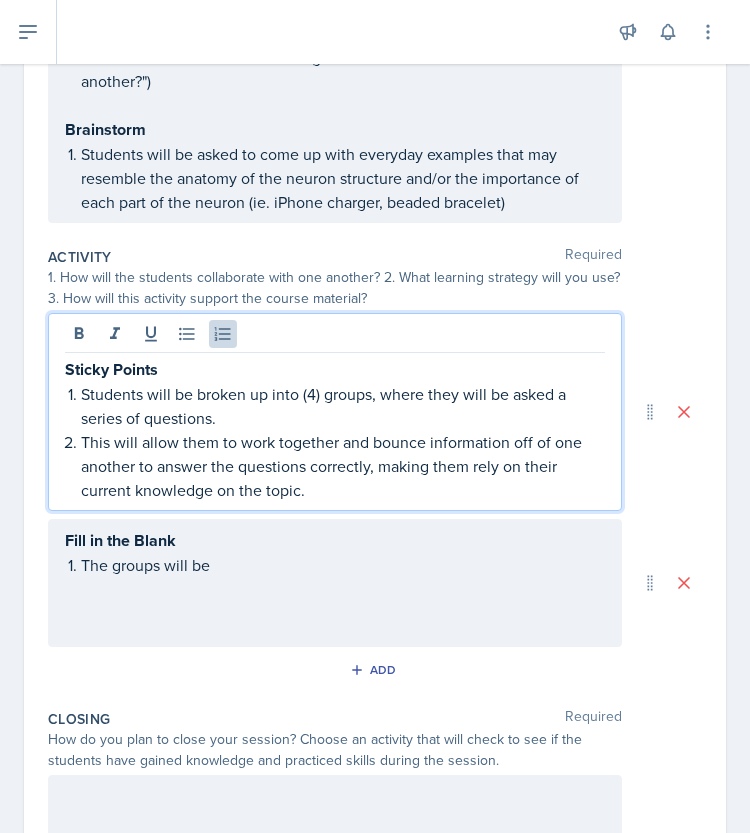
click at [215, 564] on div "Fill in the Blank The groups will be" at bounding box center [335, 552] width 540 height 49
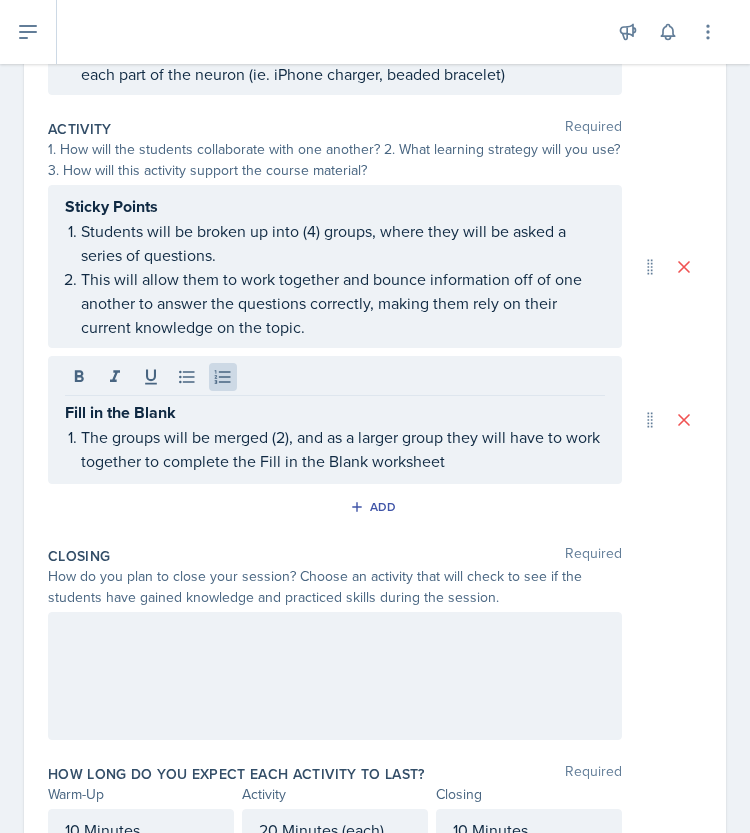
scroll to position [558, 0]
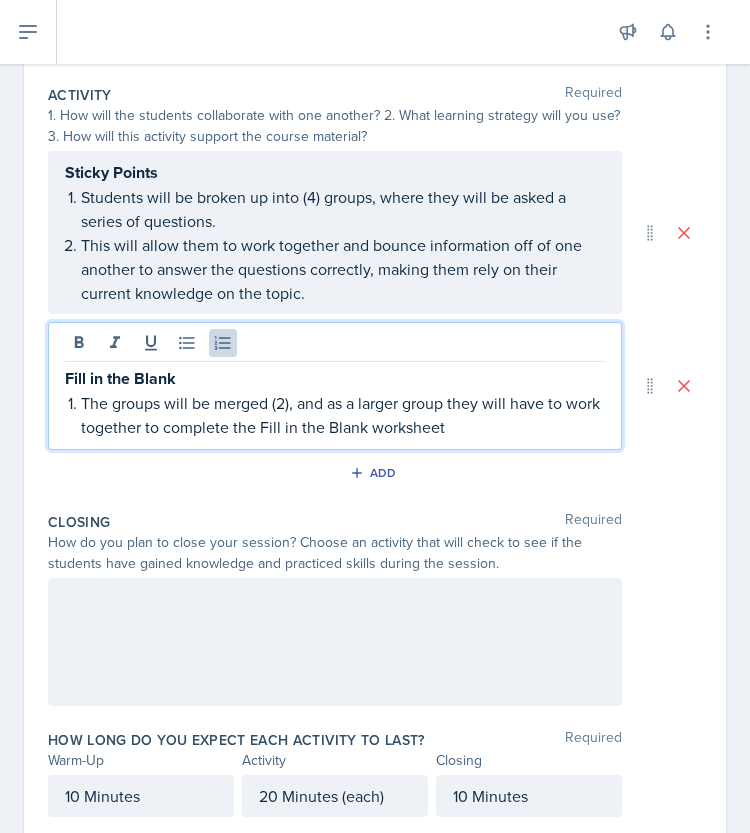
click at [296, 425] on p "The groups will be merged (2), and as a larger group they will have to work tog…" at bounding box center [343, 415] width 524 height 48
click at [297, 427] on em "Fill in the Blank" at bounding box center [310, 427] width 108 height 22
click at [423, 395] on p "The groups will be merged (2), and as a larger group they will have to work tog…" at bounding box center [343, 415] width 524 height 48
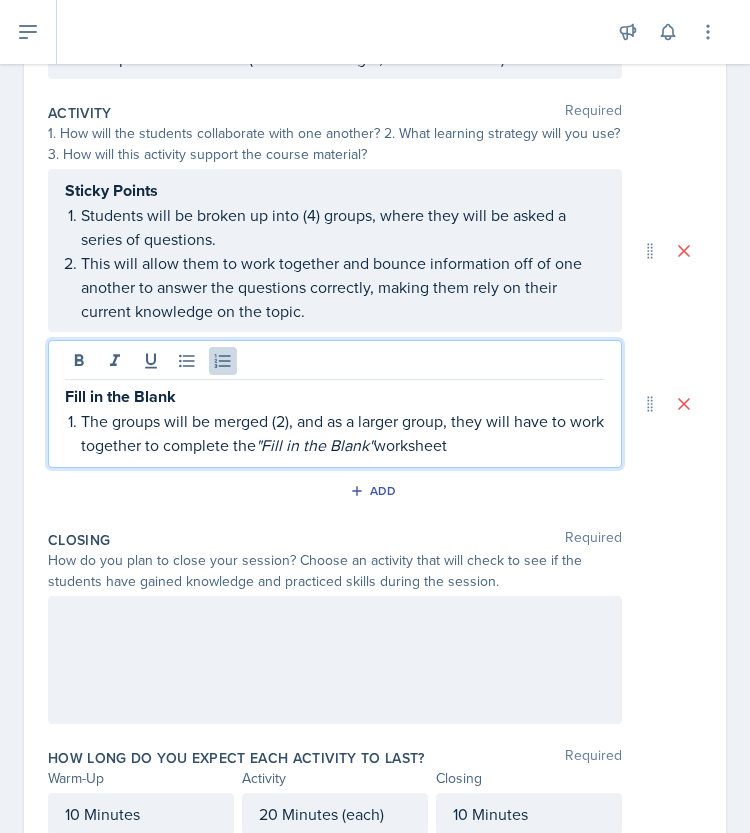
scroll to position [617, 0]
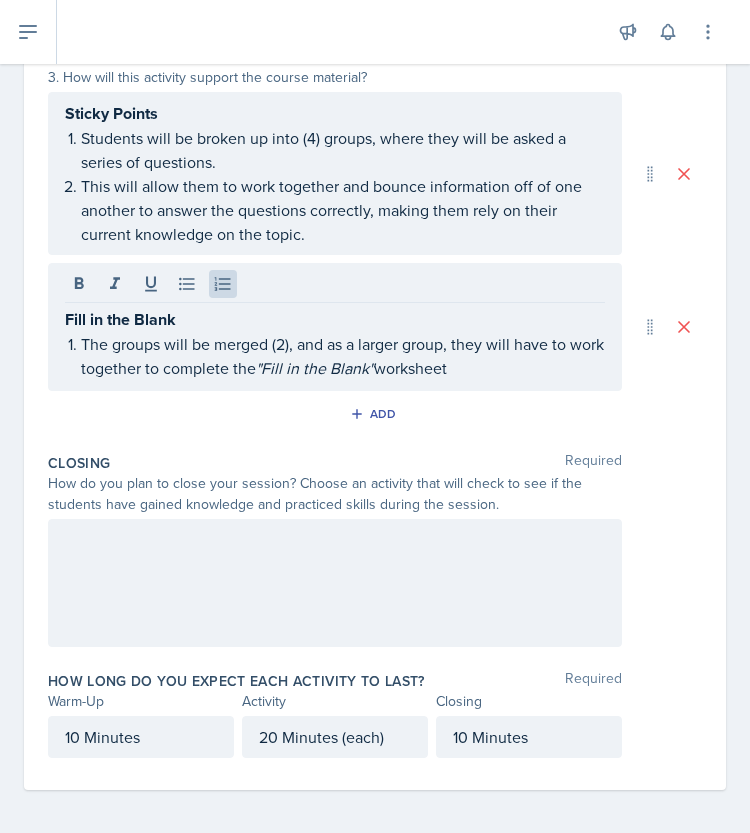
click at [136, 557] on div at bounding box center [335, 583] width 574 height 128
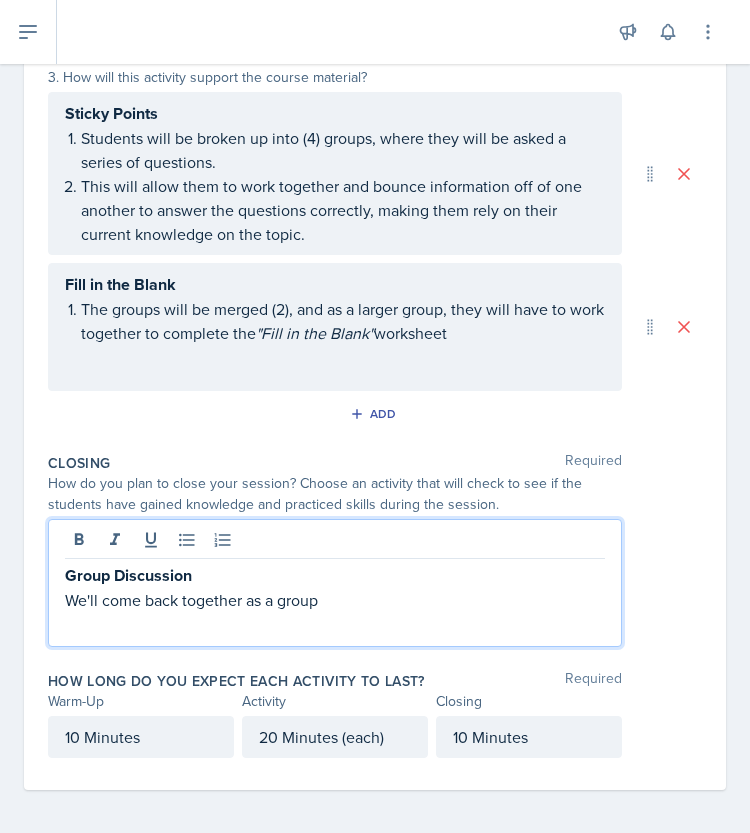
click at [133, 564] on strong "Group Discussion" at bounding box center [128, 575] width 127 height 23
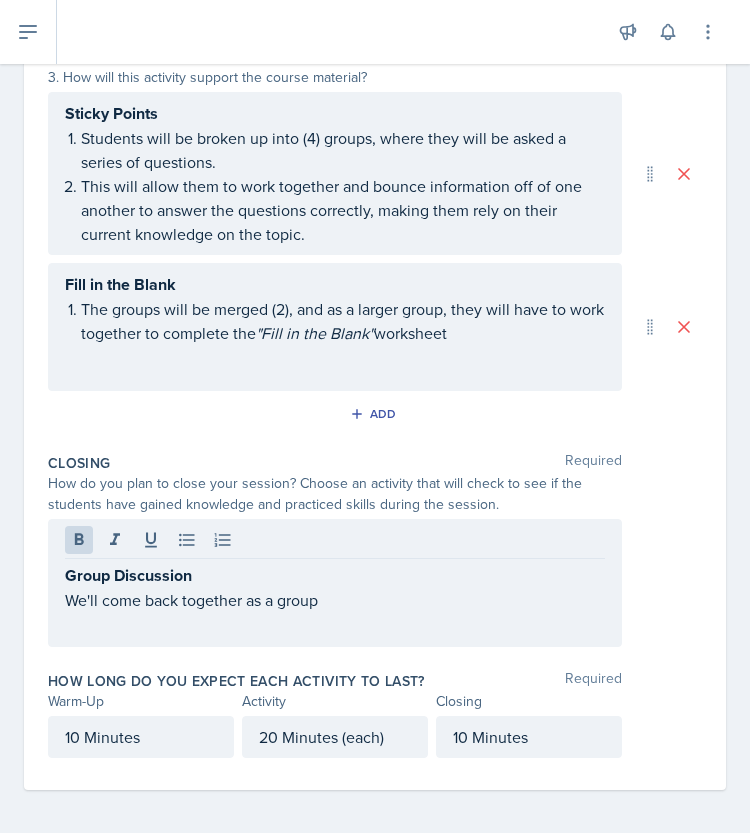
click at [376, 594] on p "We'll come back together as a group" at bounding box center [335, 600] width 540 height 24
click at [452, 593] on p "We'll come back together as a group to discuss what" at bounding box center [335, 600] width 540 height 24
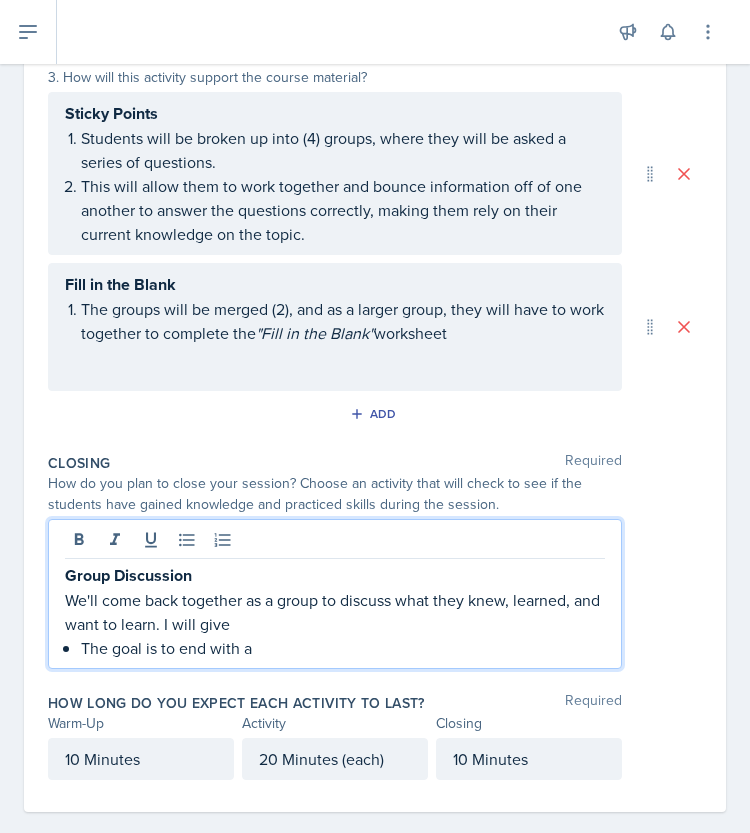
click at [268, 567] on p "Group Discussion" at bounding box center [335, 575] width 540 height 25
click at [394, 595] on p "We'll come back together as a group to discuss what they knew, learned, and wan…" at bounding box center [335, 612] width 540 height 48
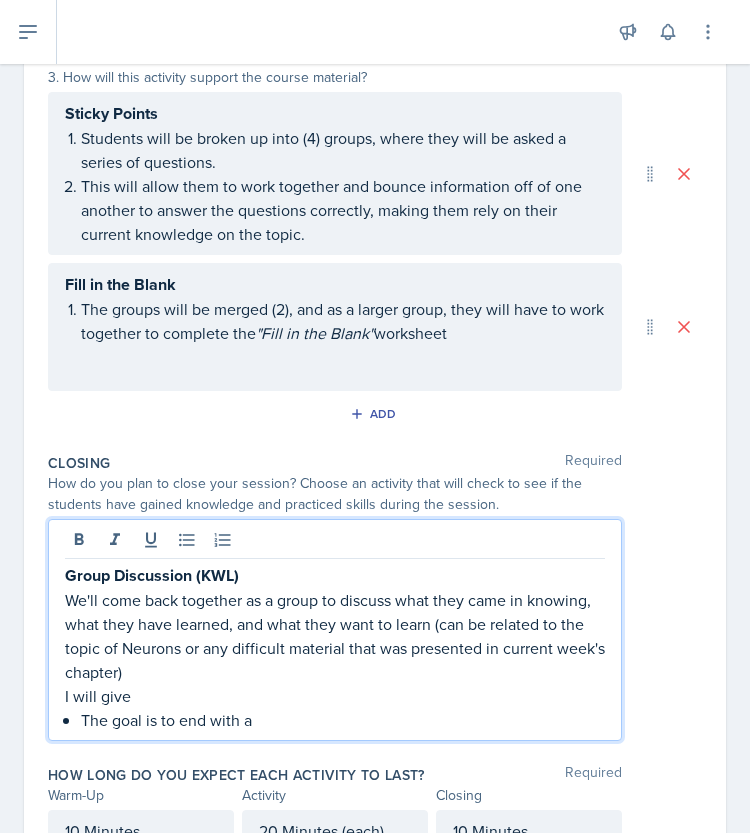
click at [112, 666] on p "We'll come back together as a group to discuss what they came in knowing, what …" at bounding box center [335, 636] width 540 height 96
click at [204, 667] on p "We'll come back together as a group to discuss what they came in knowing, what …" at bounding box center [335, 636] width 540 height 96
click at [142, 693] on p "I will give" at bounding box center [335, 696] width 540 height 24
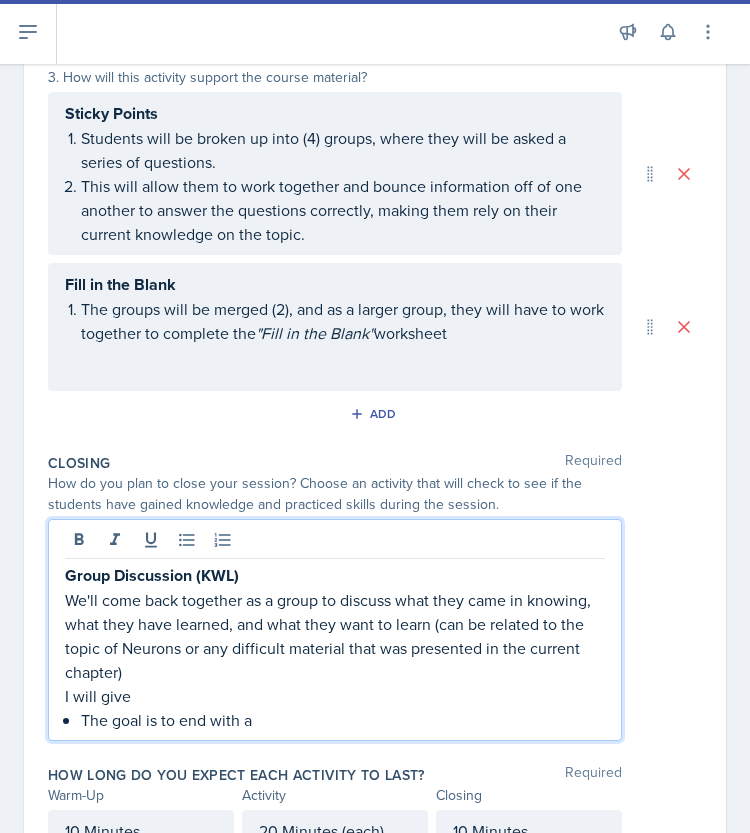
click at [142, 693] on p "I will give" at bounding box center [335, 696] width 540 height 24
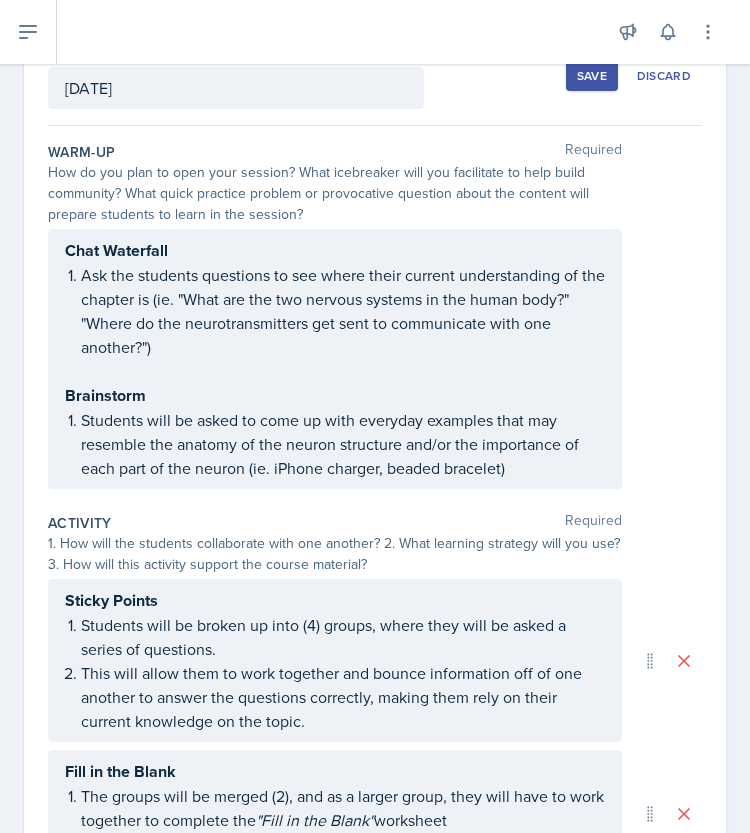
scroll to position [0, 0]
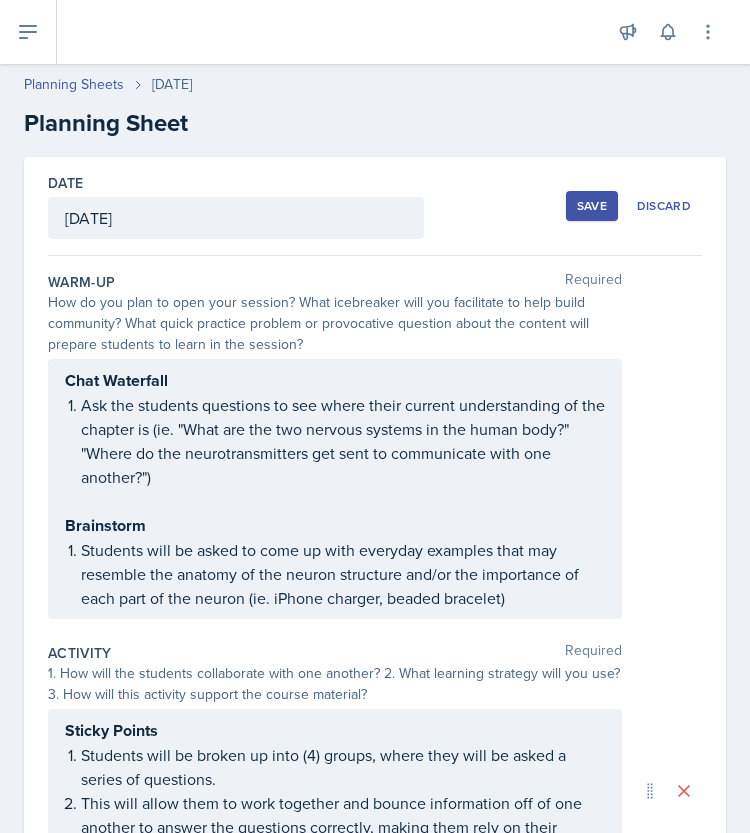
click at [580, 211] on div "Save" at bounding box center [592, 206] width 30 height 16
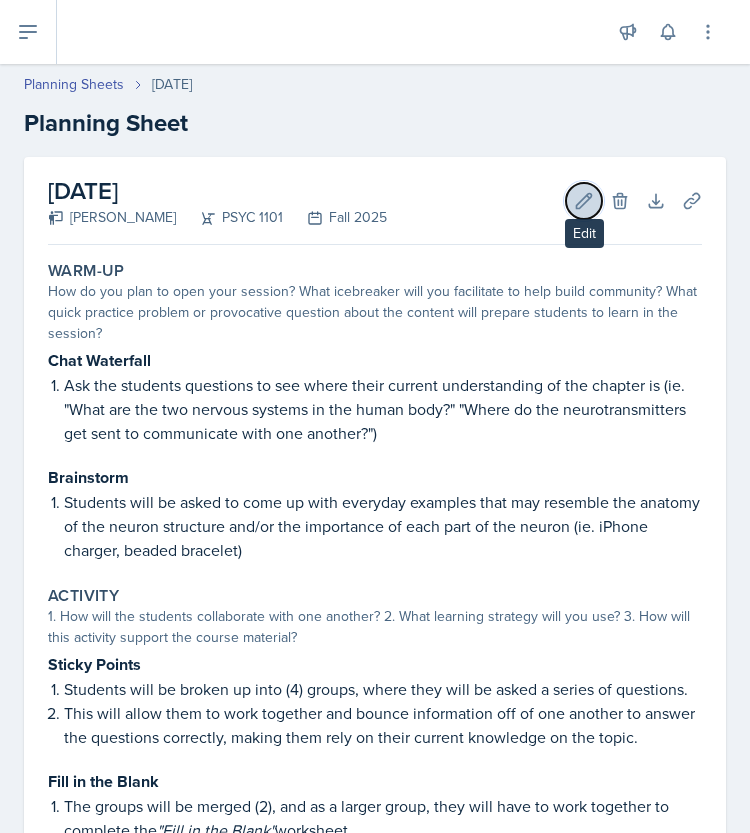
click at [574, 204] on icon at bounding box center [584, 201] width 20 height 20
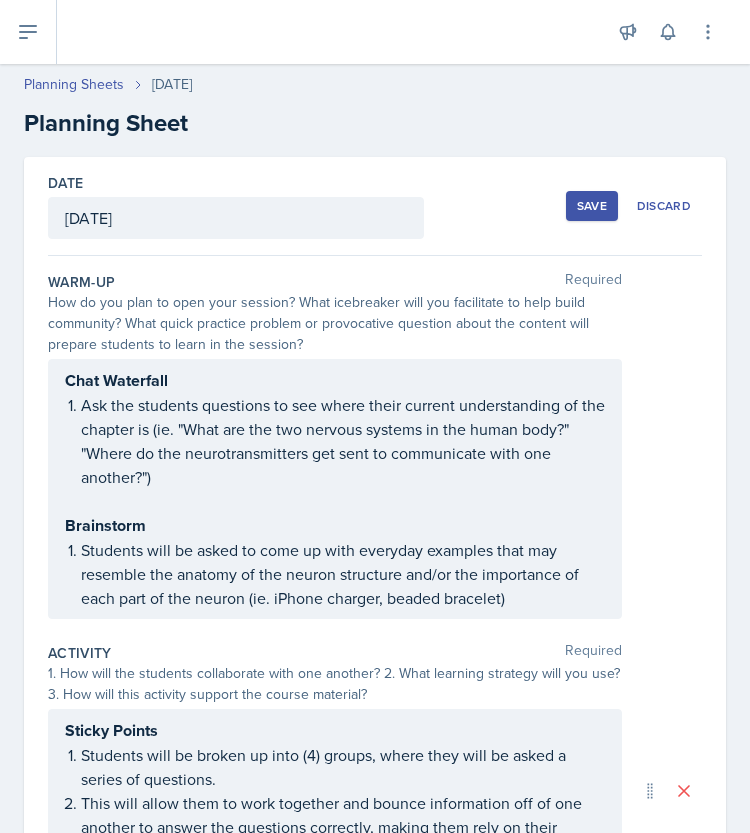
scroll to position [699, 0]
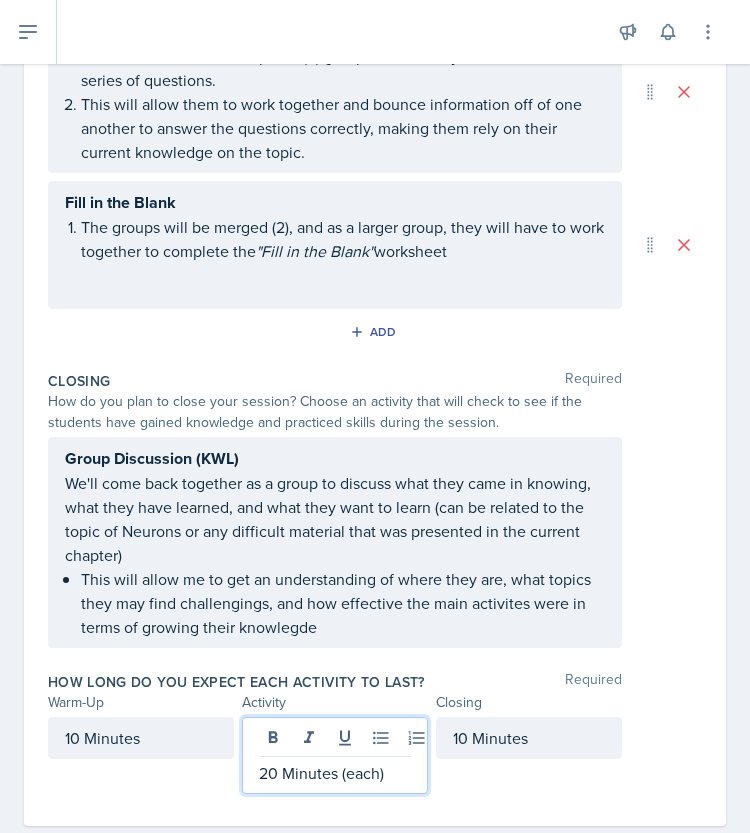
click at [259, 761] on p "20 Minutes (each)" at bounding box center [335, 773] width 152 height 24
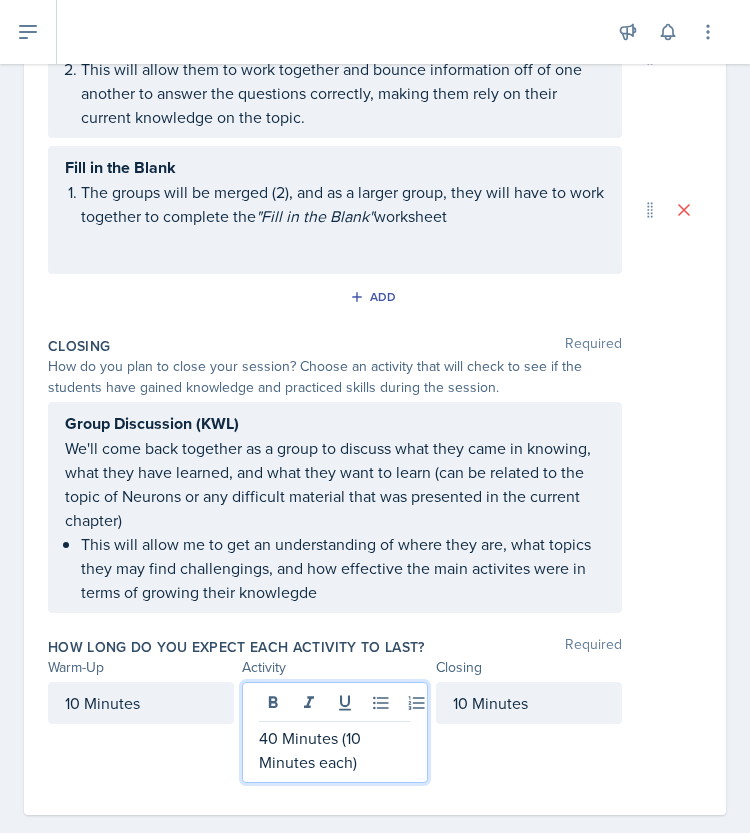
click at [346, 737] on p "40 Minutes (10 Minutes each)" at bounding box center [335, 750] width 152 height 48
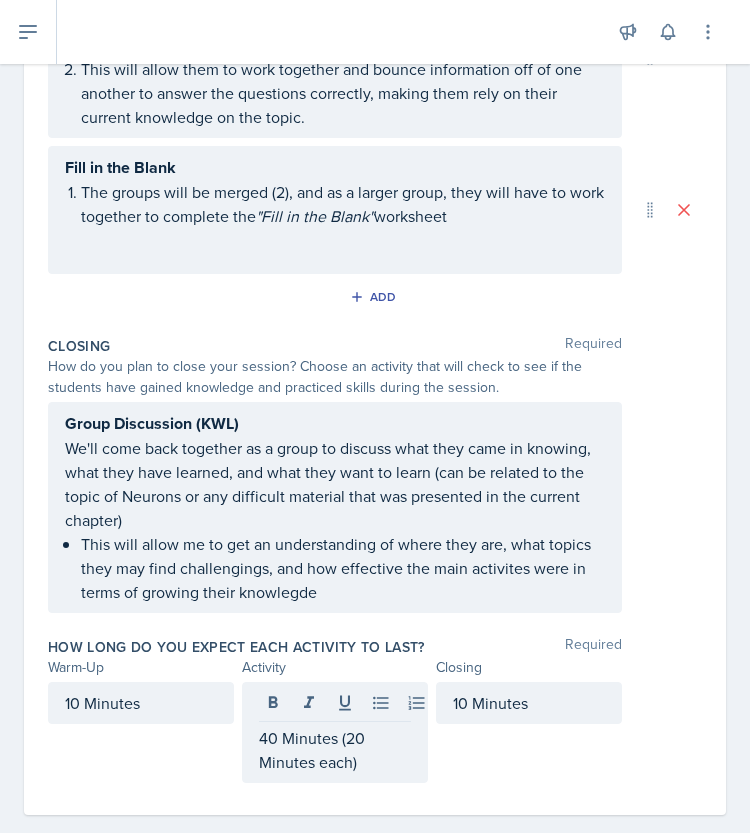
click at [436, 767] on div "10 Minutes" at bounding box center [529, 732] width 186 height 101
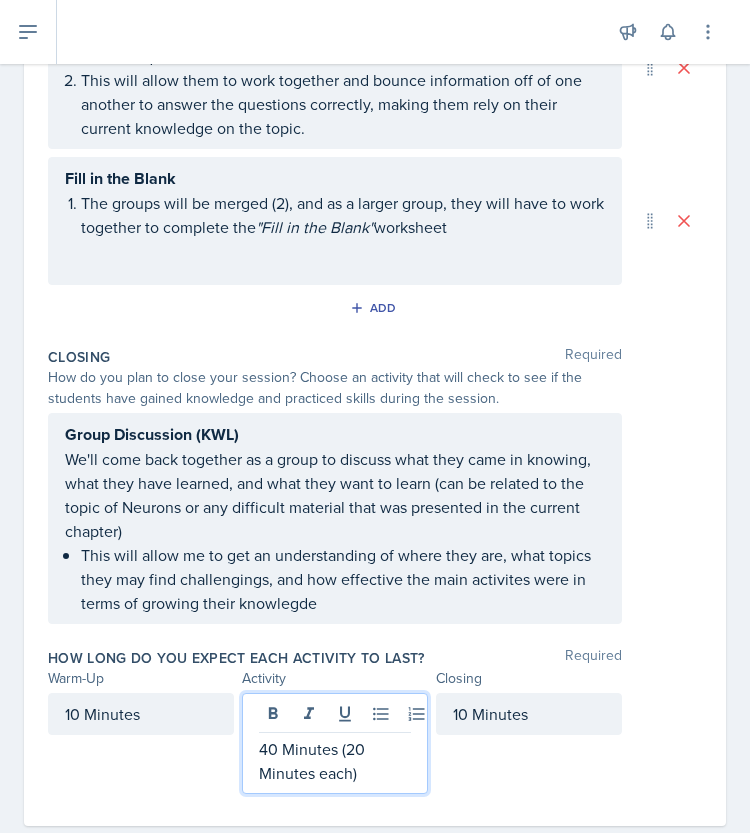
click at [332, 713] on div "40 Minutes (20 Minutes each)" at bounding box center [335, 743] width 186 height 101
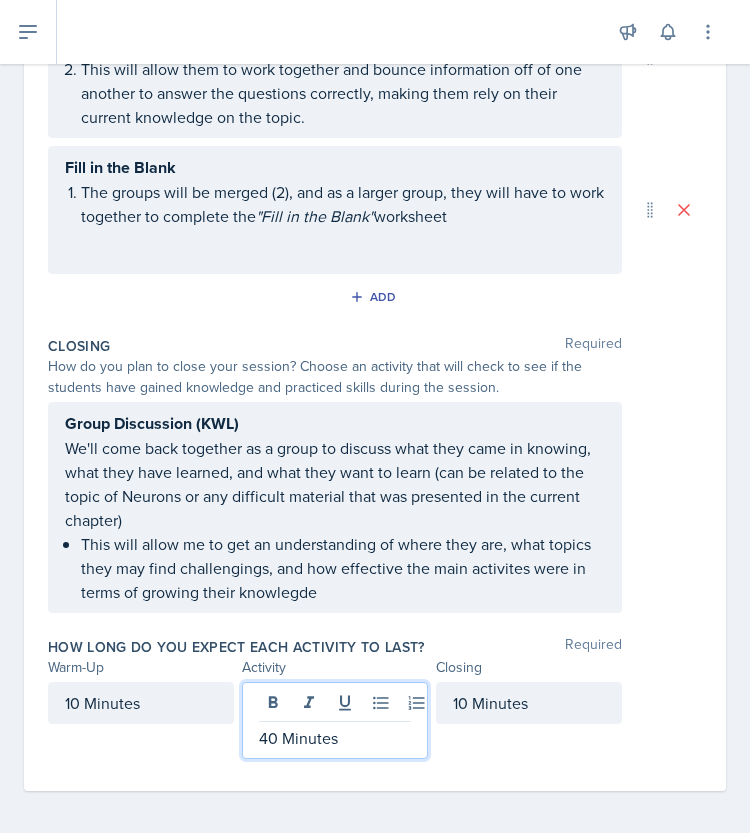
click at [487, 748] on div "10 Minutes" at bounding box center [529, 720] width 186 height 77
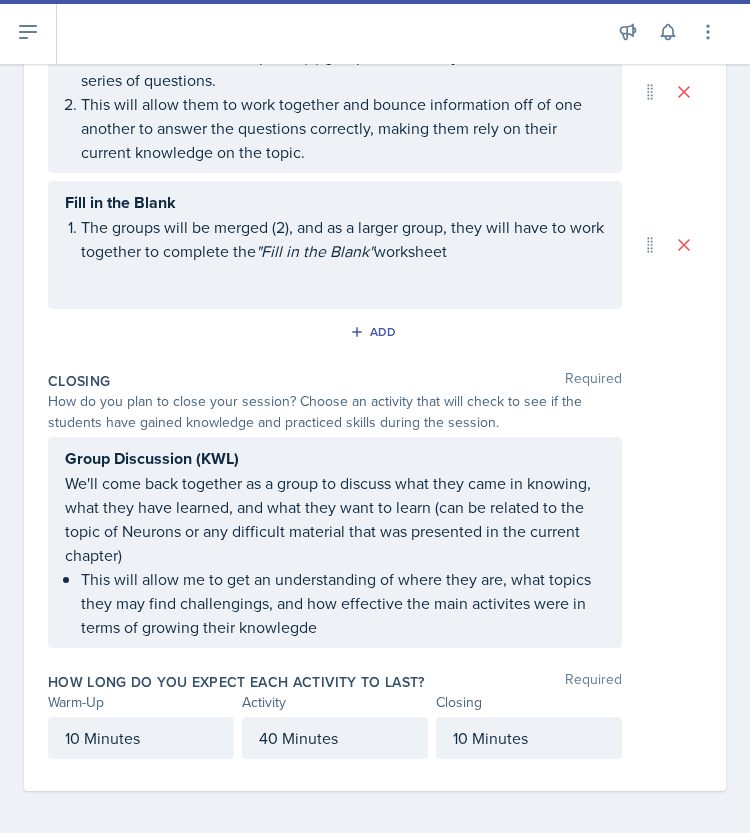
scroll to position [0, 0]
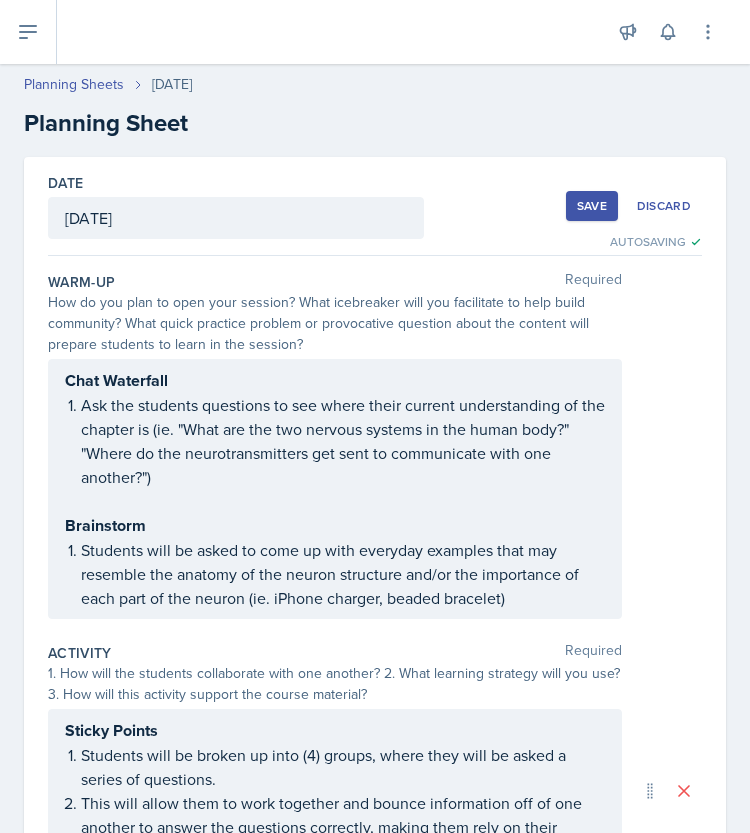
click at [577, 211] on div "Save" at bounding box center [592, 206] width 30 height 16
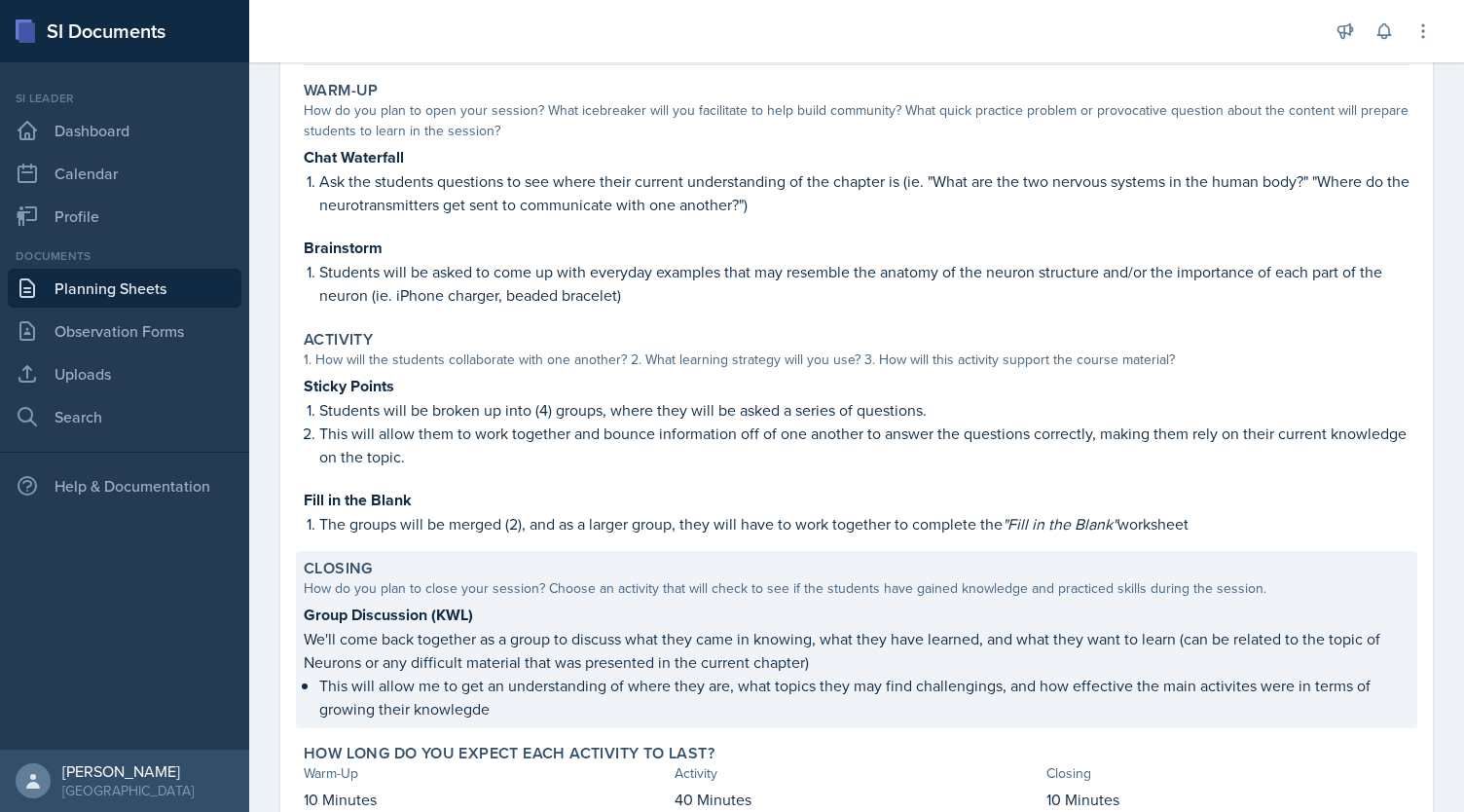
scroll to position [173, 0]
click at [485, 422] on p "This will allow them to work together and bounce information off of one another…" at bounding box center [865, 445] width 1091 height 47
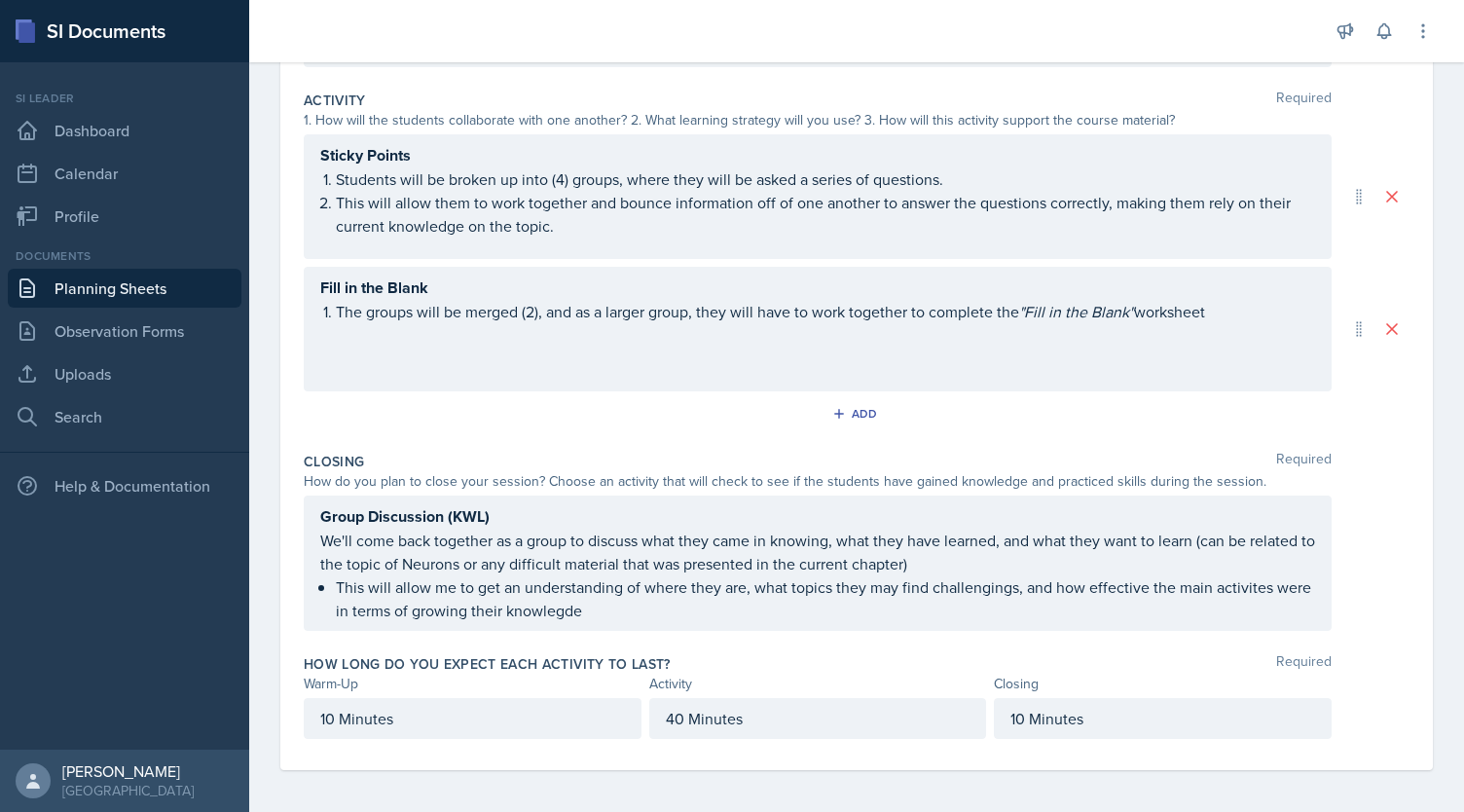
scroll to position [0, 0]
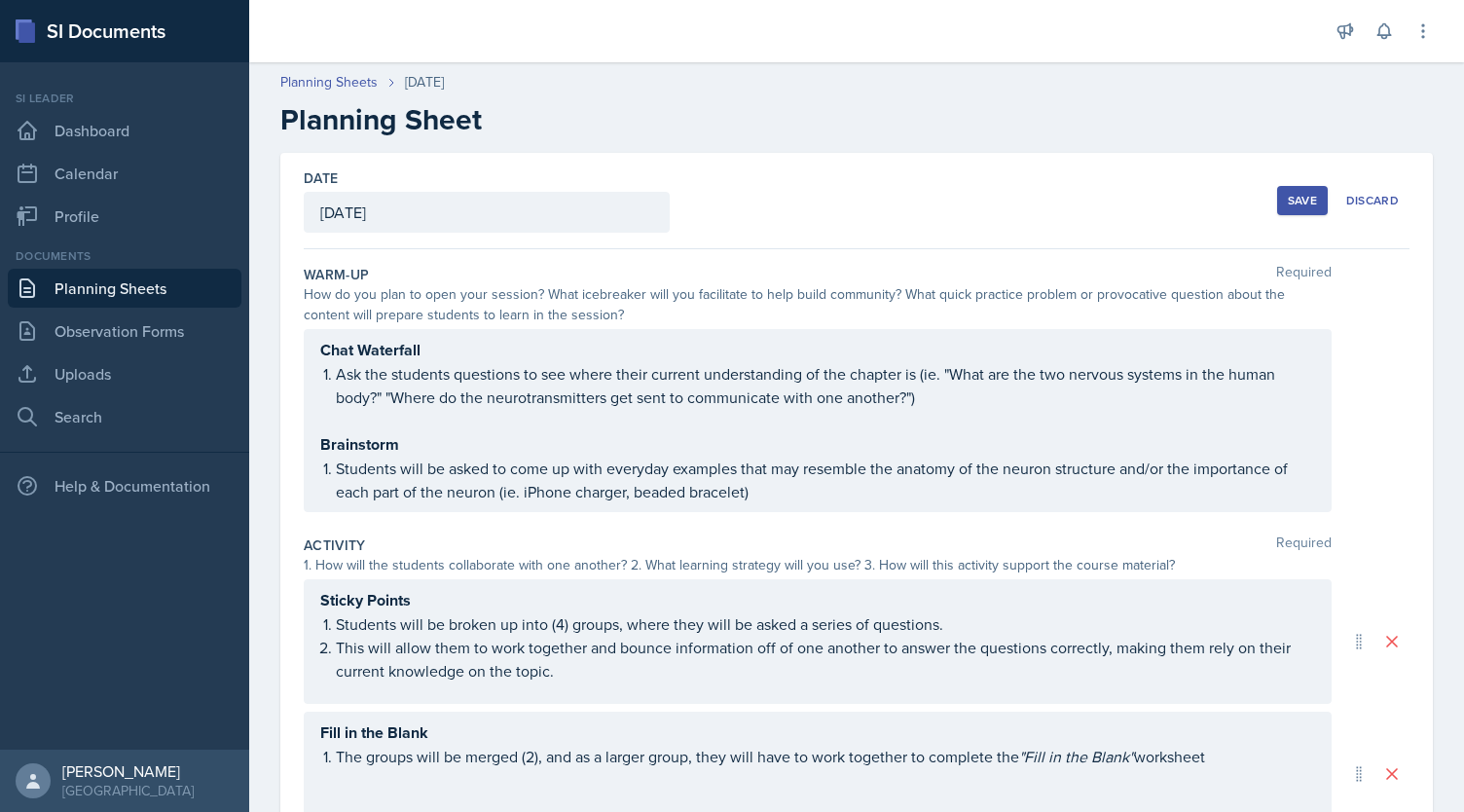
click at [1304, 196] on button "Save" at bounding box center [1302, 201] width 51 height 29
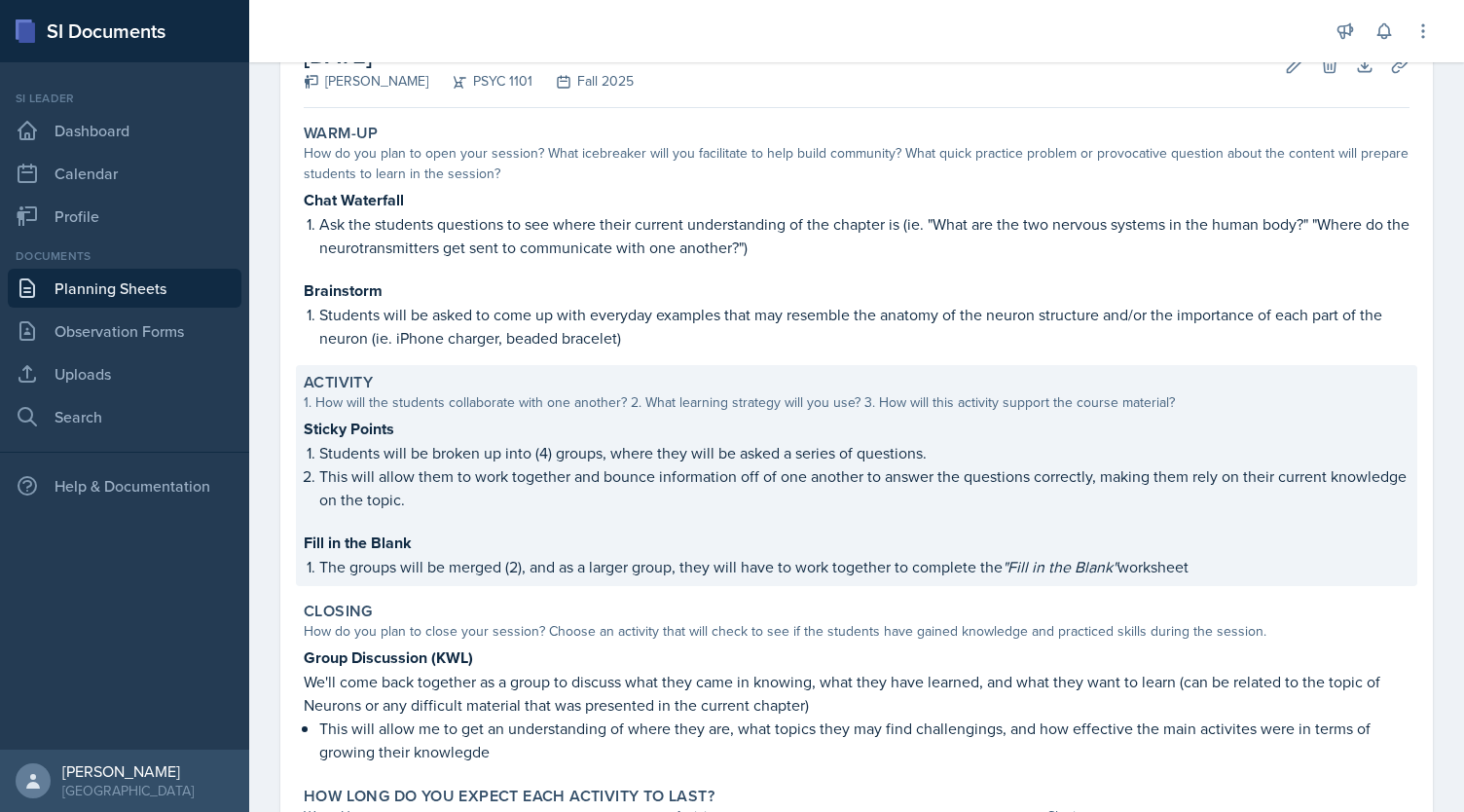
scroll to position [142, 0]
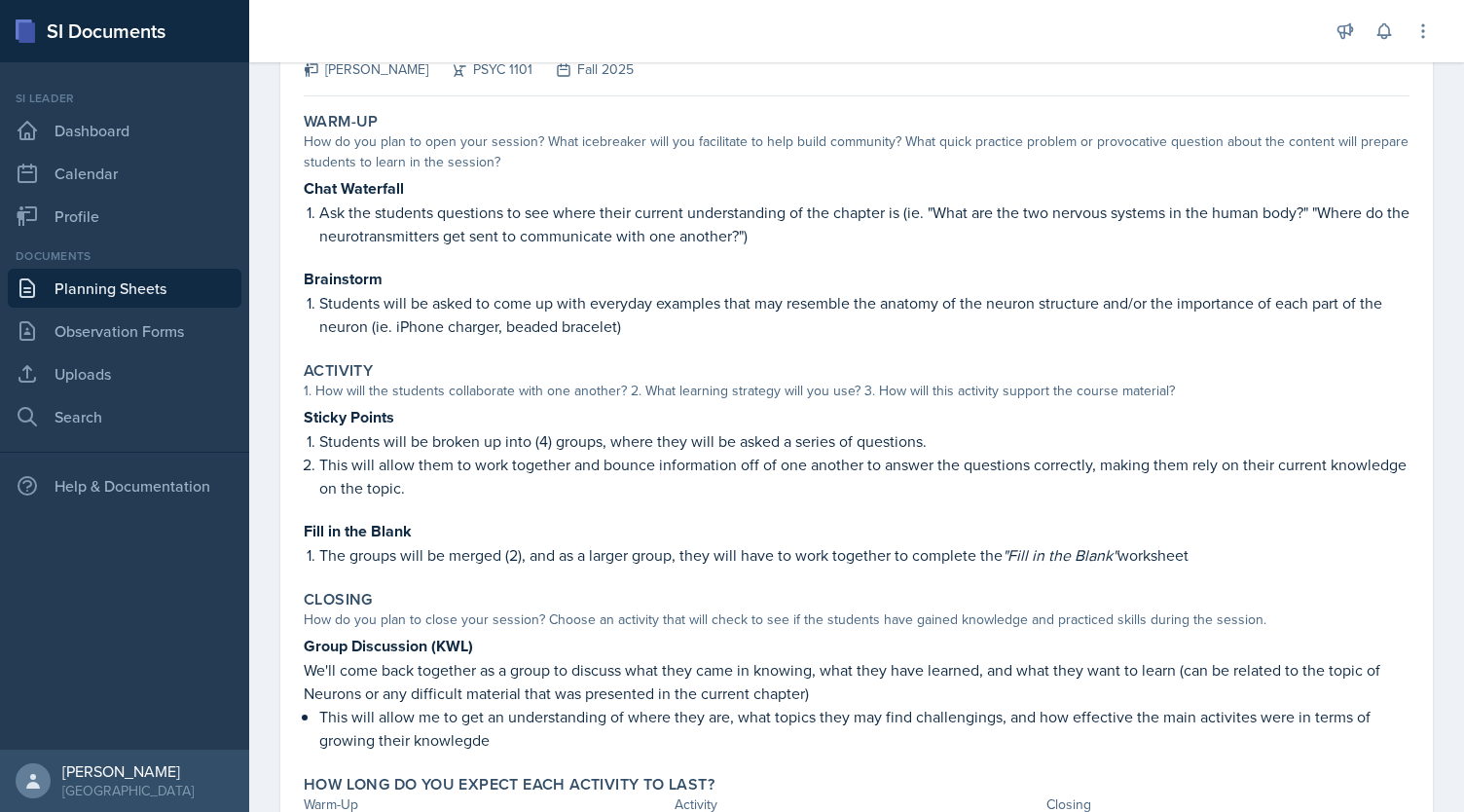
click at [175, 285] on link "Planning Sheets" at bounding box center [125, 288] width 234 height 39
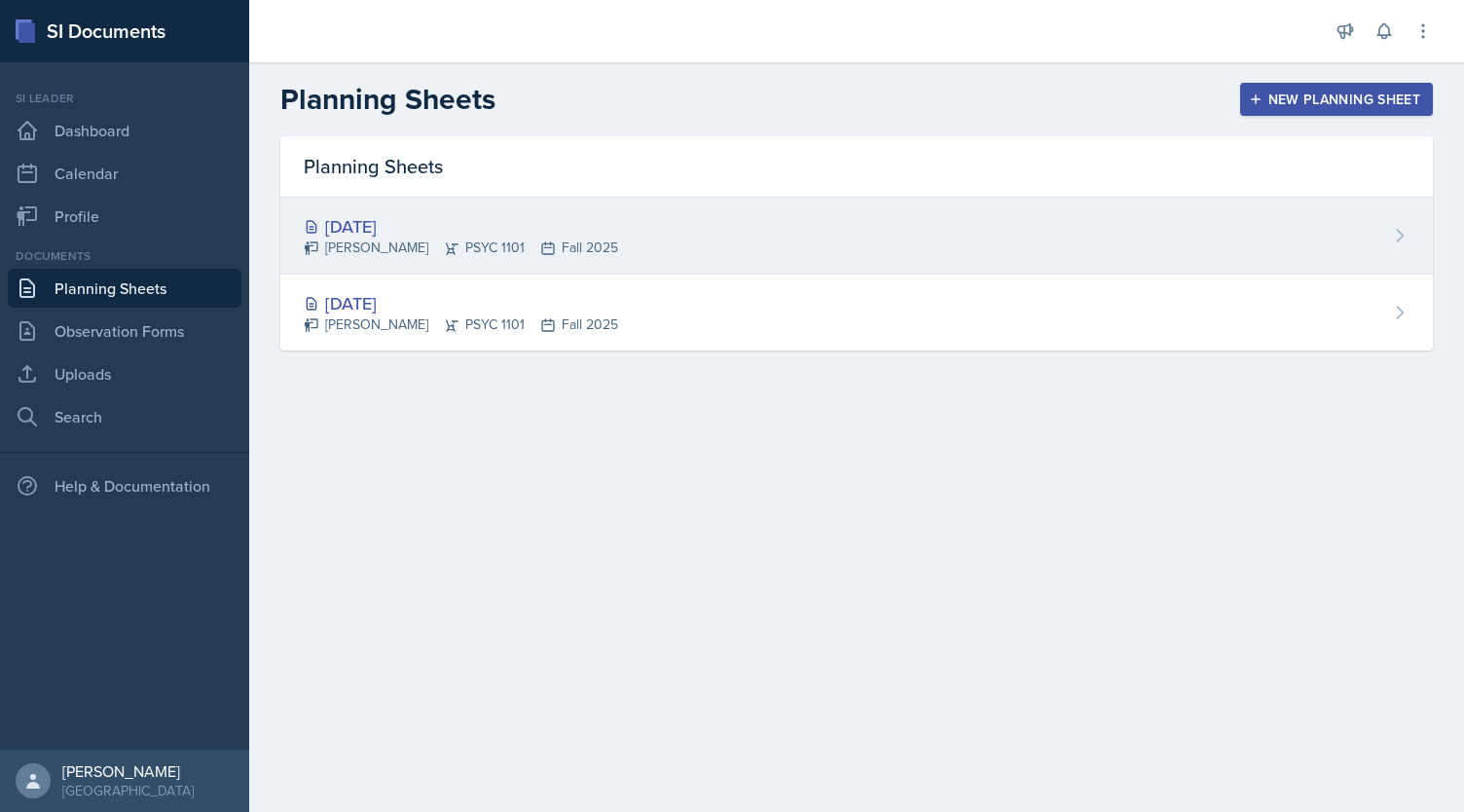
click at [598, 236] on div "[DATE]" at bounding box center [461, 226] width 315 height 26
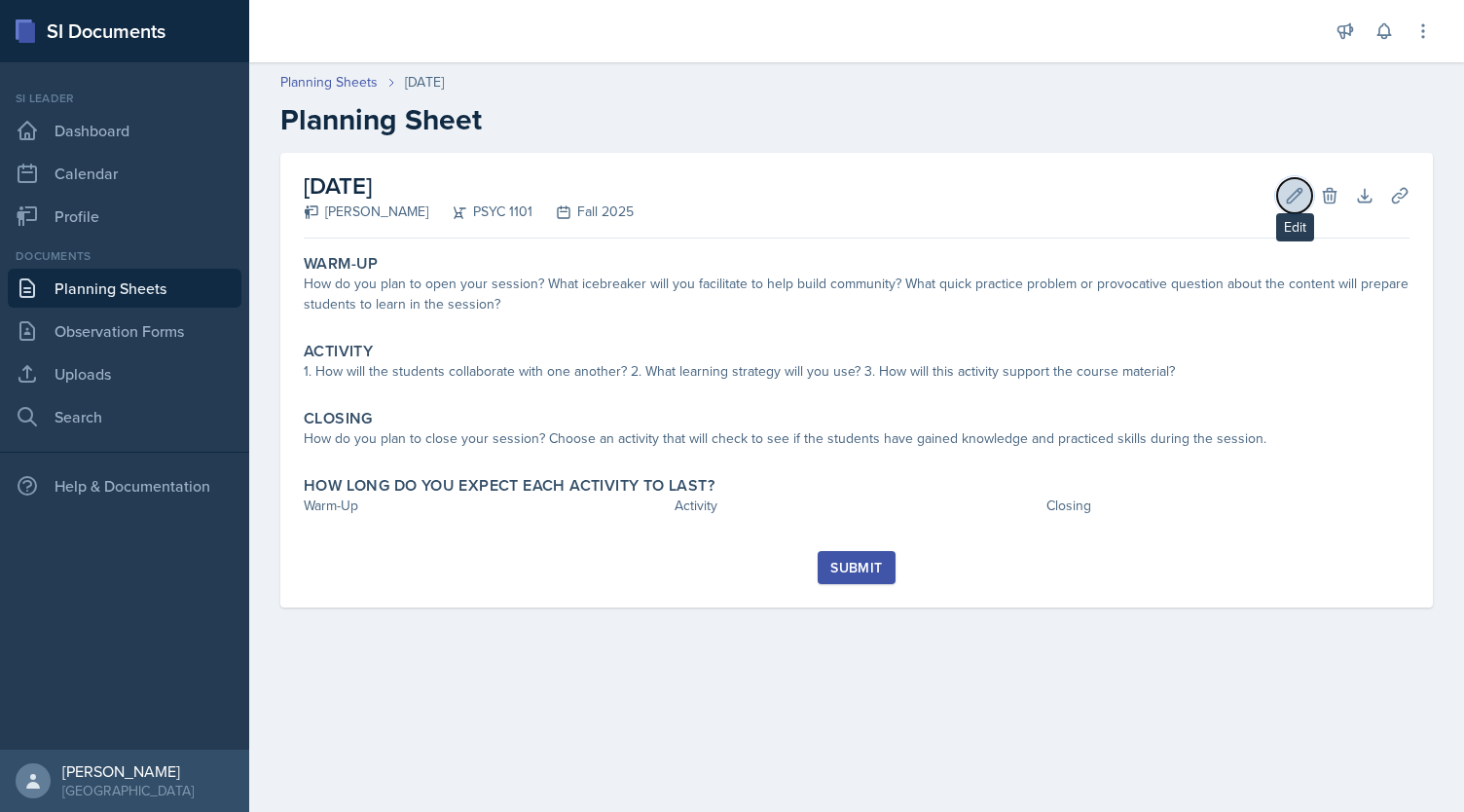
click at [1295, 197] on icon at bounding box center [1295, 195] width 15 height 15
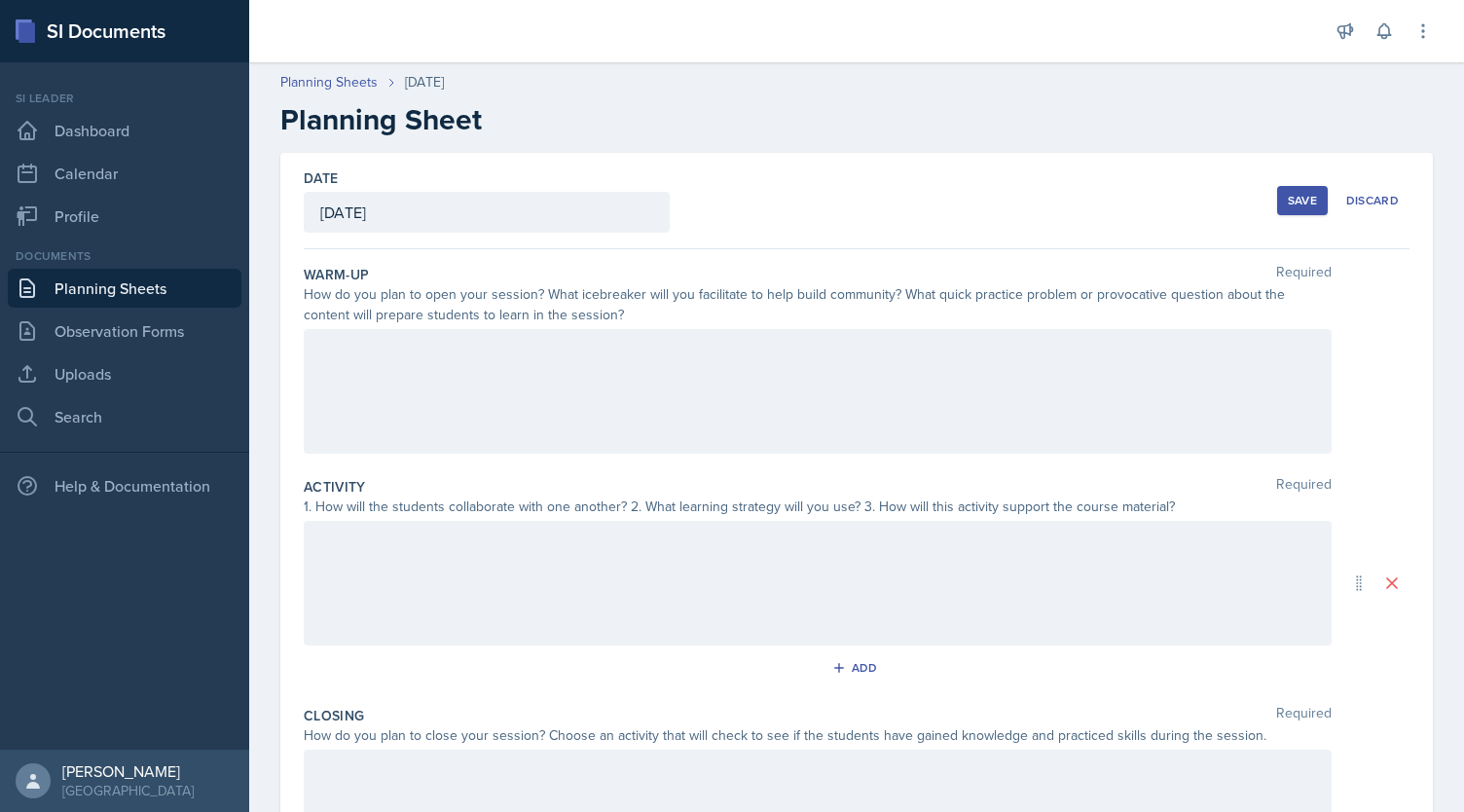
click at [446, 202] on div "[DATE]" at bounding box center [487, 212] width 366 height 41
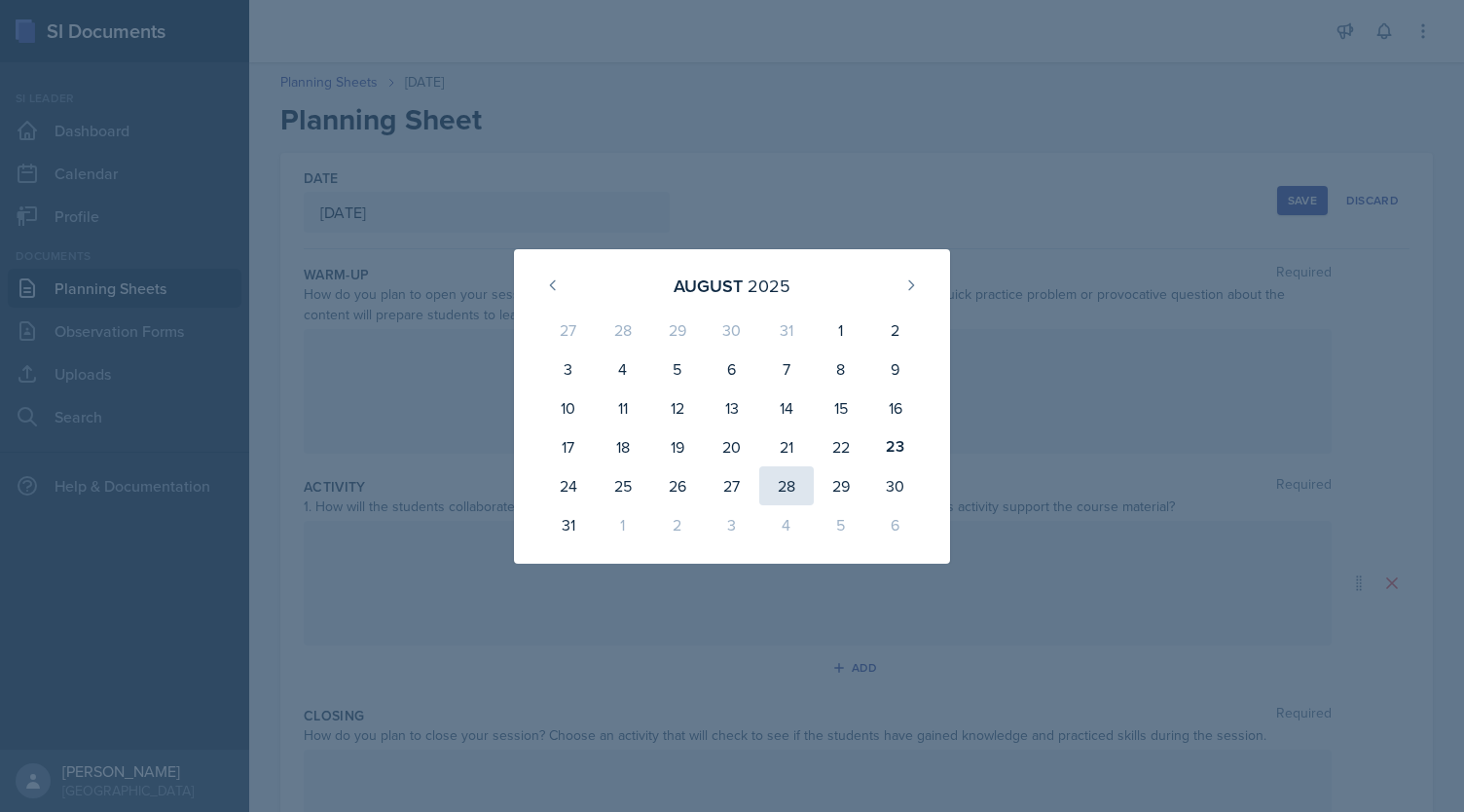
click at [784, 491] on div "28" at bounding box center [787, 486] width 55 height 39
type input "August 28th, 2025"
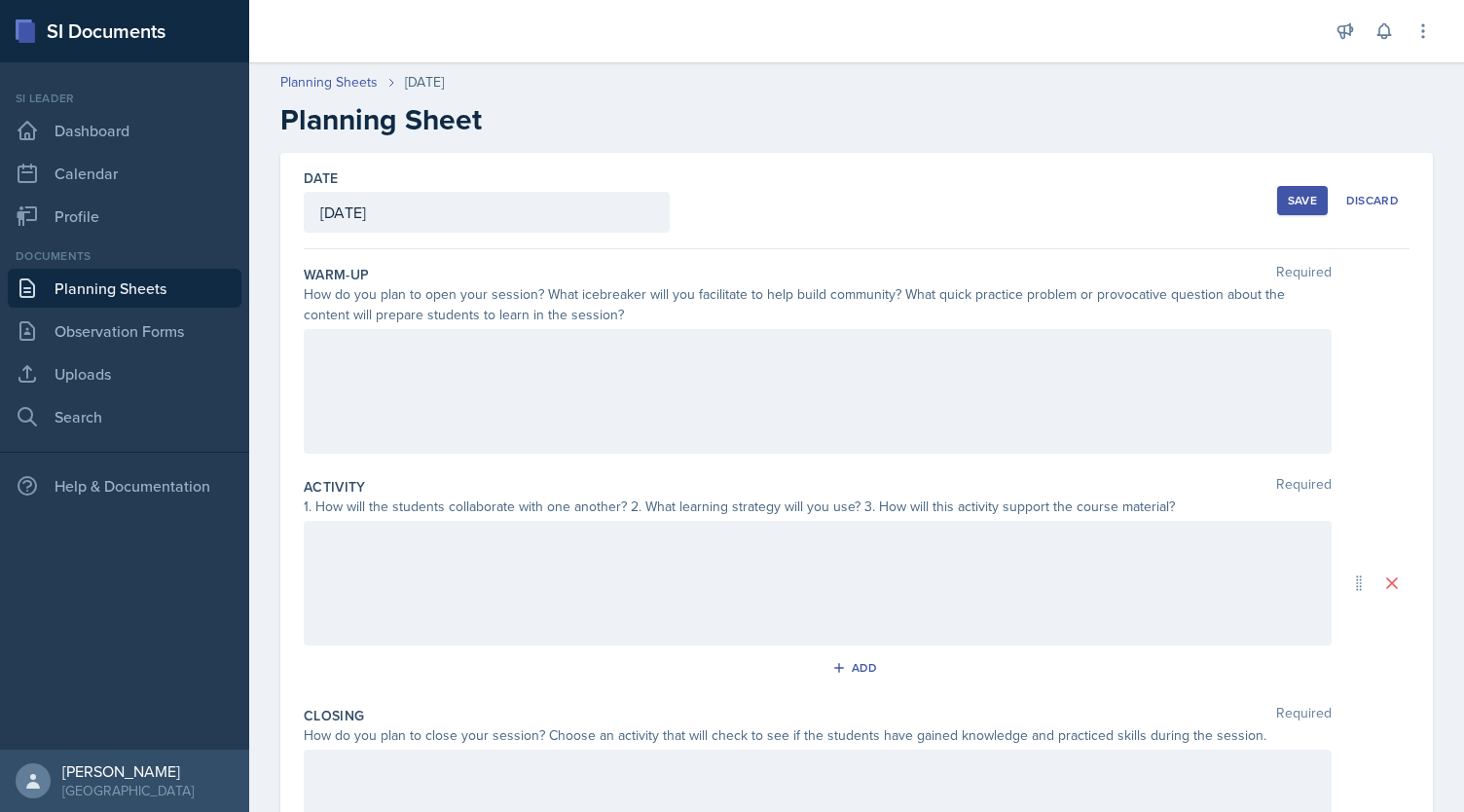
click at [627, 399] on div at bounding box center [818, 391] width 1029 height 125
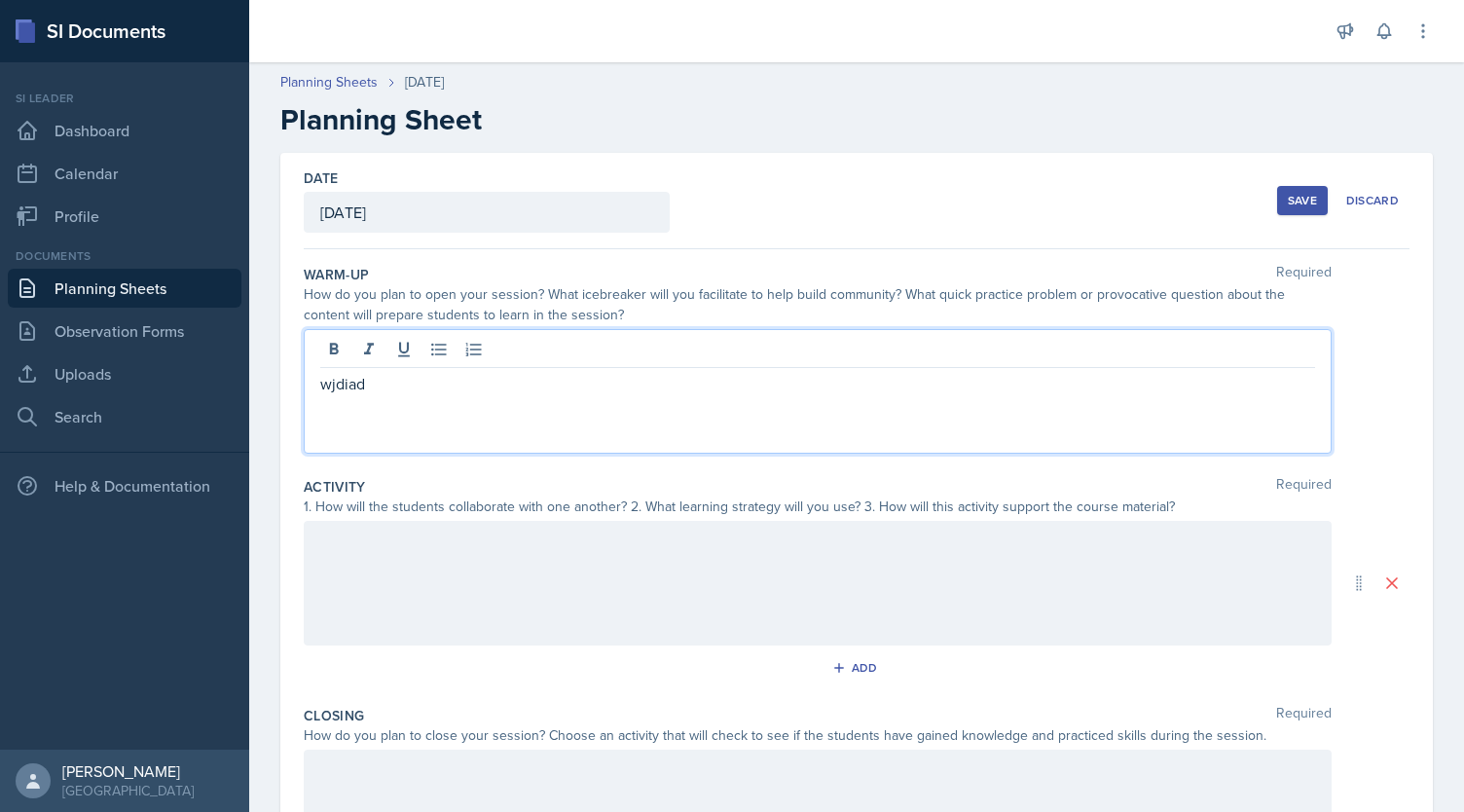
click at [1302, 196] on div "Save" at bounding box center [1302, 201] width 29 height 16
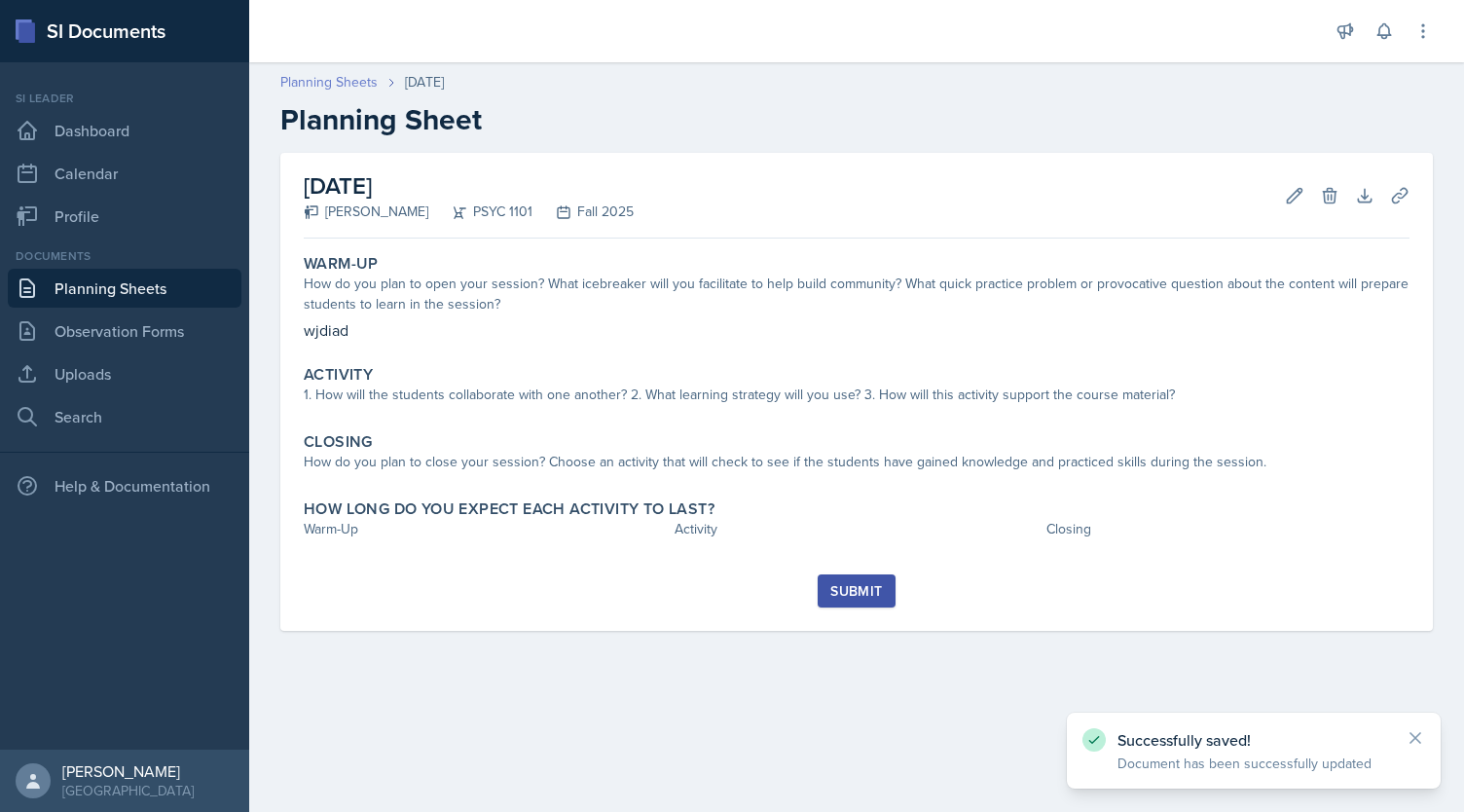
click at [343, 85] on link "Planning Sheets" at bounding box center [329, 82] width 97 height 20
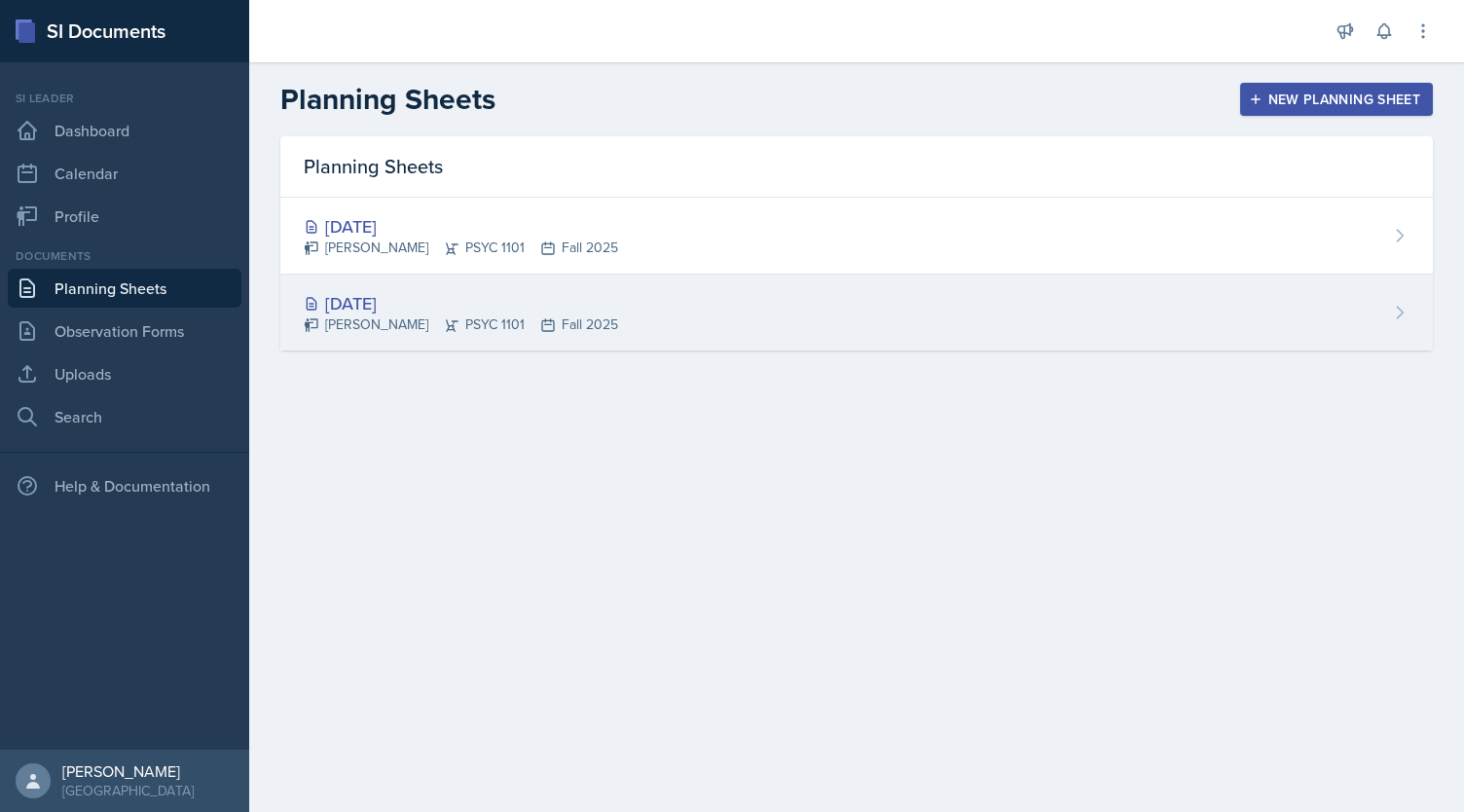
click at [532, 345] on div "Aug 26th, 2025 Kendall Gibson PSYC 1101 Fall 2025" at bounding box center [857, 313] width 1153 height 76
